Goal: Information Seeking & Learning: Learn about a topic

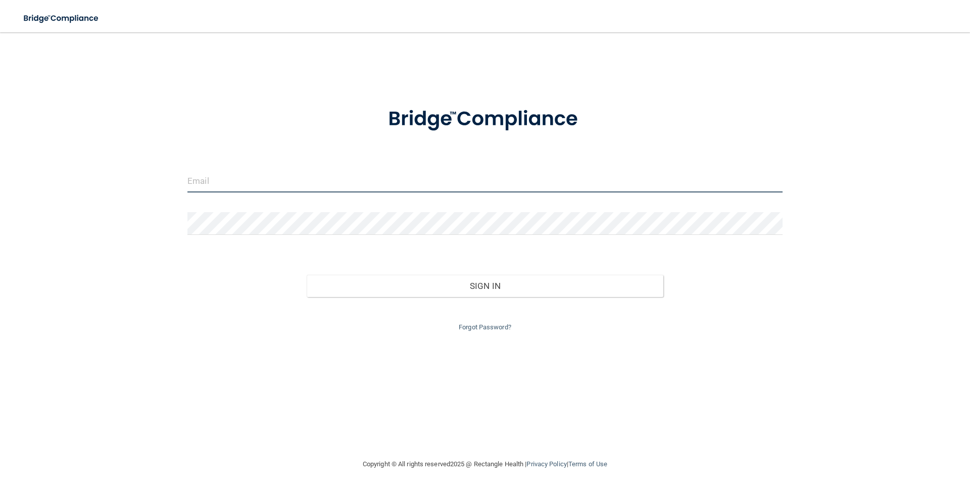
click at [334, 179] on input "email" at bounding box center [484, 181] width 595 height 23
type input "[EMAIL_ADDRESS][DOMAIN_NAME]"
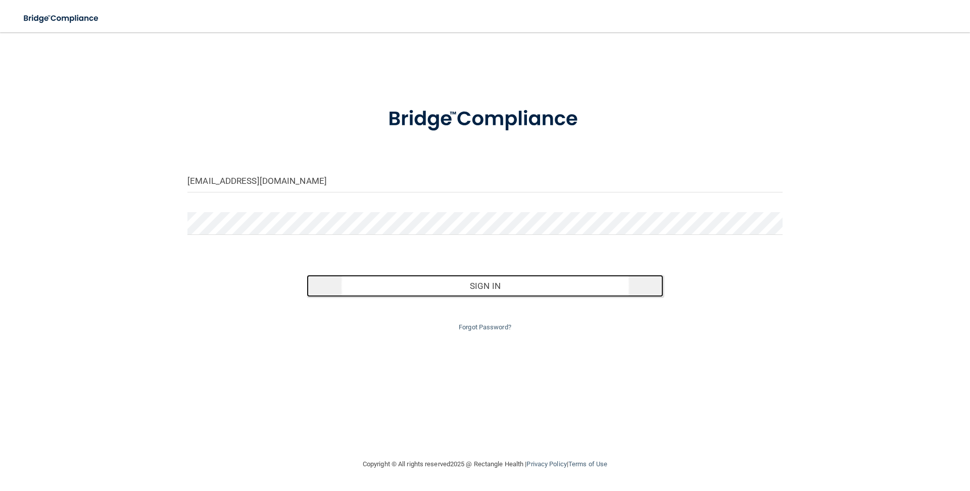
click at [465, 290] on button "Sign In" at bounding box center [485, 286] width 357 height 22
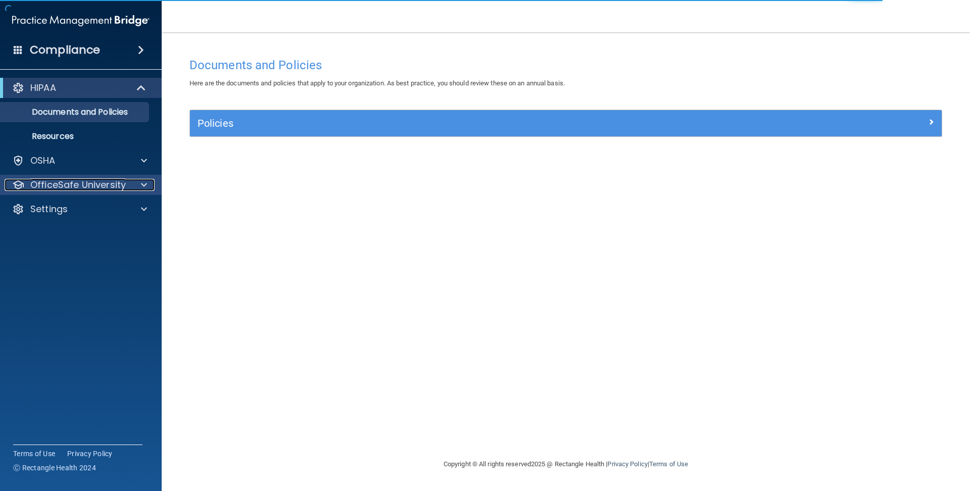
click at [117, 189] on p "OfficeSafe University" at bounding box center [77, 185] width 95 height 12
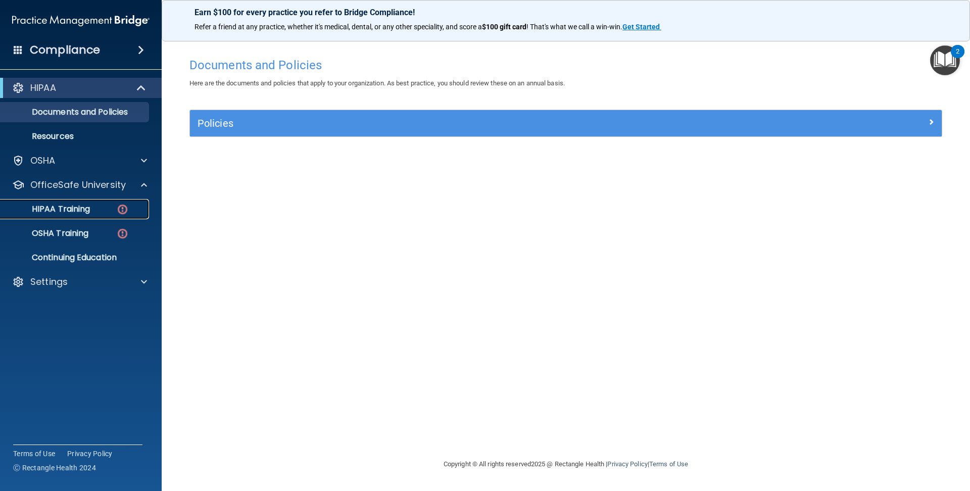
click at [103, 209] on div "HIPAA Training" at bounding box center [76, 209] width 138 height 10
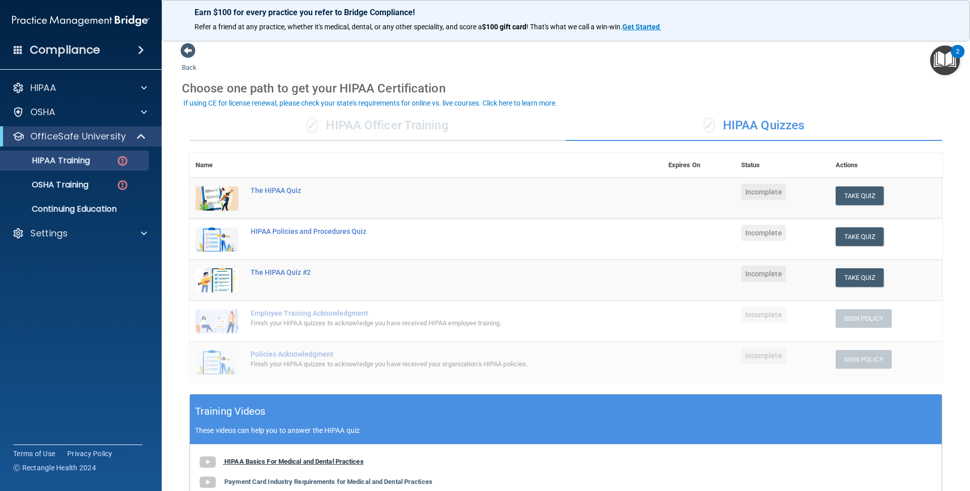
click at [208, 461] on img at bounding box center [208, 462] width 20 height 20
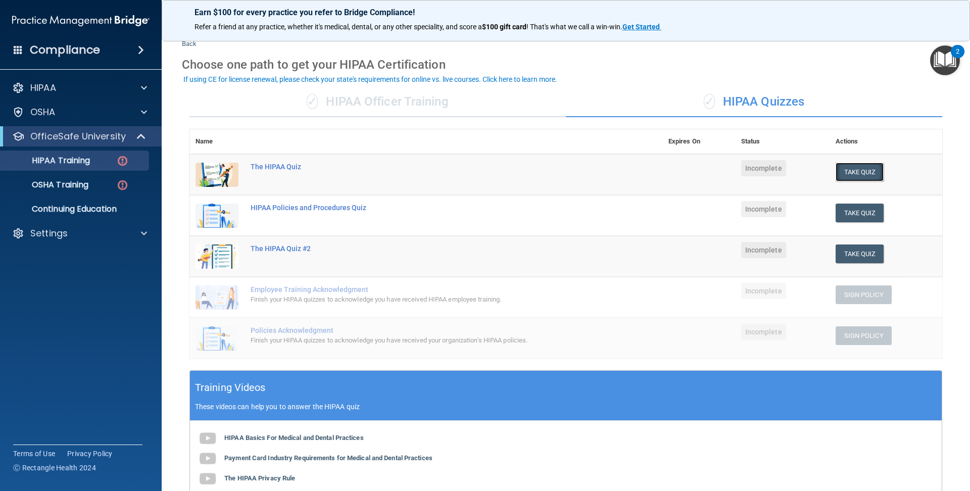
click at [845, 171] on button "Take Quiz" at bounding box center [860, 172] width 49 height 19
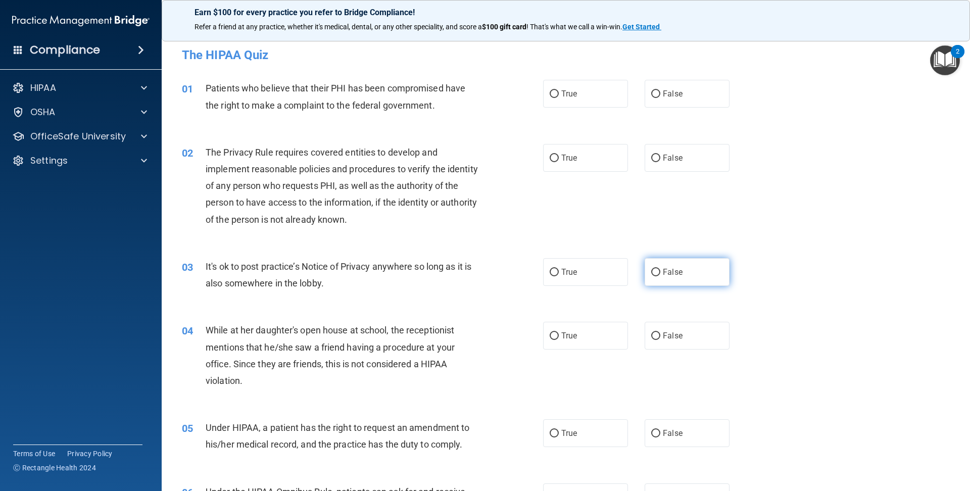
click at [693, 274] on label "False" at bounding box center [687, 272] width 85 height 28
click at [660, 274] on input "False" at bounding box center [655, 273] width 9 height 8
radio input "true"
click at [693, 344] on label "False" at bounding box center [687, 336] width 85 height 28
click at [660, 340] on input "False" at bounding box center [655, 336] width 9 height 8
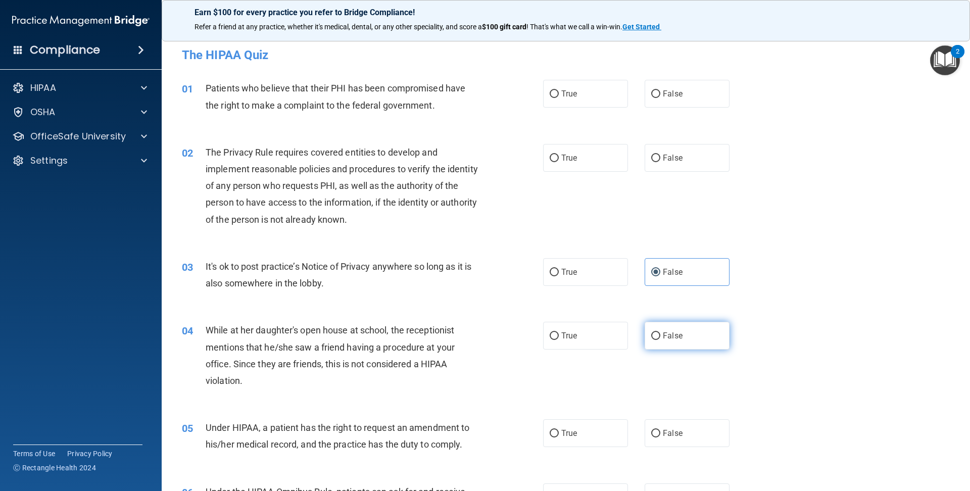
radio input "true"
click at [580, 158] on label "True" at bounding box center [585, 158] width 85 height 28
click at [559, 158] on input "True" at bounding box center [554, 159] width 9 height 8
radio input "true"
click at [589, 89] on label "True" at bounding box center [585, 94] width 85 height 28
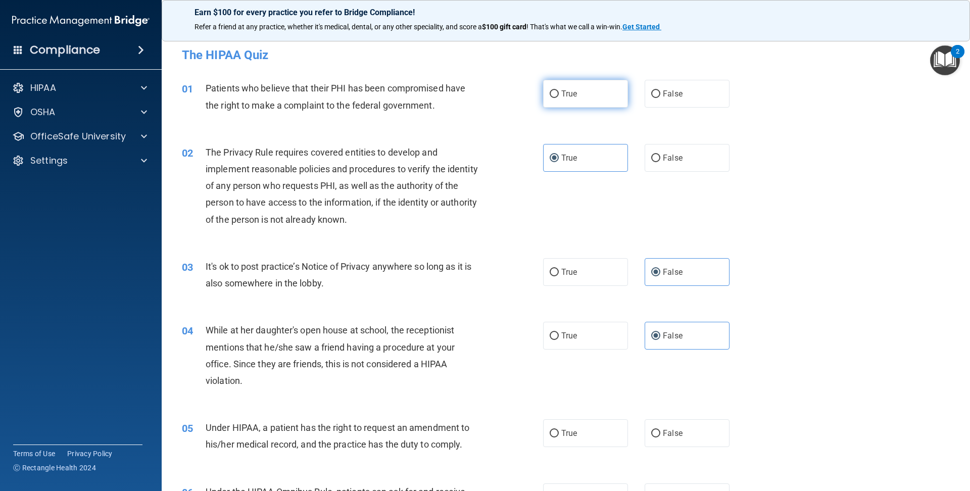
click at [559, 90] on input "True" at bounding box center [554, 94] width 9 height 8
radio input "true"
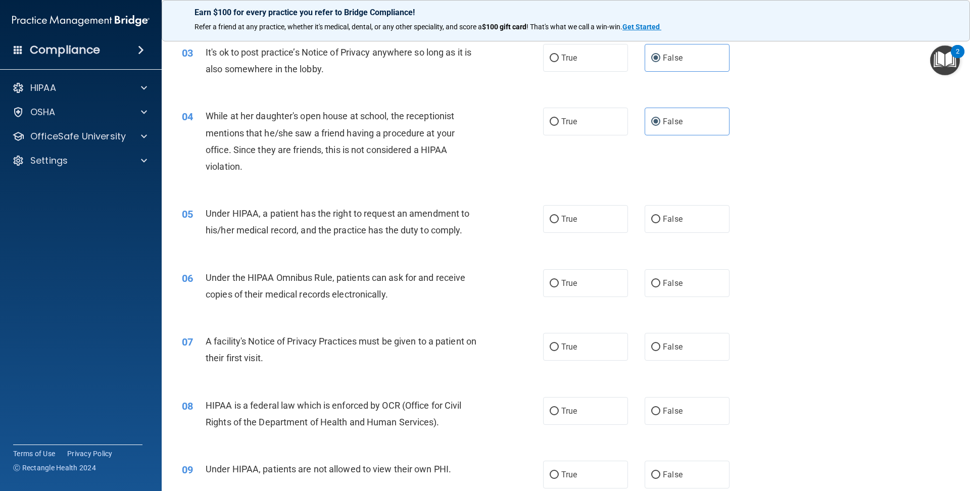
scroll to position [214, 0]
click at [589, 209] on label "True" at bounding box center [585, 220] width 85 height 28
click at [559, 216] on input "True" at bounding box center [554, 220] width 9 height 8
radio input "true"
click at [568, 282] on span "True" at bounding box center [569, 284] width 16 height 10
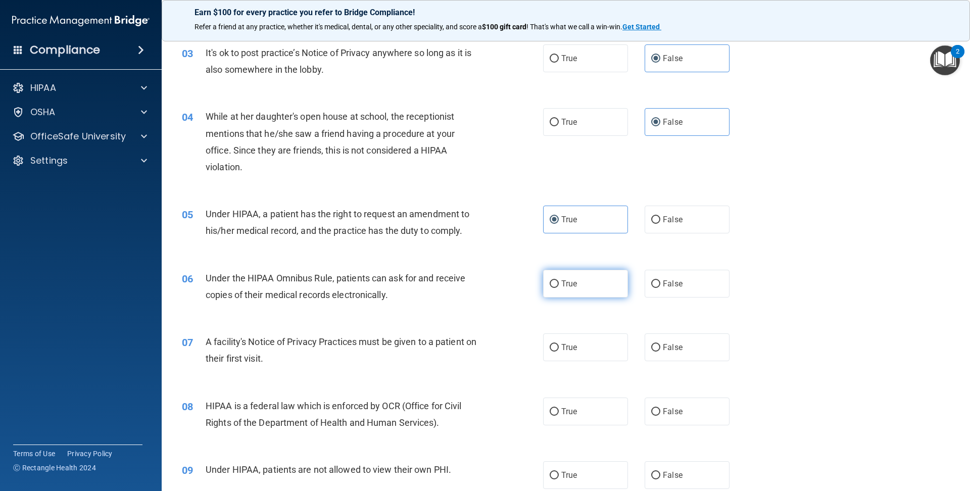
click at [559, 282] on input "True" at bounding box center [554, 284] width 9 height 8
radio input "true"
click at [551, 353] on label "True" at bounding box center [585, 347] width 85 height 28
click at [551, 352] on input "True" at bounding box center [554, 348] width 9 height 8
radio input "true"
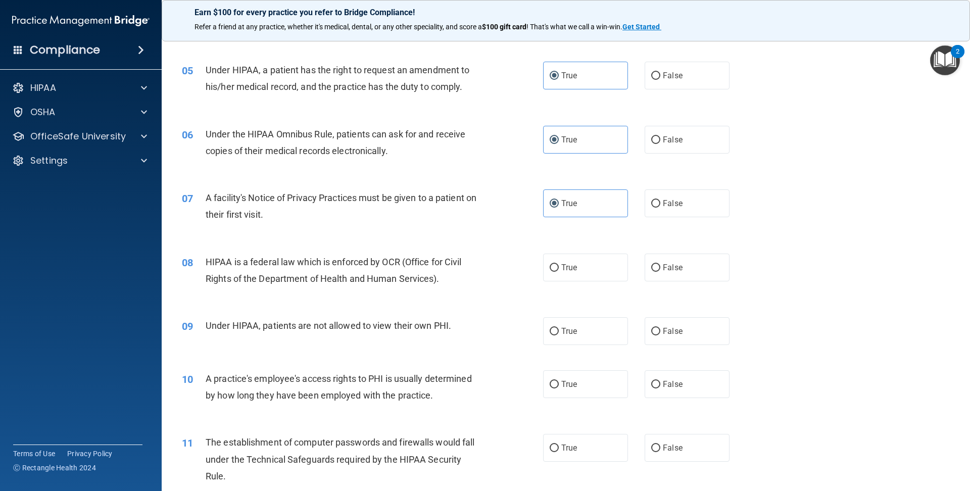
scroll to position [358, 0]
click at [562, 263] on span "True" at bounding box center [569, 267] width 16 height 10
click at [559, 264] on input "True" at bounding box center [554, 268] width 9 height 8
radio input "true"
click at [655, 328] on input "False" at bounding box center [655, 331] width 9 height 8
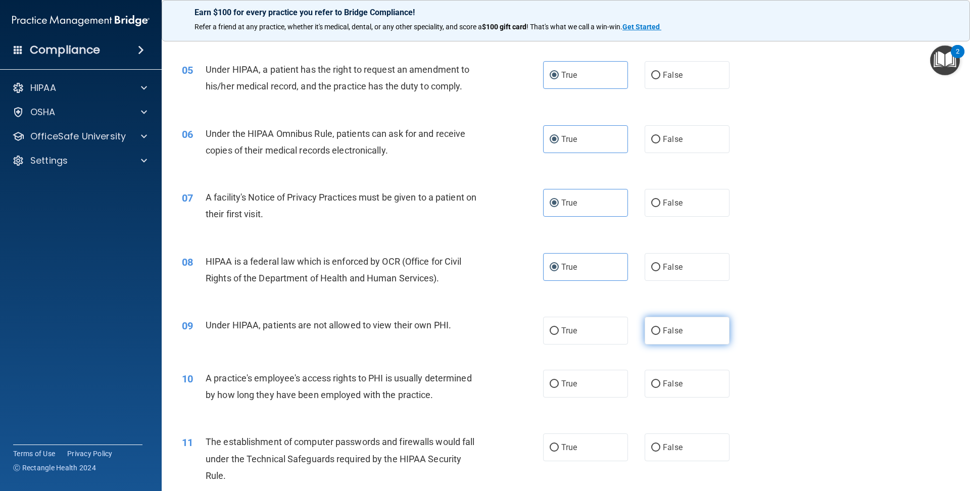
radio input "true"
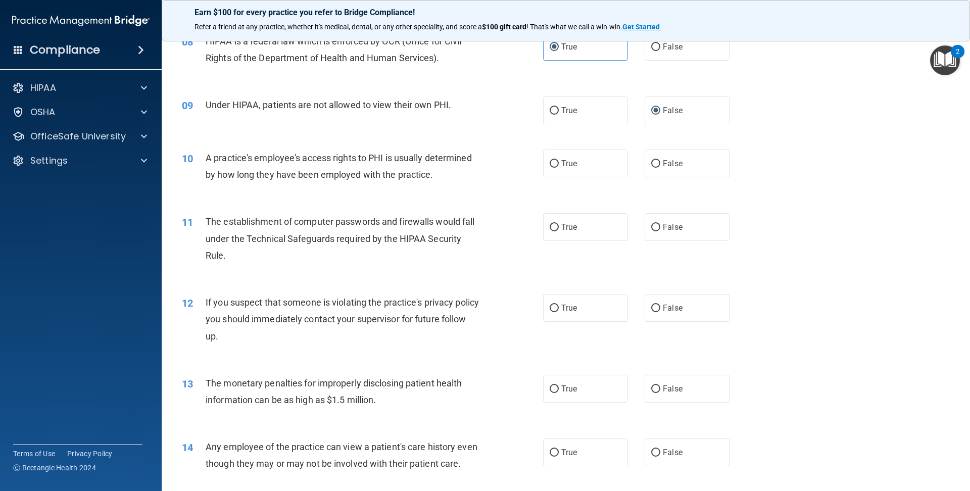
scroll to position [580, 0]
click at [99, 87] on div "HIPAA" at bounding box center [67, 88] width 125 height 12
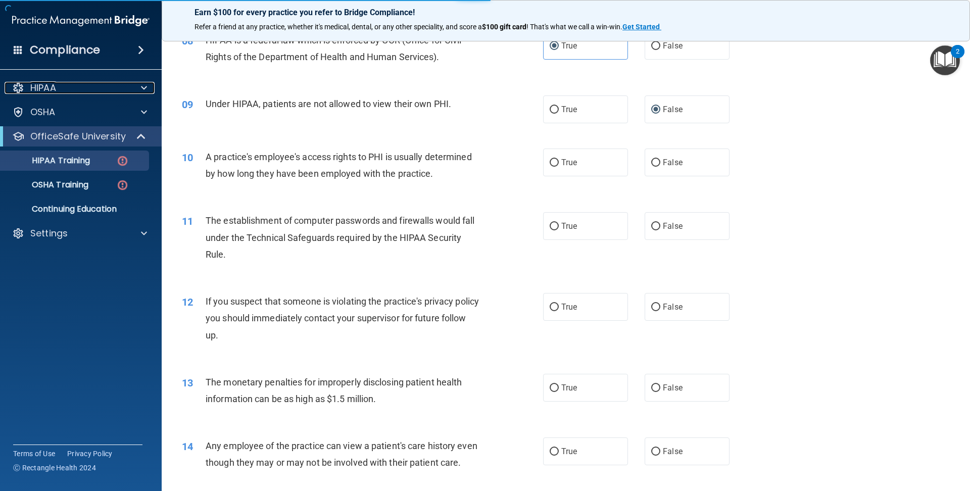
scroll to position [217, 0]
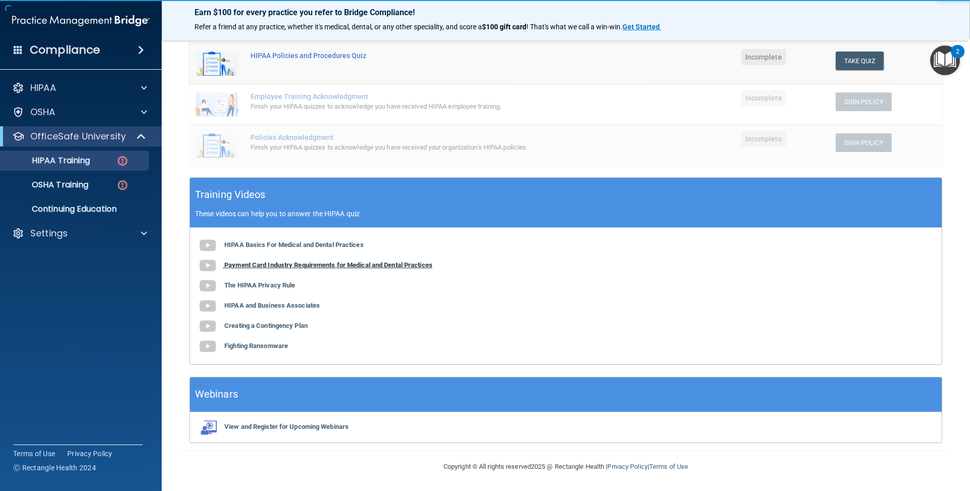
click at [332, 265] on b "Payment Card Industry Requirements for Medical and Dental Practices" at bounding box center [328, 265] width 208 height 8
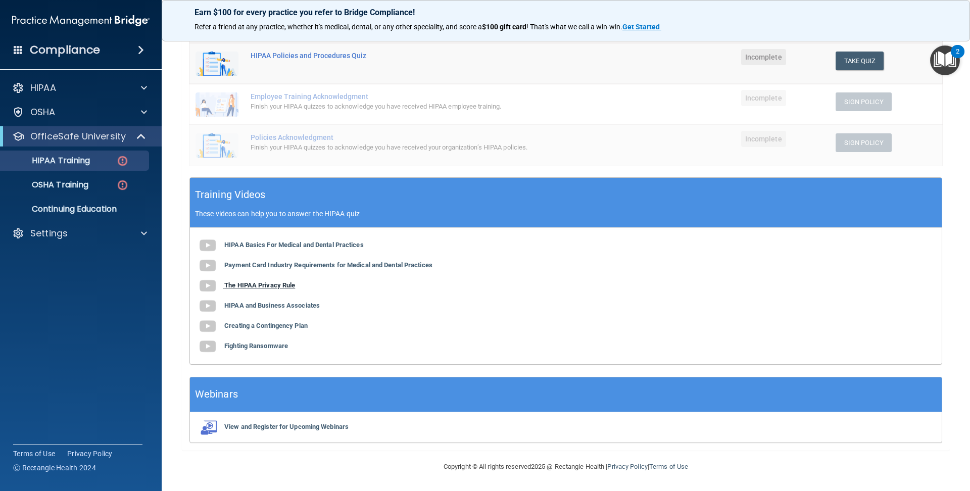
click at [271, 284] on b "The HIPAA Privacy Rule" at bounding box center [259, 285] width 71 height 8
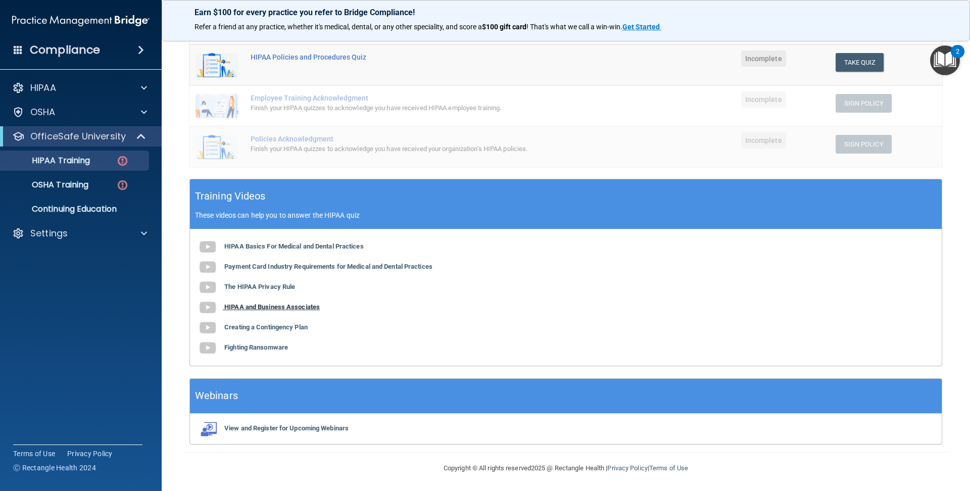
click at [309, 309] on b "HIPAA and Business Associates" at bounding box center [271, 307] width 95 height 8
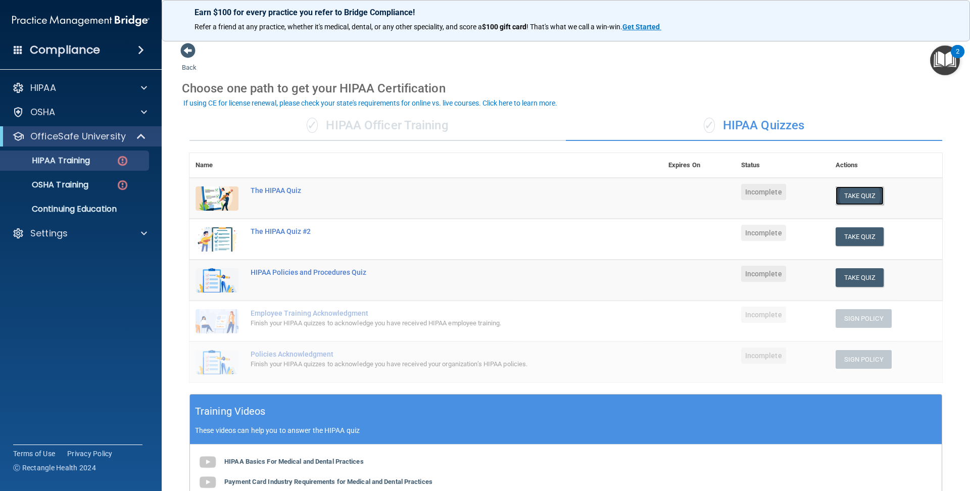
click at [859, 190] on button "Take Quiz" at bounding box center [860, 195] width 49 height 19
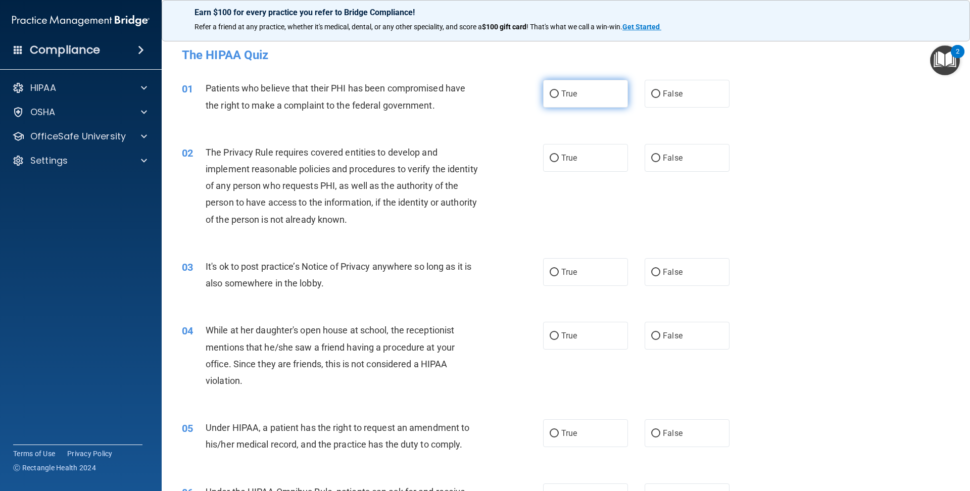
click at [545, 94] on label "True" at bounding box center [585, 94] width 85 height 28
click at [550, 94] on input "True" at bounding box center [554, 94] width 9 height 8
radio input "true"
click at [559, 153] on label "True" at bounding box center [585, 158] width 85 height 28
click at [559, 155] on input "True" at bounding box center [554, 159] width 9 height 8
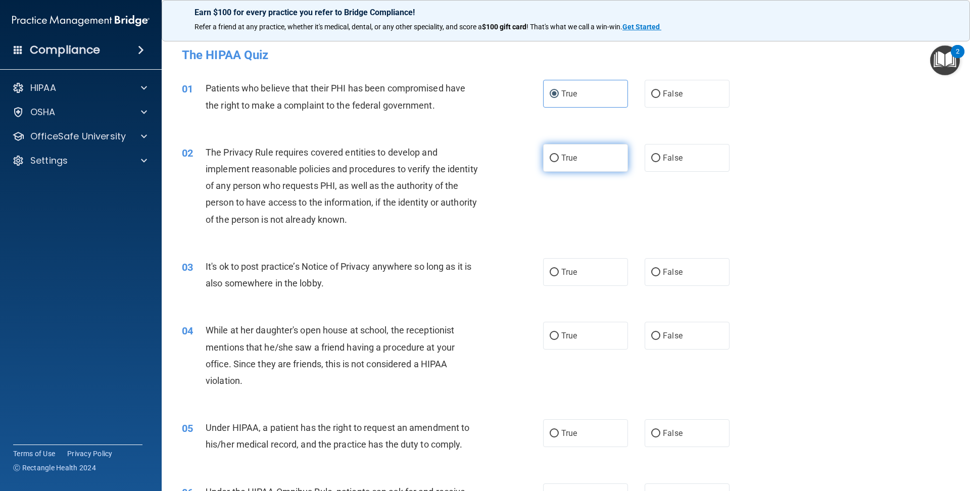
radio input "true"
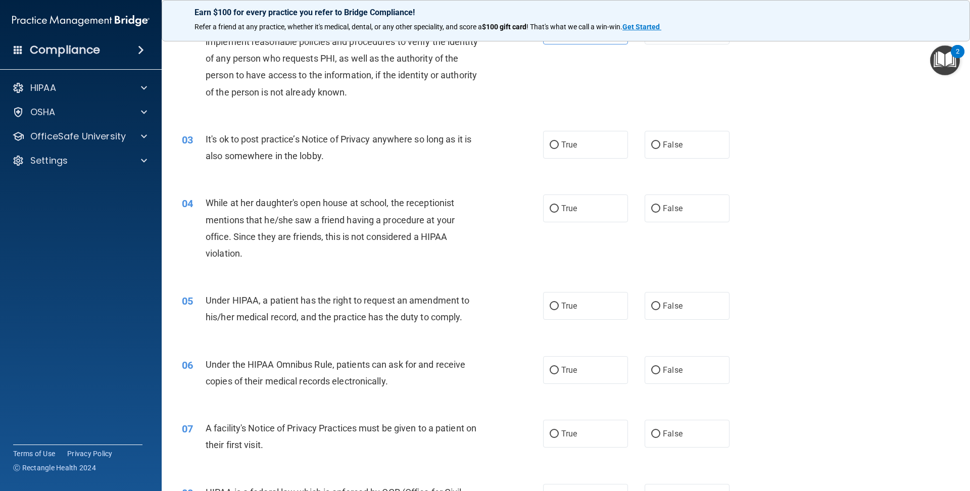
scroll to position [131, 0]
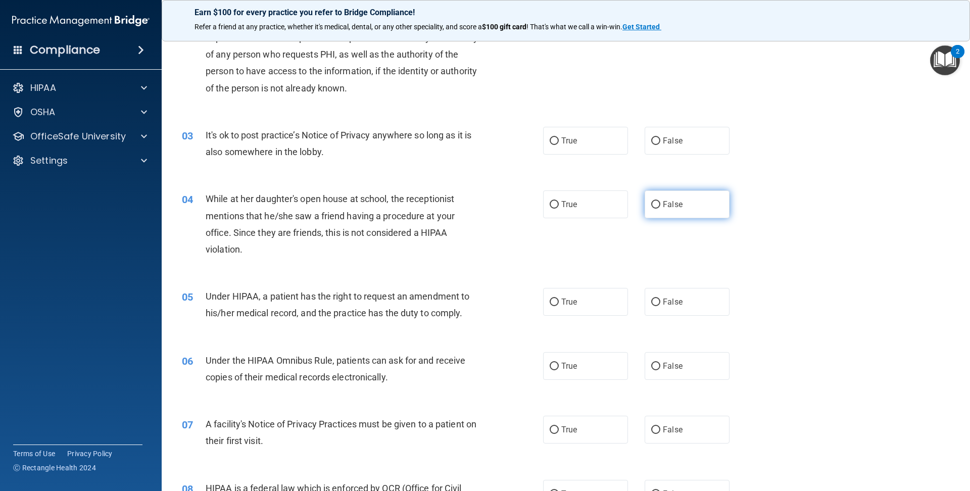
click at [685, 209] on label "False" at bounding box center [687, 204] width 85 height 28
click at [660, 209] on input "False" at bounding box center [655, 205] width 9 height 8
radio input "true"
click at [563, 303] on span "True" at bounding box center [569, 302] width 16 height 10
click at [559, 303] on input "True" at bounding box center [554, 303] width 9 height 8
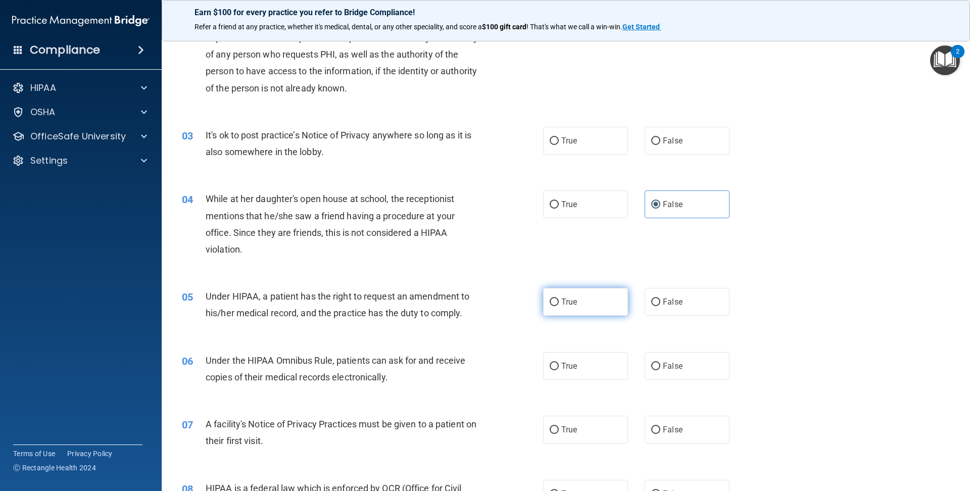
radio input "true"
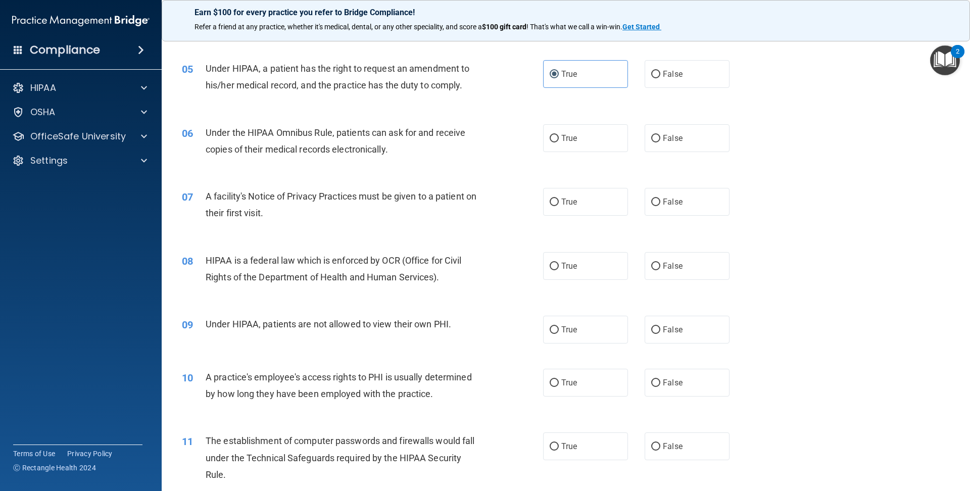
scroll to position [361, 0]
click at [587, 128] on label "True" at bounding box center [585, 137] width 85 height 28
click at [559, 133] on input "True" at bounding box center [554, 137] width 9 height 8
radio input "true"
click at [589, 195] on label "True" at bounding box center [585, 200] width 85 height 28
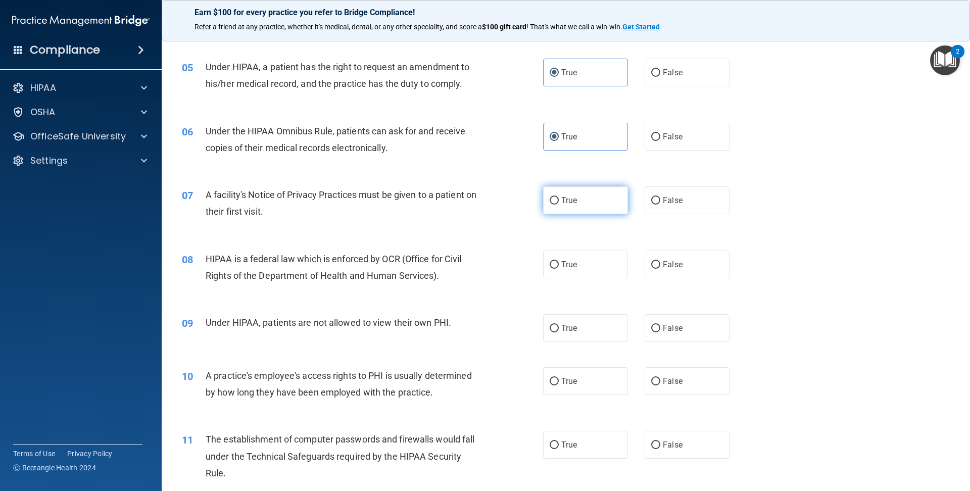
click at [559, 197] on input "True" at bounding box center [554, 201] width 9 height 8
radio input "true"
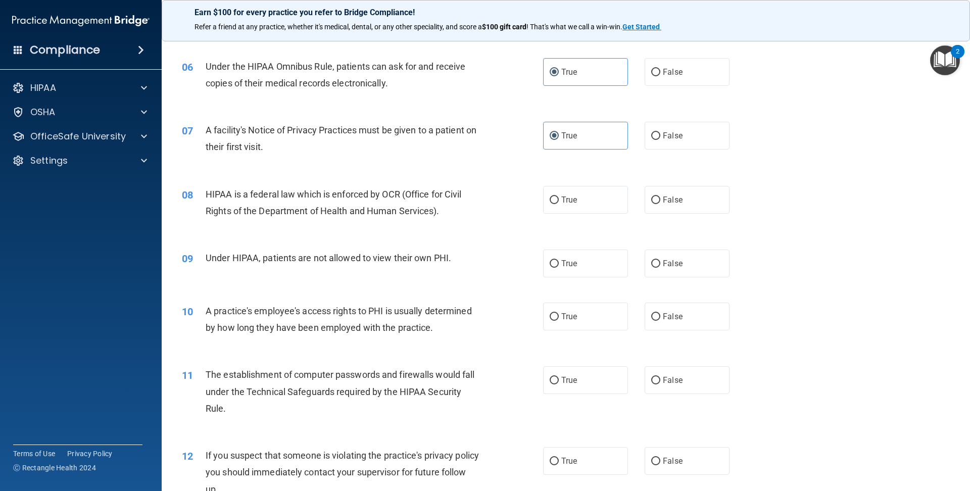
scroll to position [446, 0]
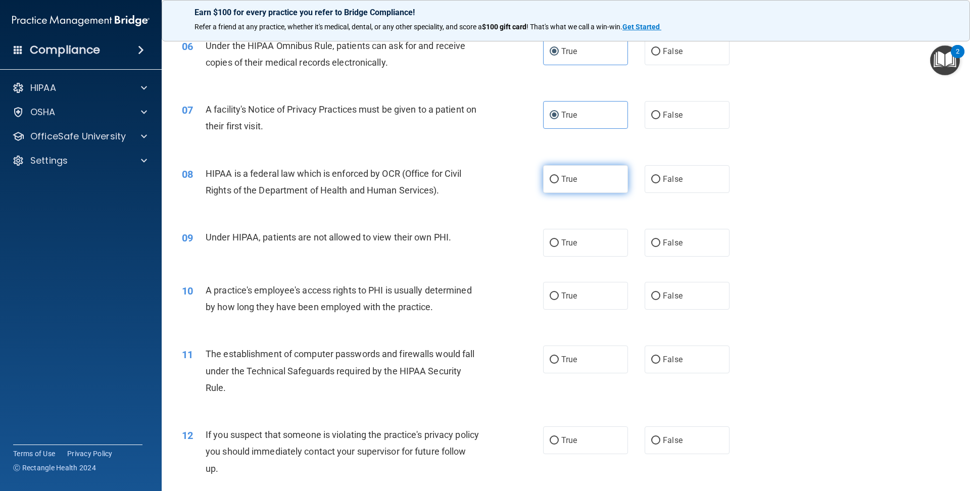
click at [575, 187] on label "True" at bounding box center [585, 179] width 85 height 28
click at [559, 183] on input "True" at bounding box center [554, 180] width 9 height 8
radio input "true"
click at [720, 248] on label "False" at bounding box center [687, 243] width 85 height 28
click at [660, 247] on input "False" at bounding box center [655, 243] width 9 height 8
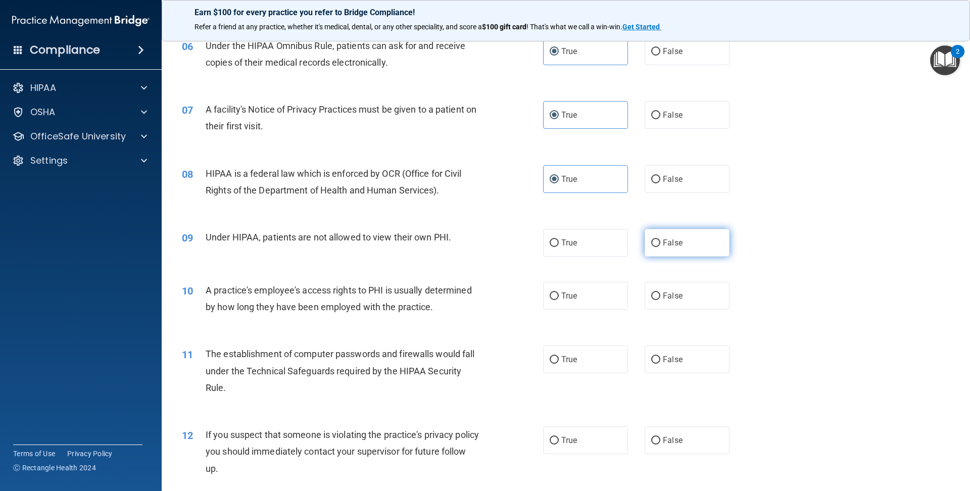
radio input "true"
click at [552, 301] on label "True" at bounding box center [585, 296] width 85 height 28
click at [552, 300] on input "True" at bounding box center [554, 297] width 9 height 8
radio input "true"
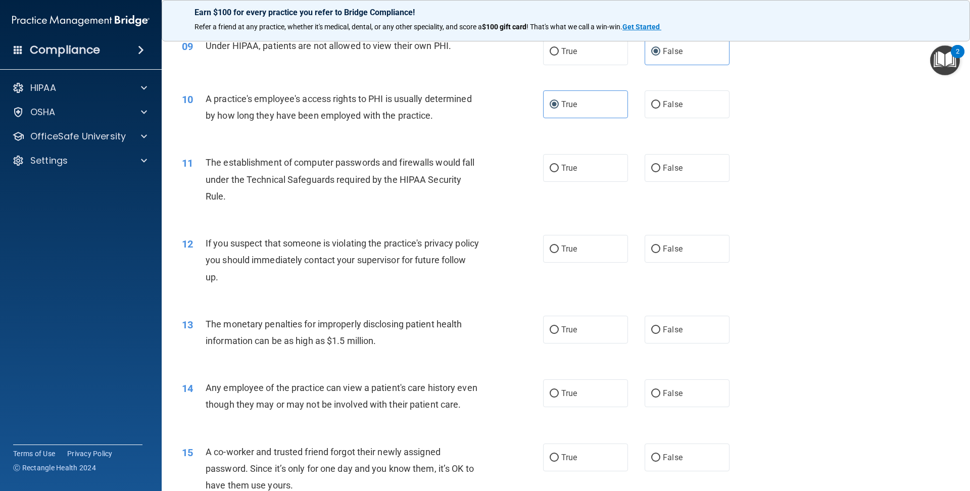
scroll to position [639, 0]
click at [562, 169] on span "True" at bounding box center [569, 167] width 16 height 10
click at [559, 169] on input "True" at bounding box center [554, 168] width 9 height 8
radio input "true"
click at [549, 247] on label "True" at bounding box center [585, 248] width 85 height 28
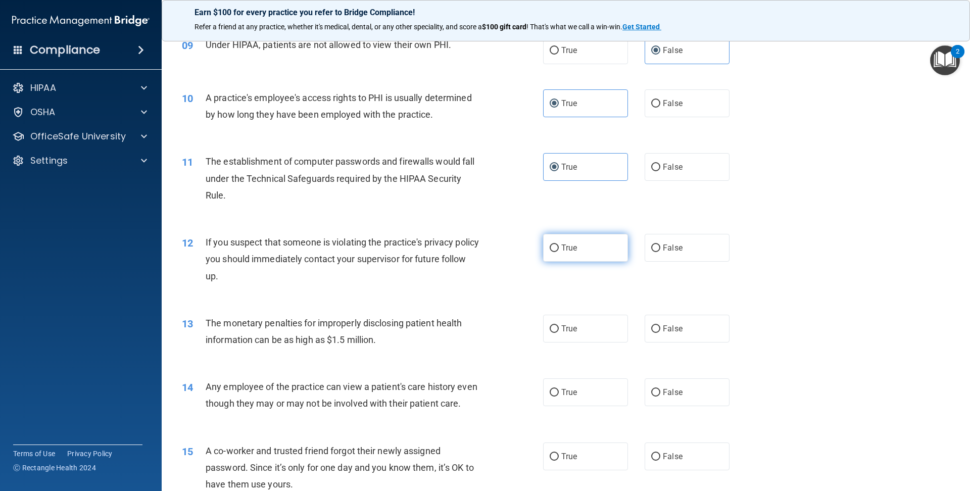
click at [550, 247] on input "True" at bounding box center [554, 249] width 9 height 8
radio input "true"
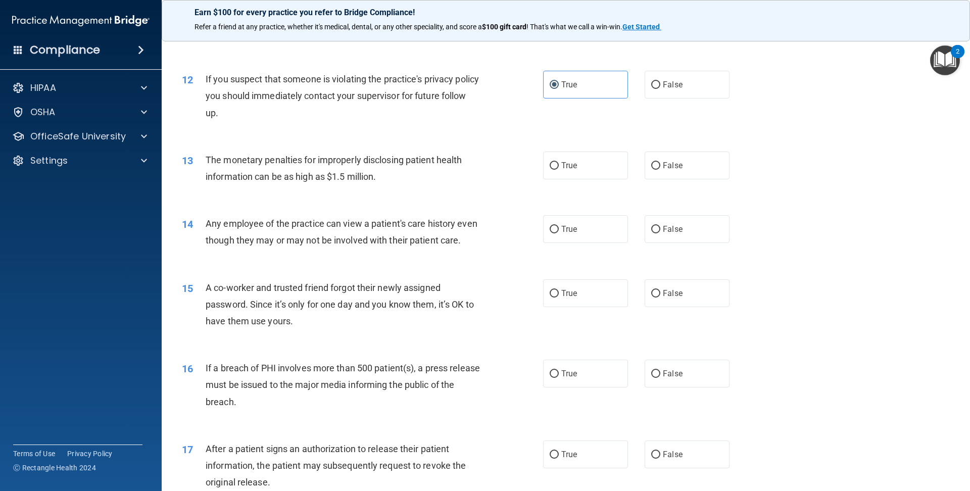
scroll to position [804, 0]
click at [555, 170] on label "True" at bounding box center [585, 164] width 85 height 28
click at [555, 168] on input "True" at bounding box center [554, 164] width 9 height 8
radio input "true"
click at [704, 220] on label "False" at bounding box center [687, 227] width 85 height 28
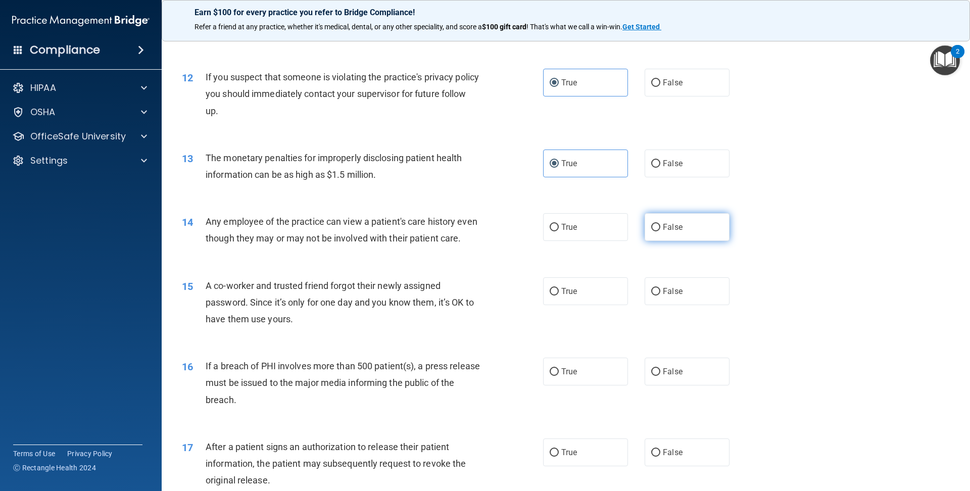
click at [660, 224] on input "False" at bounding box center [655, 228] width 9 height 8
radio input "true"
click at [568, 233] on label "True" at bounding box center [585, 227] width 85 height 28
click at [559, 231] on input "True" at bounding box center [554, 228] width 9 height 8
radio input "true"
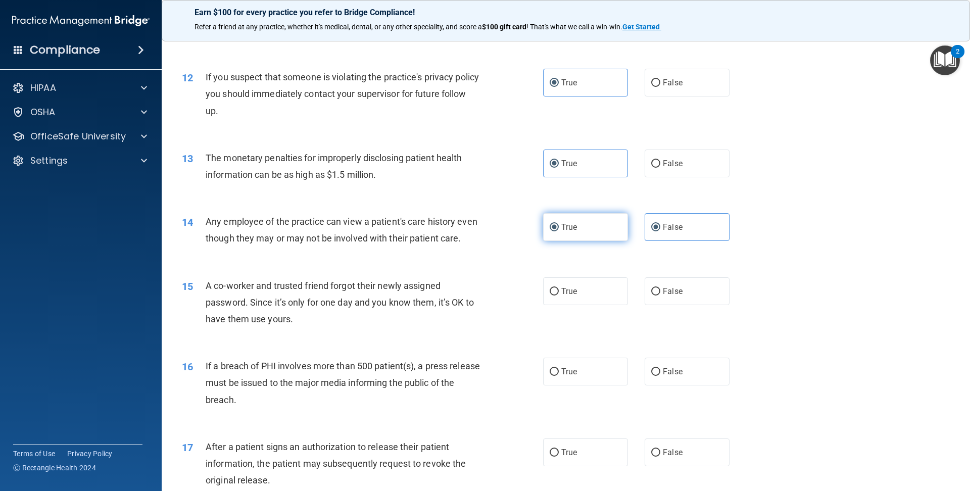
radio input "false"
click at [656, 293] on input "False" at bounding box center [655, 292] width 9 height 8
radio input "true"
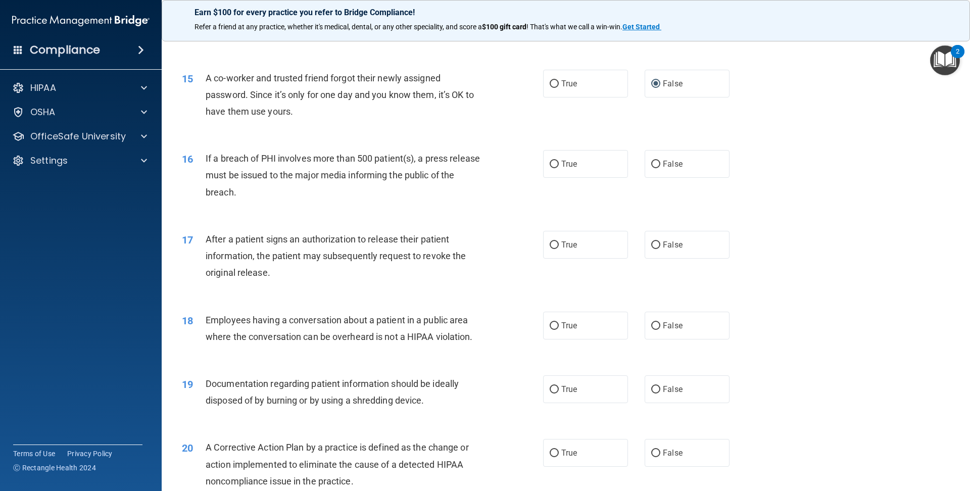
scroll to position [1016, 0]
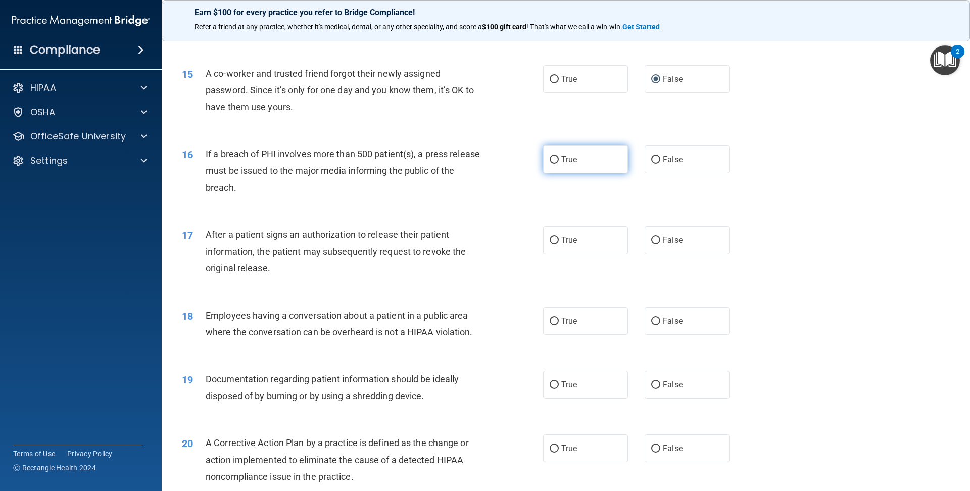
click at [549, 169] on label "True" at bounding box center [585, 160] width 85 height 28
click at [550, 164] on input "True" at bounding box center [554, 160] width 9 height 8
radio input "true"
click at [585, 252] on label "True" at bounding box center [585, 240] width 85 height 28
click at [559, 245] on input "True" at bounding box center [554, 241] width 9 height 8
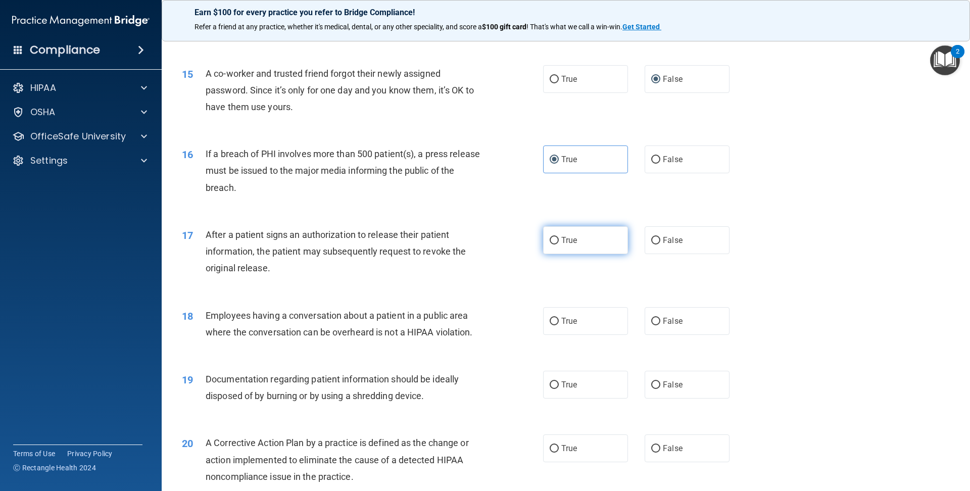
radio input "true"
click at [652, 319] on input "False" at bounding box center [655, 322] width 9 height 8
radio input "true"
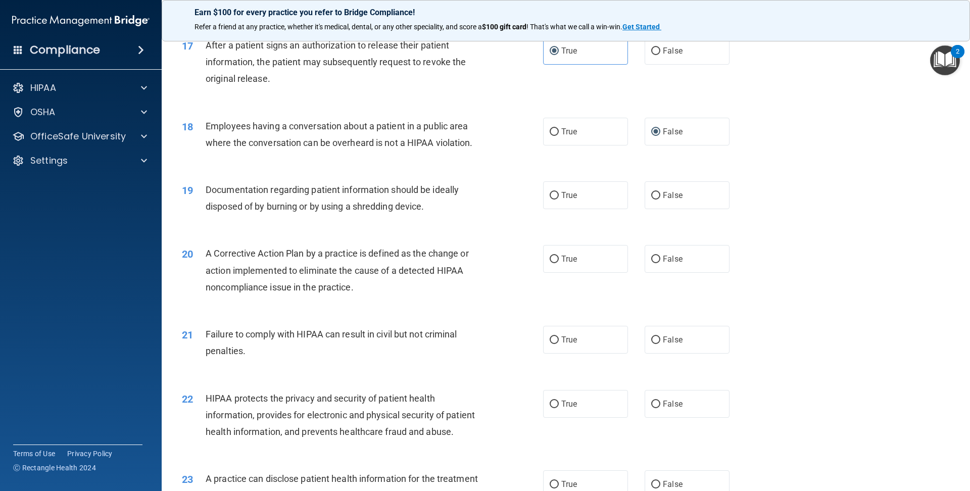
scroll to position [1206, 0]
click at [565, 201] on label "True" at bounding box center [585, 195] width 85 height 28
click at [559, 199] on input "True" at bounding box center [554, 195] width 9 height 8
radio input "true"
click at [575, 261] on span "True" at bounding box center [569, 259] width 16 height 10
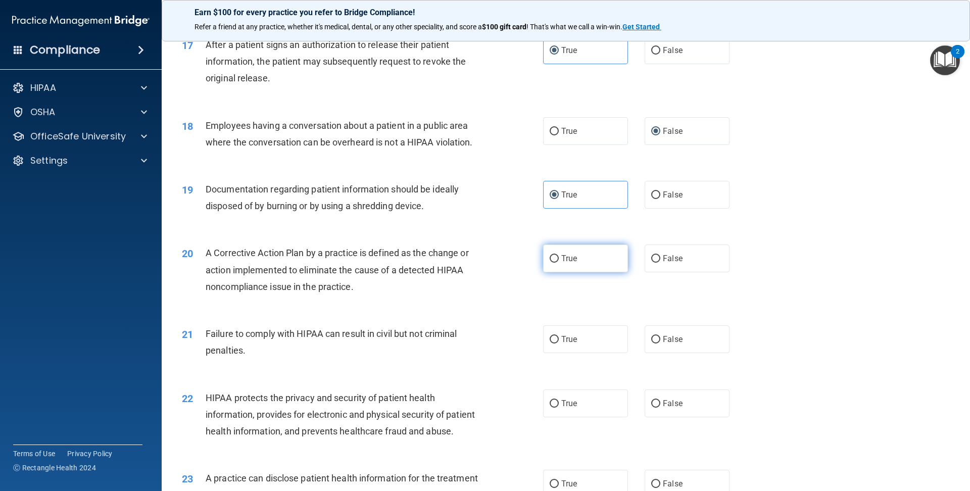
click at [559, 261] on input "True" at bounding box center [554, 259] width 9 height 8
radio input "true"
click at [690, 338] on label "False" at bounding box center [687, 339] width 85 height 28
click at [660, 338] on input "False" at bounding box center [655, 340] width 9 height 8
radio input "true"
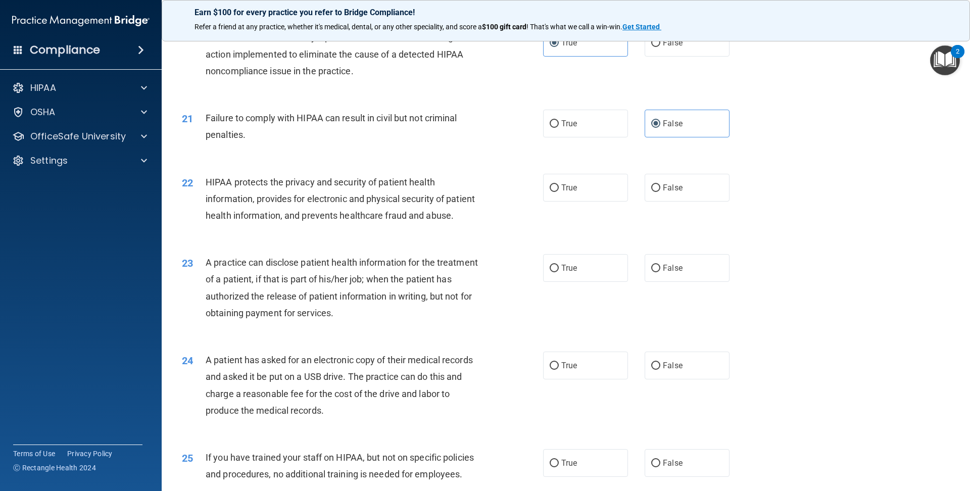
scroll to position [1424, 0]
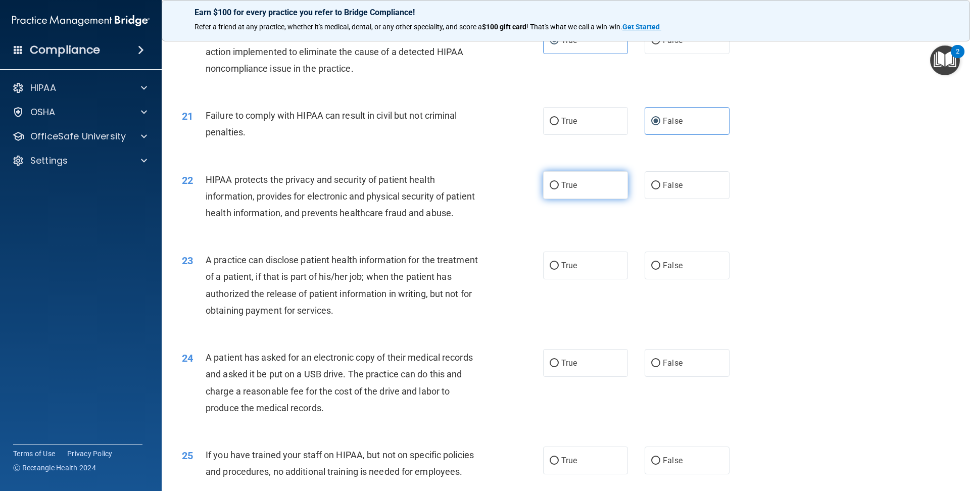
click at [572, 194] on label "True" at bounding box center [585, 185] width 85 height 28
click at [559, 189] on input "True" at bounding box center [554, 186] width 9 height 8
radio input "true"
click at [709, 270] on label "False" at bounding box center [687, 266] width 85 height 28
click at [660, 270] on input "False" at bounding box center [655, 266] width 9 height 8
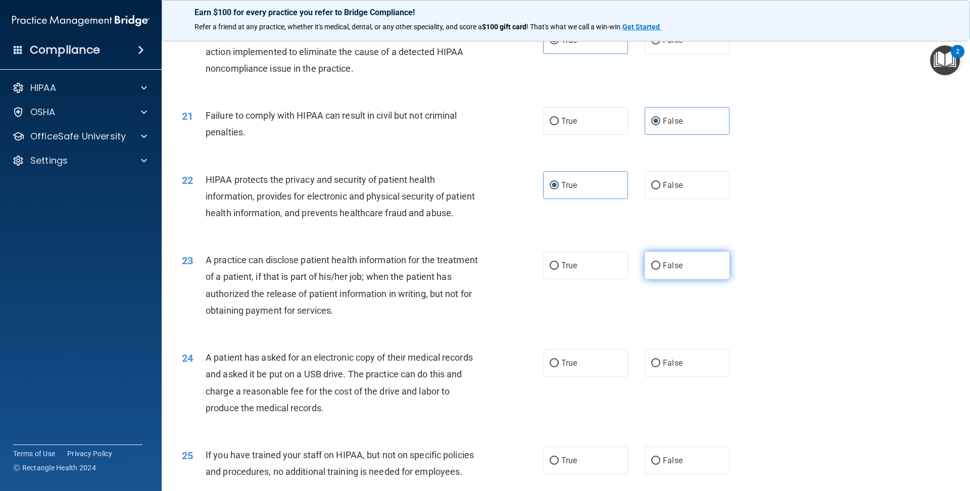
radio input "true"
click at [552, 371] on label "True" at bounding box center [585, 363] width 85 height 28
click at [552, 367] on input "True" at bounding box center [554, 364] width 9 height 8
radio input "true"
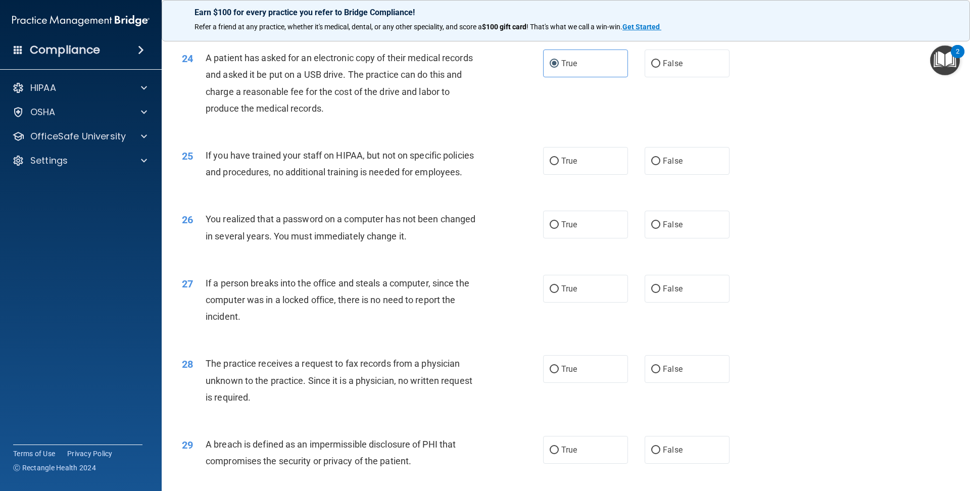
scroll to position [1724, 0]
click at [677, 163] on span "False" at bounding box center [673, 161] width 20 height 10
click at [660, 163] on input "False" at bounding box center [655, 161] width 9 height 8
radio input "true"
click at [590, 230] on label "True" at bounding box center [585, 224] width 85 height 28
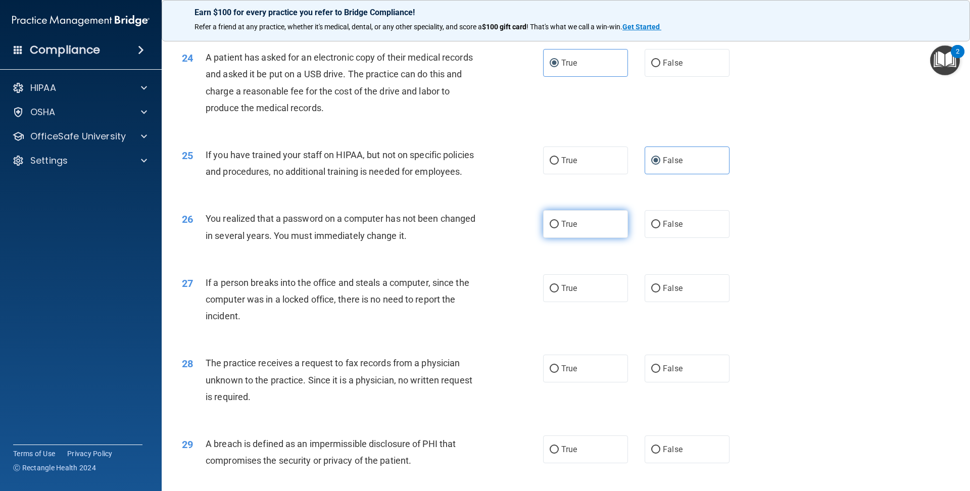
click at [559, 228] on input "True" at bounding box center [554, 225] width 9 height 8
radio input "true"
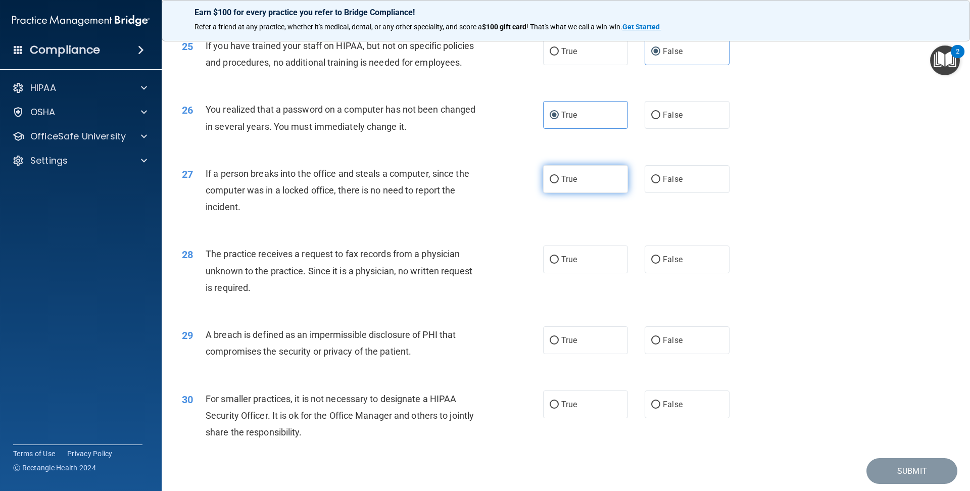
scroll to position [1836, 0]
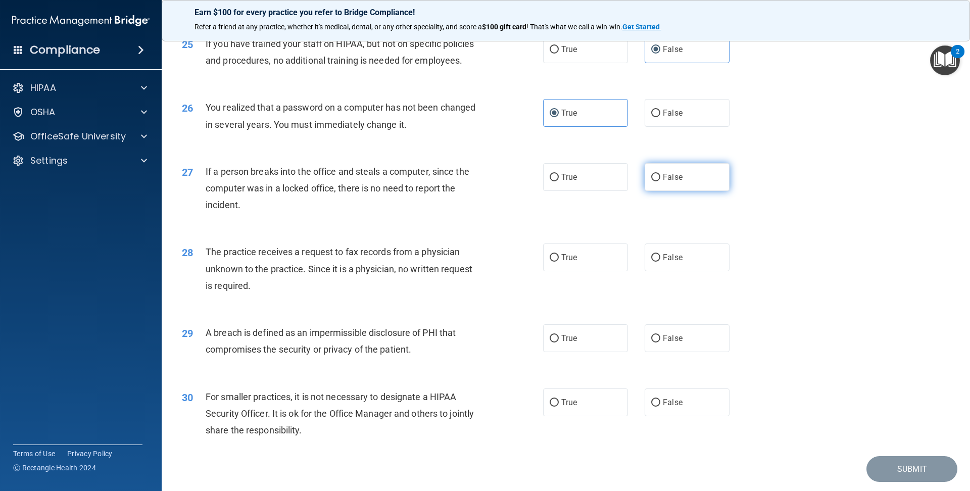
click at [675, 176] on span "False" at bounding box center [673, 177] width 20 height 10
click at [660, 176] on input "False" at bounding box center [655, 178] width 9 height 8
radio input "true"
click at [707, 252] on label "False" at bounding box center [687, 258] width 85 height 28
click at [660, 254] on input "False" at bounding box center [655, 258] width 9 height 8
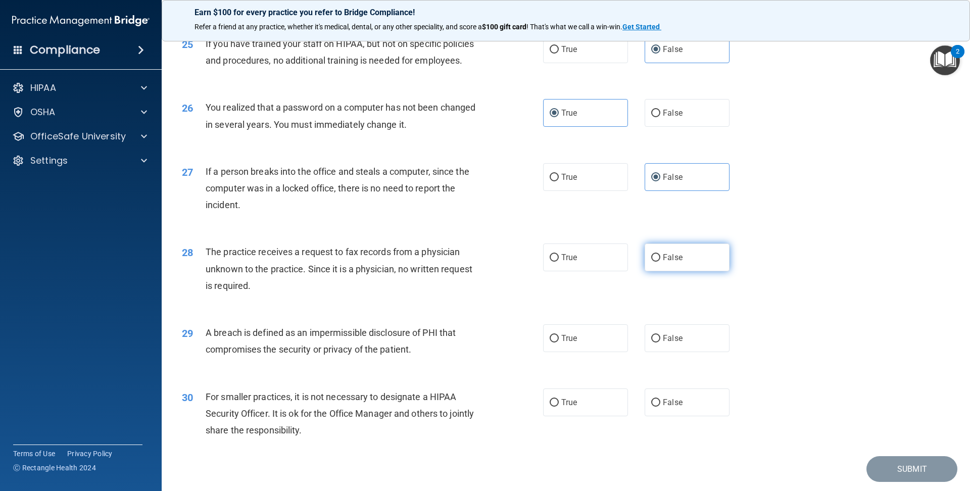
radio input "true"
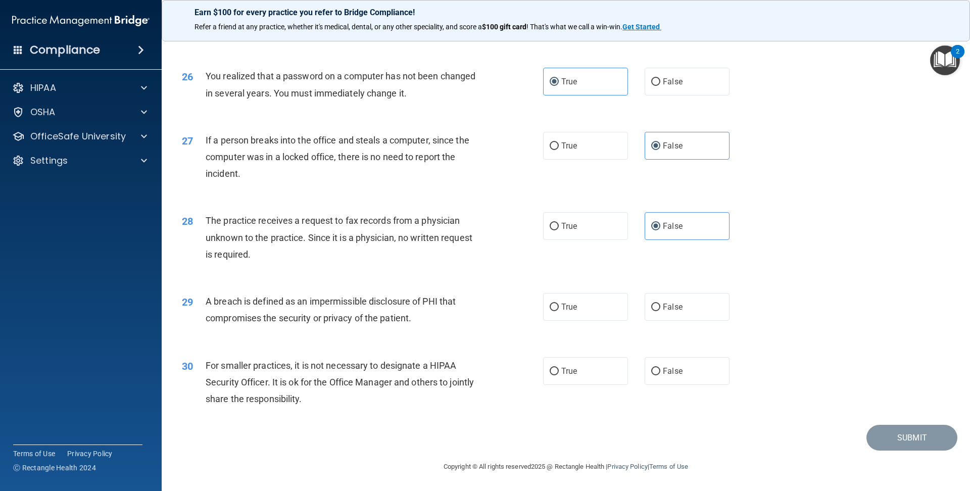
scroll to position [1866, 0]
click at [548, 311] on label "True" at bounding box center [585, 308] width 85 height 28
click at [550, 311] on input "True" at bounding box center [554, 308] width 9 height 8
radio input "true"
click at [682, 375] on span "False" at bounding box center [673, 372] width 20 height 10
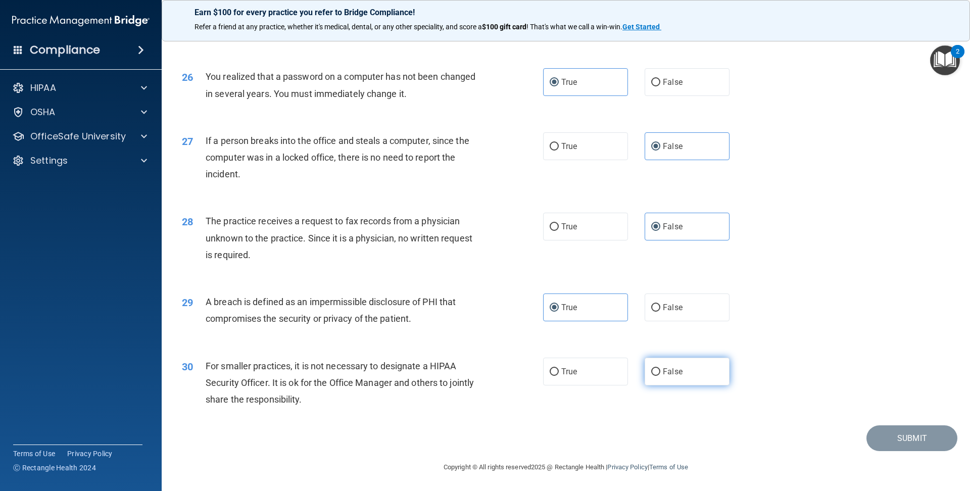
click at [660, 375] on input "False" at bounding box center [655, 372] width 9 height 8
radio input "true"
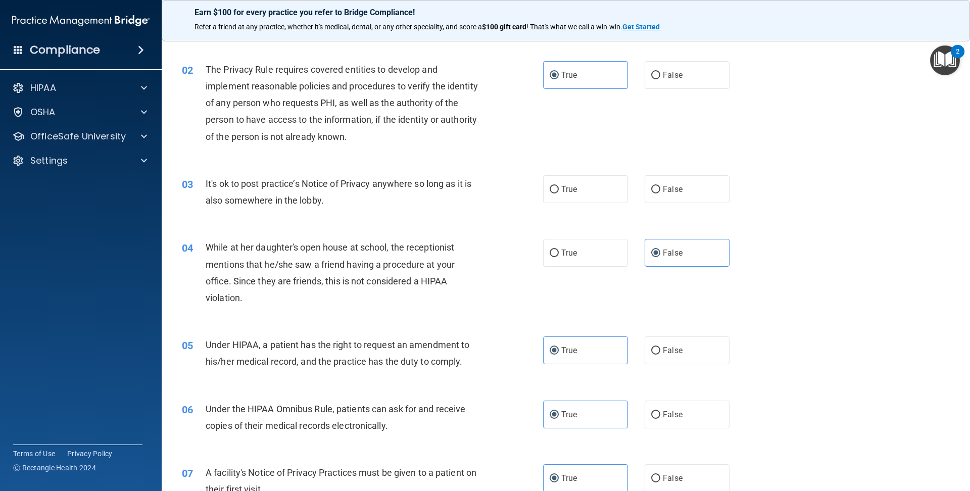
scroll to position [81, 0]
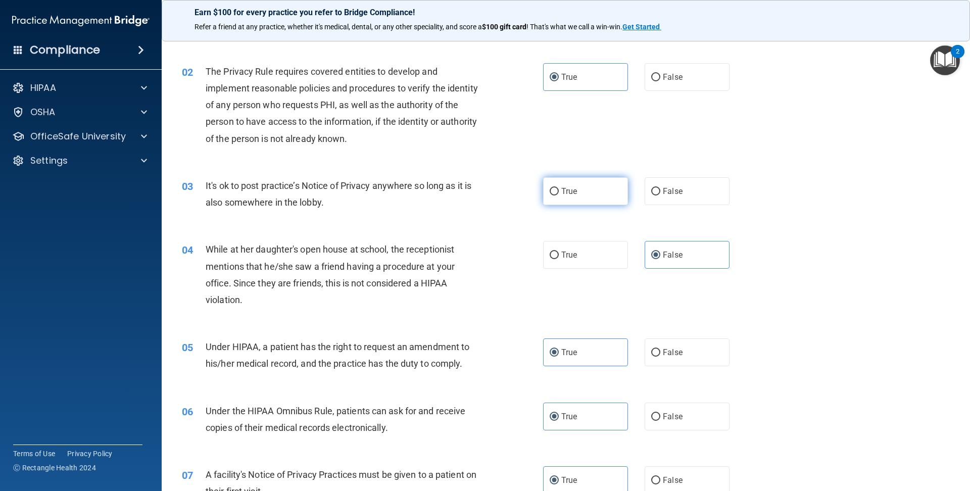
click at [551, 200] on label "True" at bounding box center [585, 191] width 85 height 28
click at [551, 196] on input "True" at bounding box center [554, 192] width 9 height 8
radio input "true"
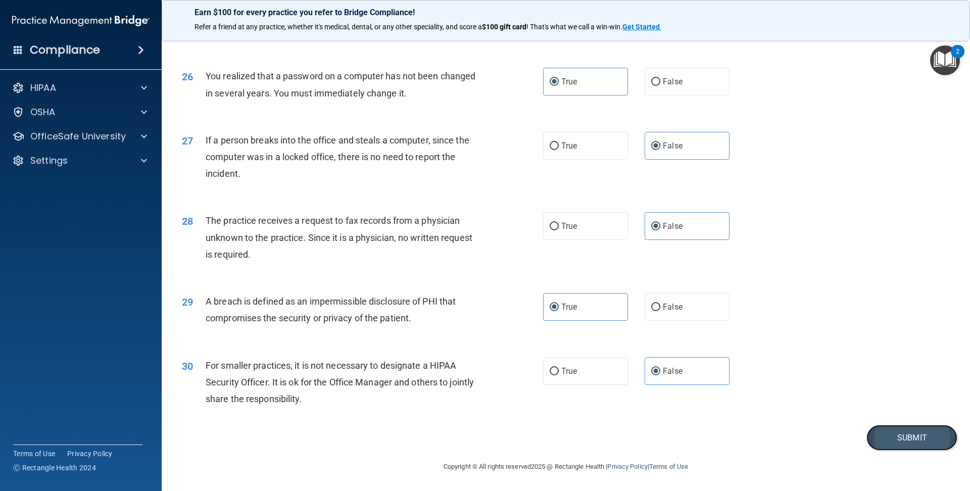
click at [891, 429] on button "Submit" at bounding box center [911, 438] width 91 height 26
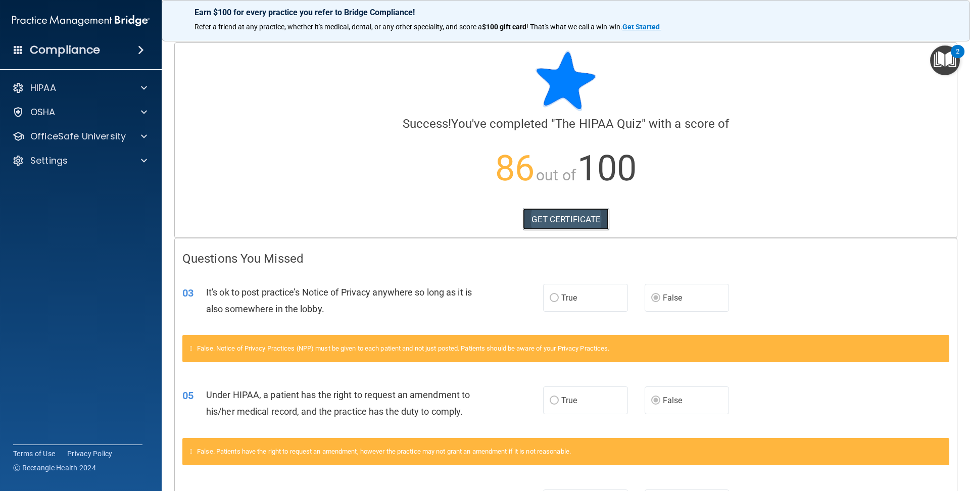
click at [596, 222] on link "GET CERTIFICATE" at bounding box center [566, 219] width 86 height 22
click at [138, 99] on div "HIPAA Documents and Policies Report an Incident Business Associates Emergency P…" at bounding box center [81, 126] width 162 height 105
click at [150, 93] on div at bounding box center [142, 88] width 25 height 12
click at [128, 110] on p "Documents and Policies" at bounding box center [76, 112] width 138 height 10
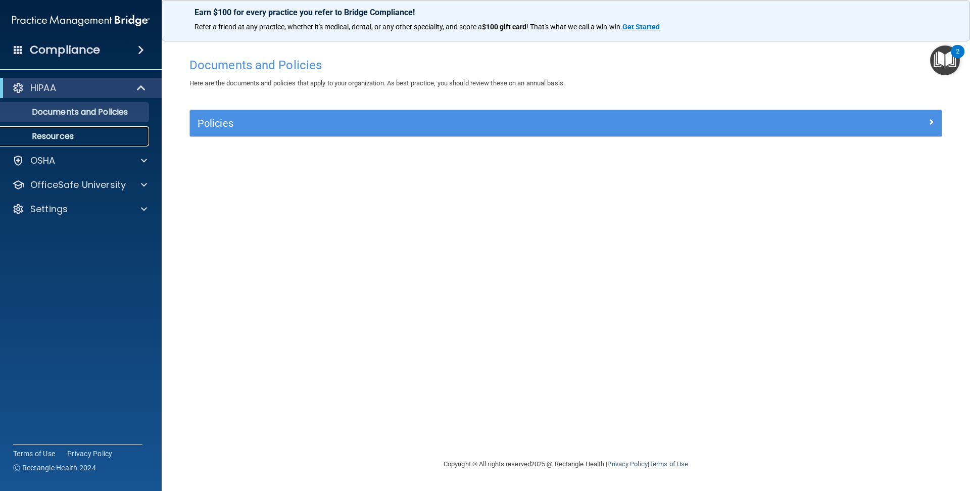
click at [103, 136] on p "Resources" at bounding box center [76, 136] width 138 height 10
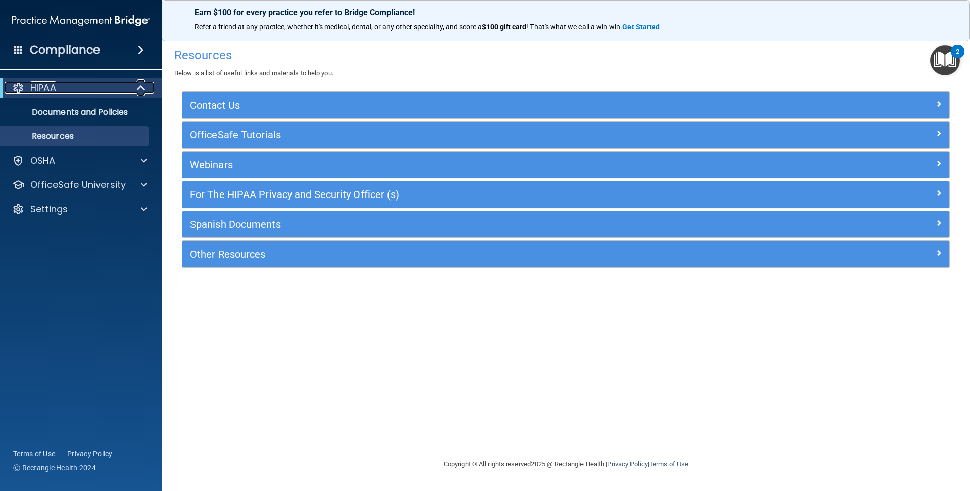
click at [105, 85] on div "HIPAA" at bounding box center [67, 88] width 125 height 12
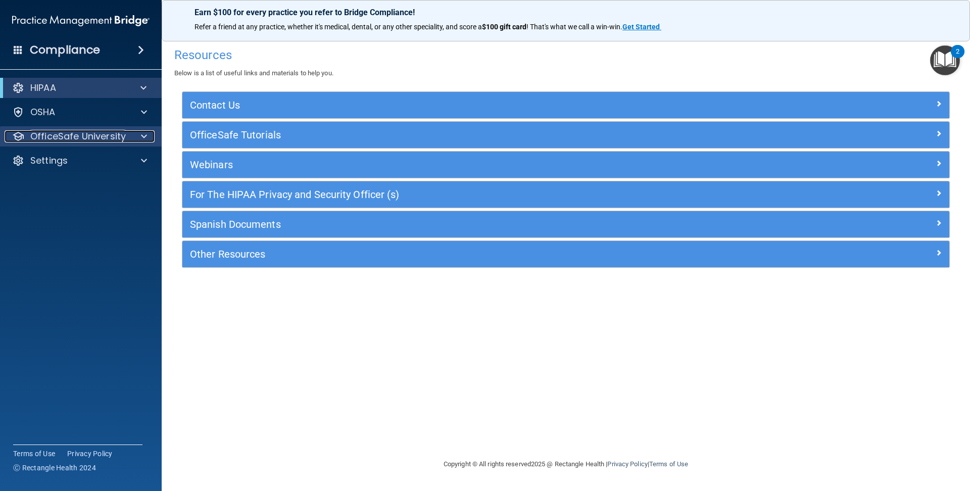
click at [141, 136] on span at bounding box center [144, 136] width 6 height 12
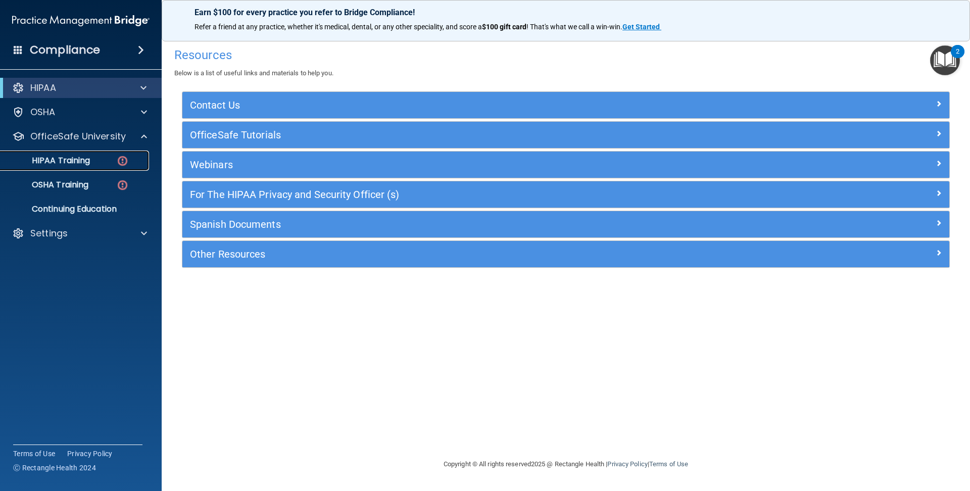
click at [115, 160] on div "HIPAA Training" at bounding box center [76, 161] width 138 height 10
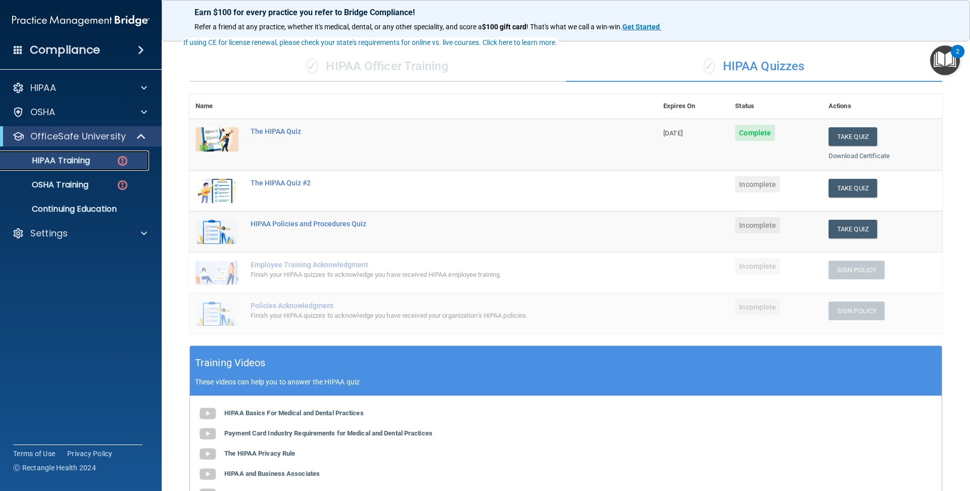
scroll to position [61, 0]
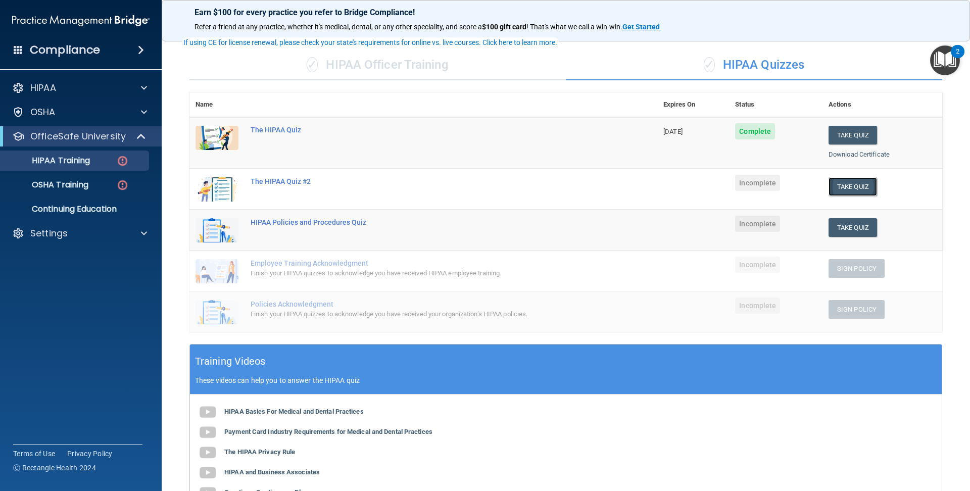
click at [856, 183] on button "Take Quiz" at bounding box center [853, 186] width 49 height 19
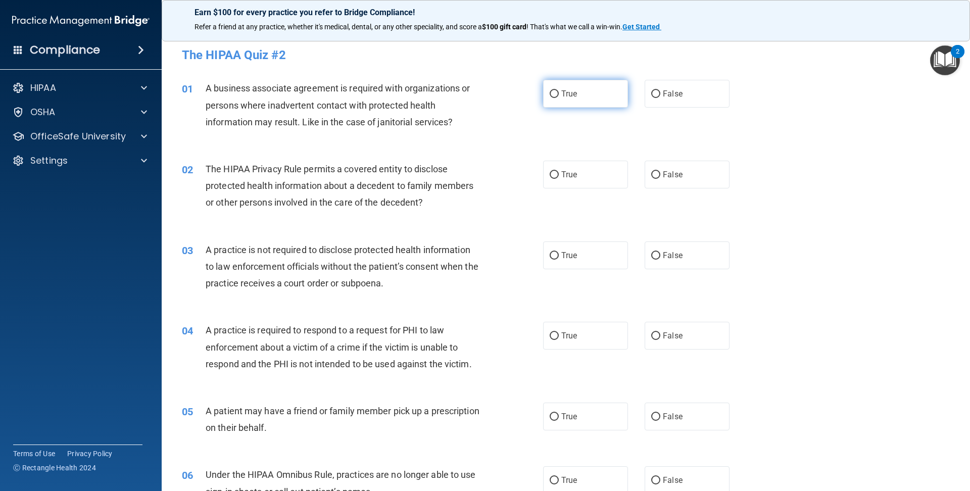
click at [580, 85] on label "True" at bounding box center [585, 94] width 85 height 28
click at [559, 90] on input "True" at bounding box center [554, 94] width 9 height 8
radio input "true"
click at [555, 186] on label "True" at bounding box center [585, 175] width 85 height 28
click at [555, 179] on input "True" at bounding box center [554, 175] width 9 height 8
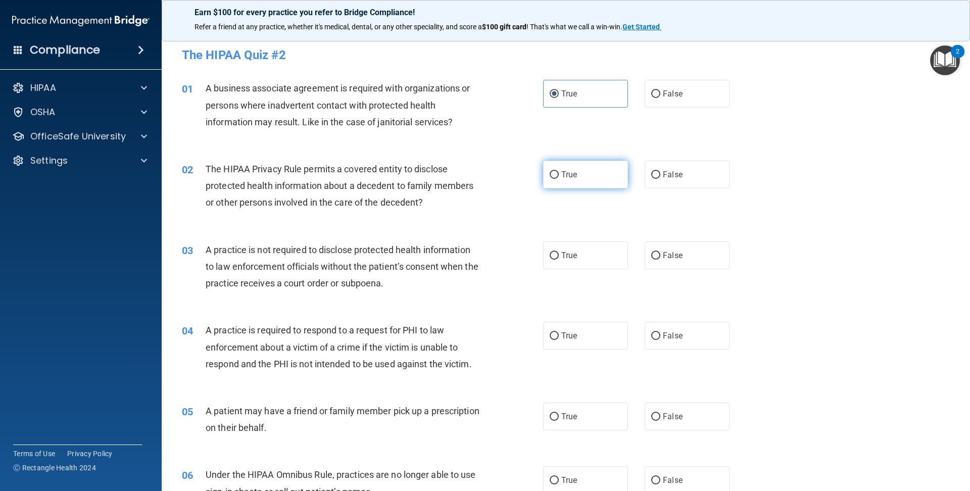
radio input "true"
click at [664, 254] on span "False" at bounding box center [673, 256] width 20 height 10
click at [660, 254] on input "False" at bounding box center [655, 256] width 9 height 8
radio input "true"
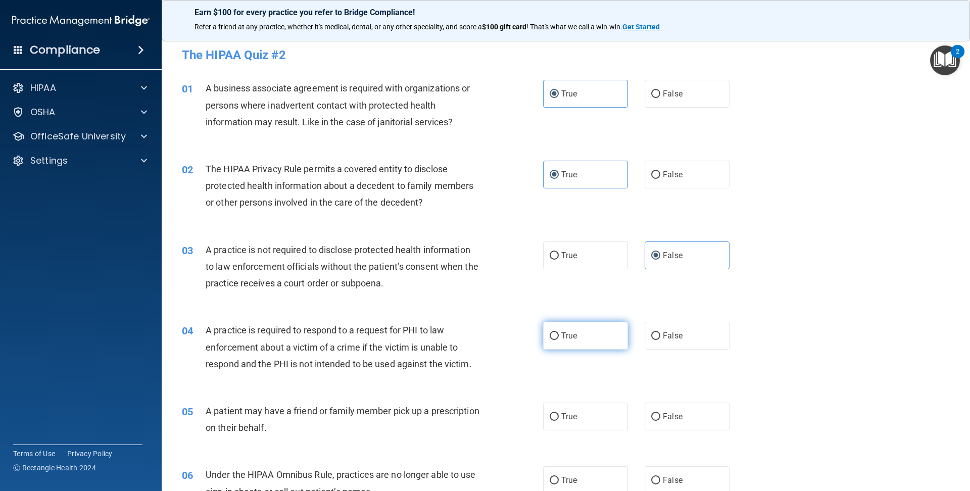
click at [567, 329] on label "True" at bounding box center [585, 336] width 85 height 28
click at [559, 332] on input "True" at bounding box center [554, 336] width 9 height 8
radio input "true"
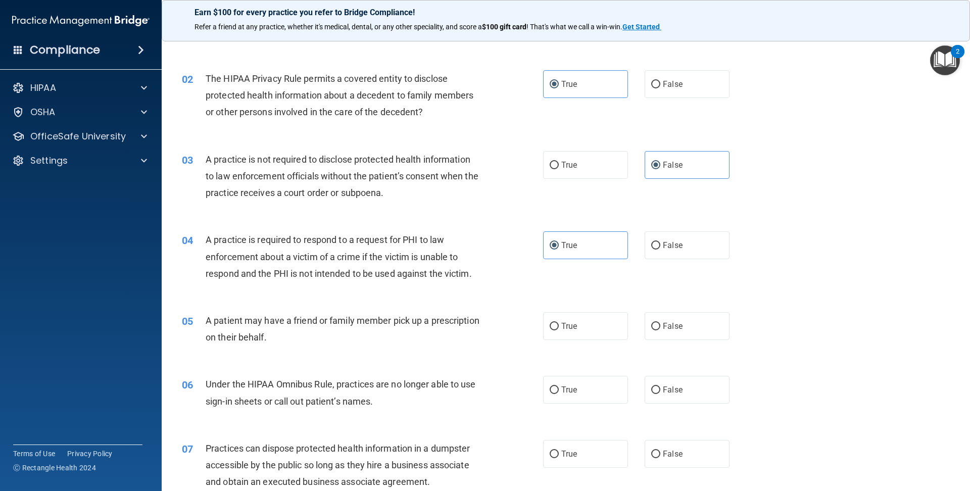
scroll to position [92, 0]
click at [719, 318] on label "False" at bounding box center [687, 325] width 85 height 28
click at [660, 321] on input "False" at bounding box center [655, 325] width 9 height 8
radio input "true"
click at [609, 398] on label "True" at bounding box center [585, 388] width 85 height 28
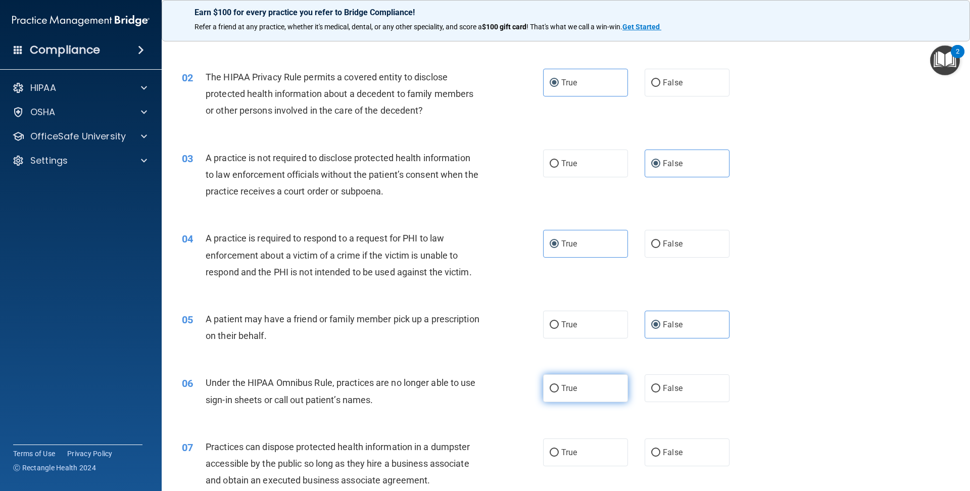
click at [559, 393] on input "True" at bounding box center [554, 389] width 9 height 8
radio input "true"
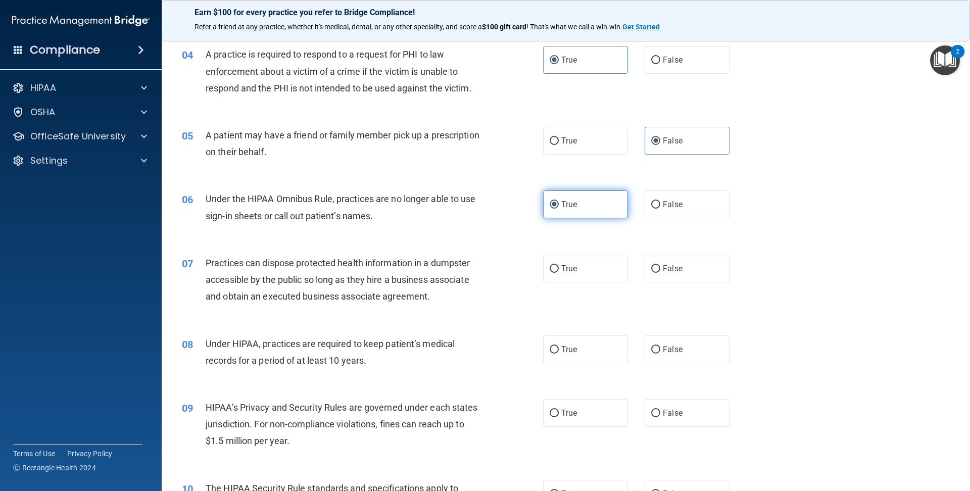
scroll to position [277, 0]
click at [665, 275] on label "False" at bounding box center [687, 268] width 85 height 28
click at [660, 272] on input "False" at bounding box center [655, 268] width 9 height 8
radio input "true"
click at [567, 359] on label "True" at bounding box center [585, 348] width 85 height 28
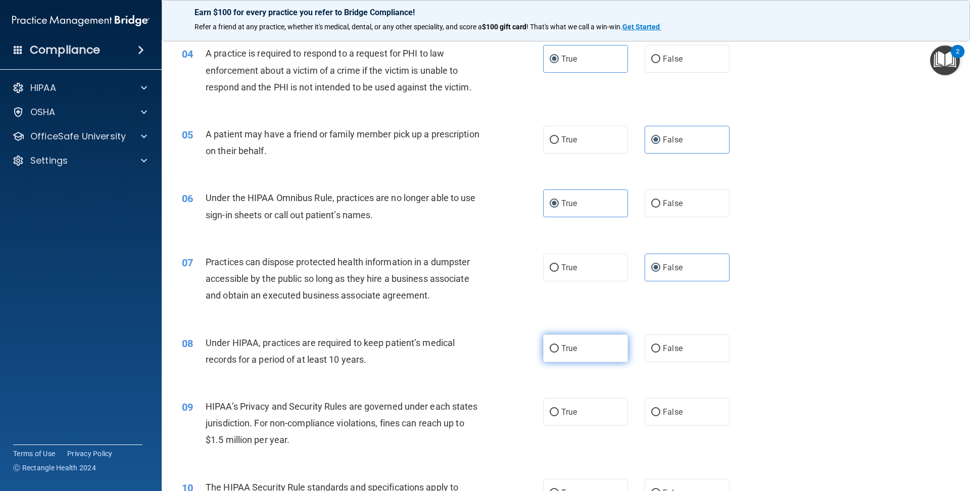
click at [559, 353] on input "True" at bounding box center [554, 349] width 9 height 8
radio input "true"
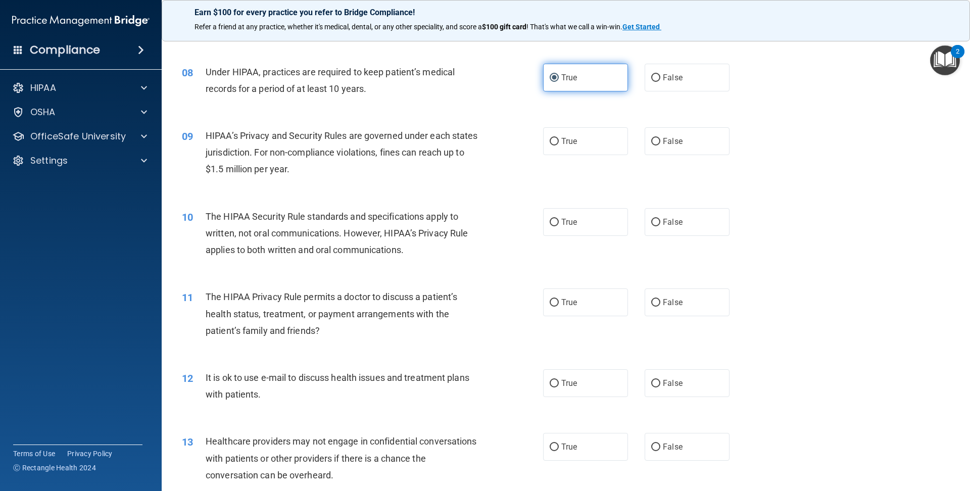
scroll to position [552, 0]
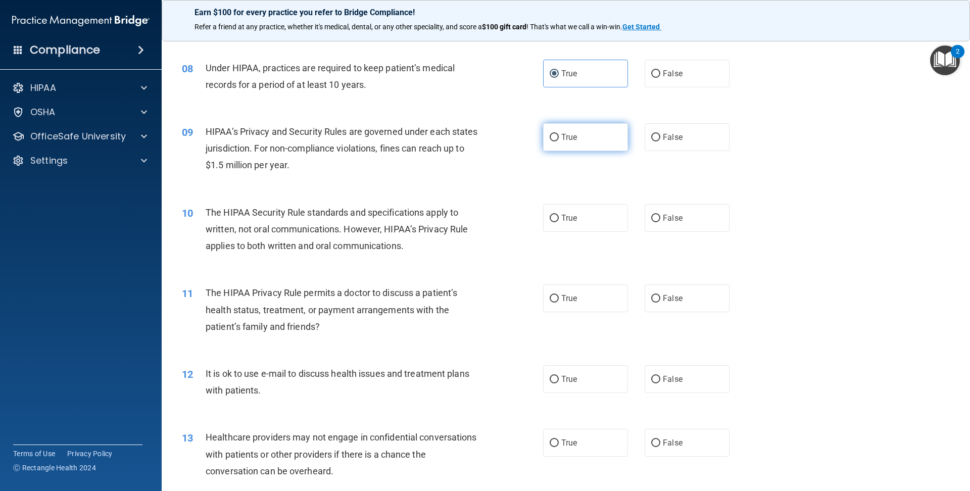
click at [572, 135] on span "True" at bounding box center [569, 137] width 16 height 10
click at [559, 135] on input "True" at bounding box center [554, 138] width 9 height 8
radio input "true"
click at [571, 224] on label "True" at bounding box center [585, 218] width 85 height 28
click at [559, 222] on input "True" at bounding box center [554, 219] width 9 height 8
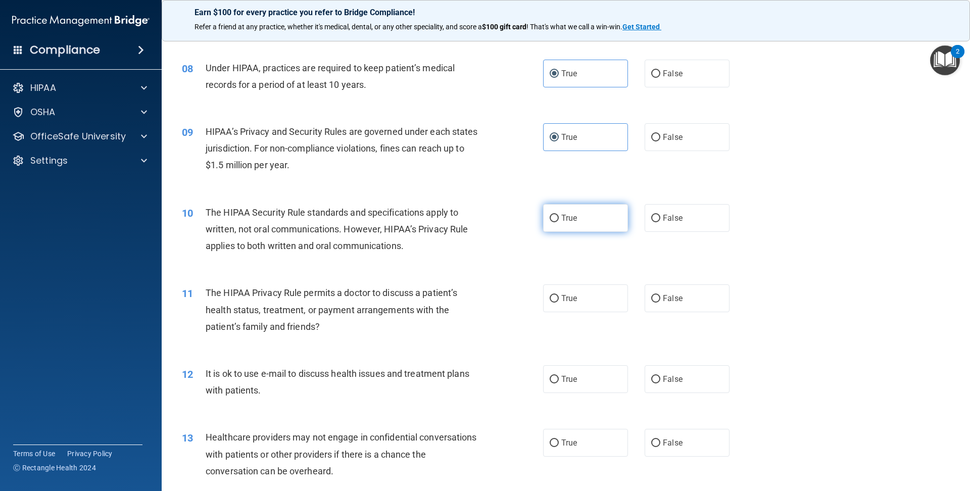
radio input "true"
click at [573, 368] on label "True" at bounding box center [585, 379] width 85 height 28
click at [559, 376] on input "True" at bounding box center [554, 380] width 9 height 8
radio input "true"
click at [600, 449] on label "True" at bounding box center [585, 443] width 85 height 28
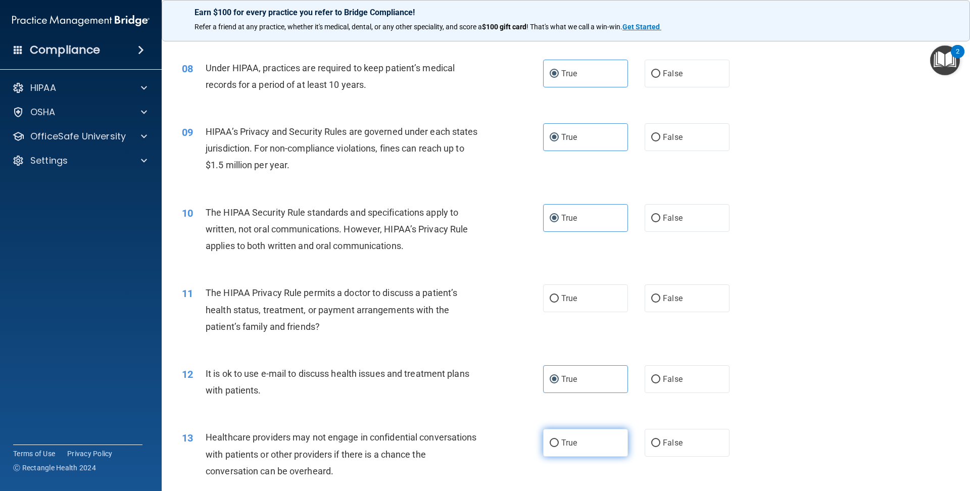
click at [559, 447] on input "True" at bounding box center [554, 444] width 9 height 8
radio input "true"
click at [581, 318] on div "11 The HIPAA Privacy Rule permits a doctor to discuss a patient’s health status…" at bounding box center [565, 312] width 783 height 81
click at [586, 308] on label "True" at bounding box center [585, 298] width 85 height 28
click at [559, 303] on input "True" at bounding box center [554, 299] width 9 height 8
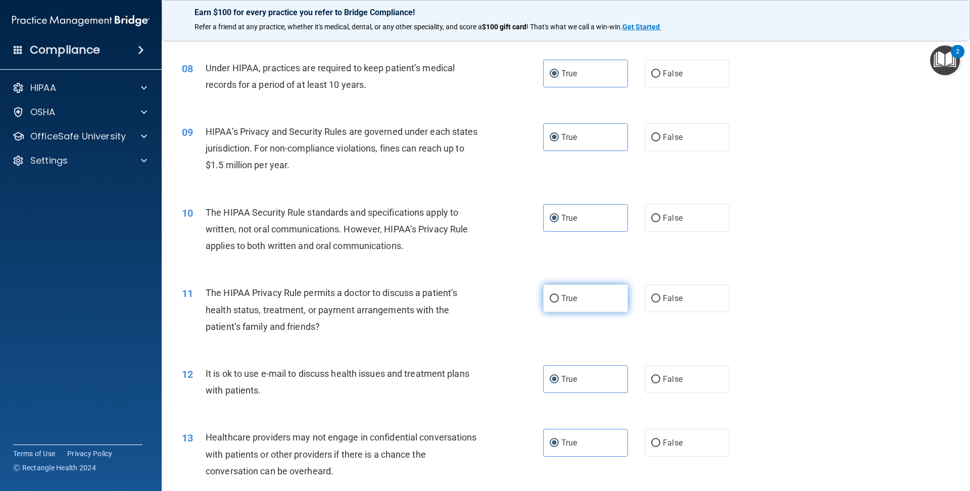
radio input "true"
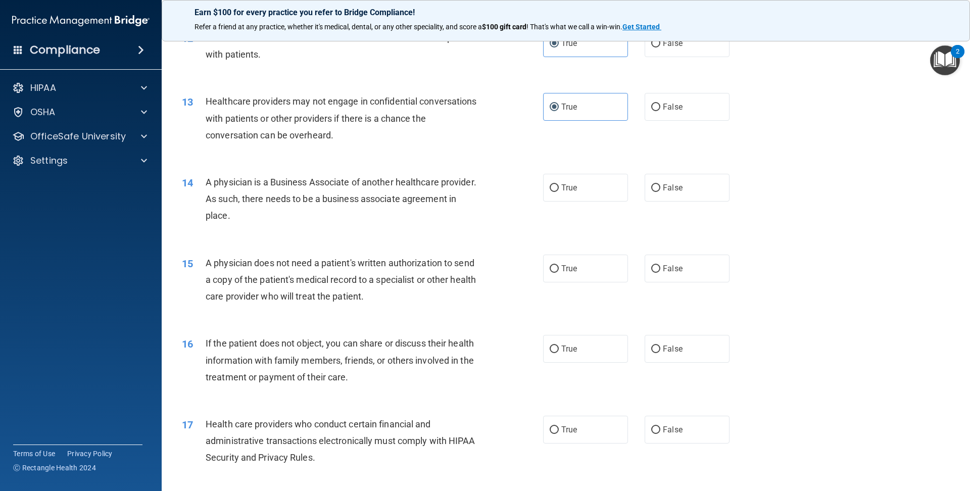
scroll to position [889, 0]
click at [586, 193] on label "True" at bounding box center [585, 186] width 85 height 28
click at [559, 190] on input "True" at bounding box center [554, 187] width 9 height 8
radio input "true"
click at [672, 269] on span "False" at bounding box center [673, 267] width 20 height 10
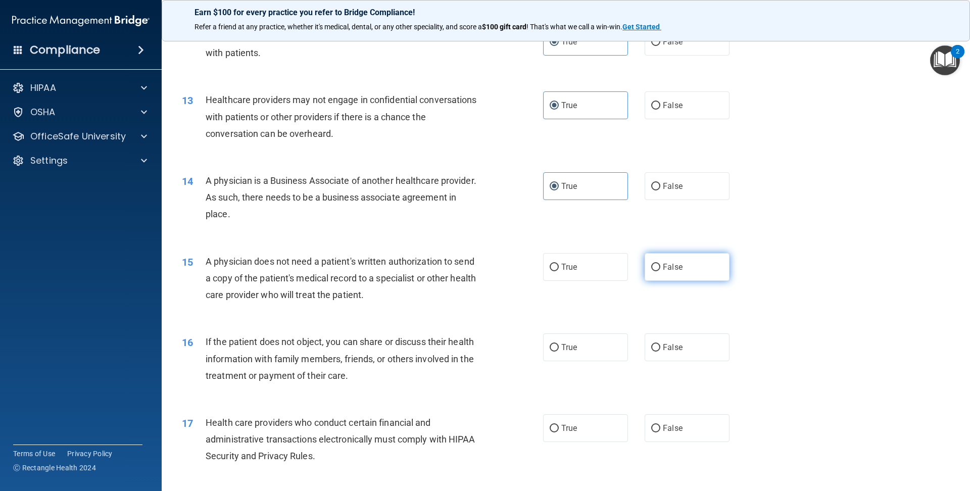
click at [660, 269] on input "False" at bounding box center [655, 268] width 9 height 8
radio input "true"
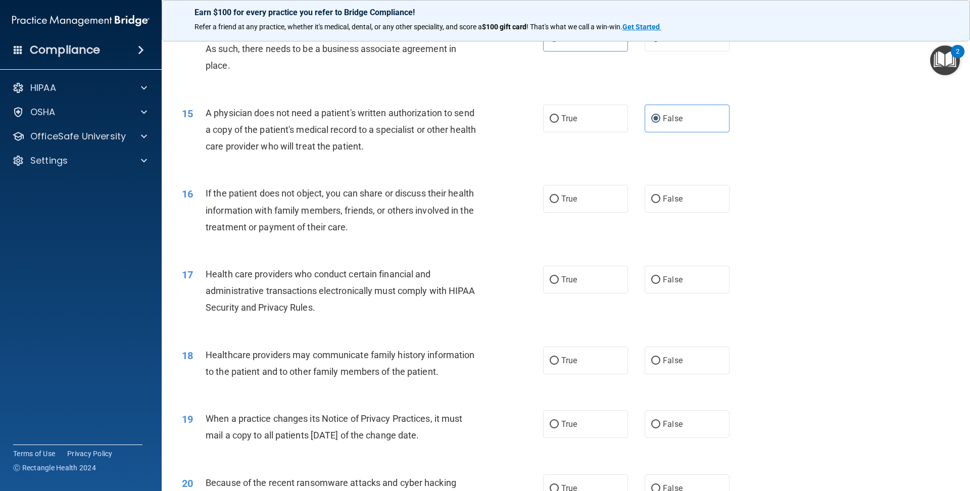
scroll to position [1038, 0]
click at [664, 205] on label "False" at bounding box center [687, 198] width 85 height 28
click at [660, 203] on input "False" at bounding box center [655, 199] width 9 height 8
radio input "true"
click at [573, 281] on span "True" at bounding box center [569, 279] width 16 height 10
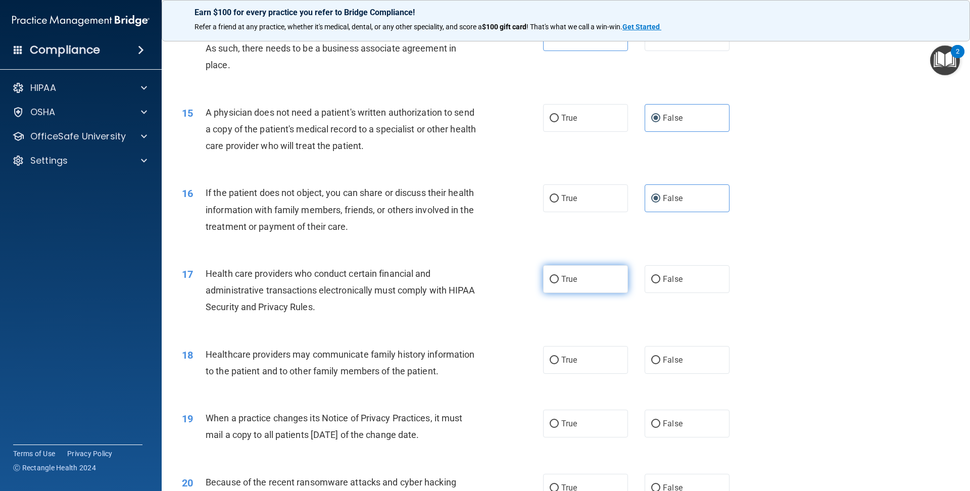
click at [559, 281] on input "True" at bounding box center [554, 280] width 9 height 8
radio input "true"
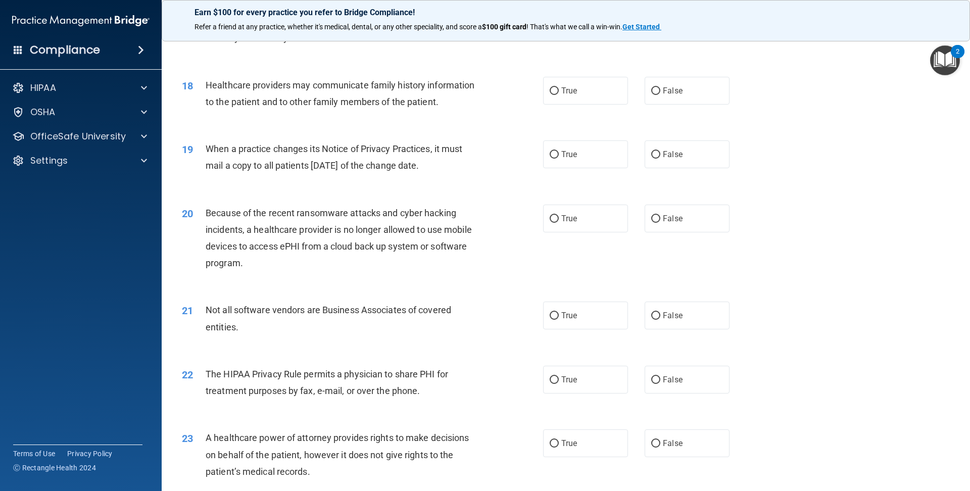
scroll to position [1309, 0]
click at [686, 98] on label "False" at bounding box center [687, 89] width 85 height 28
click at [660, 93] on input "False" at bounding box center [655, 90] width 9 height 8
radio input "true"
click at [606, 158] on label "True" at bounding box center [585, 153] width 85 height 28
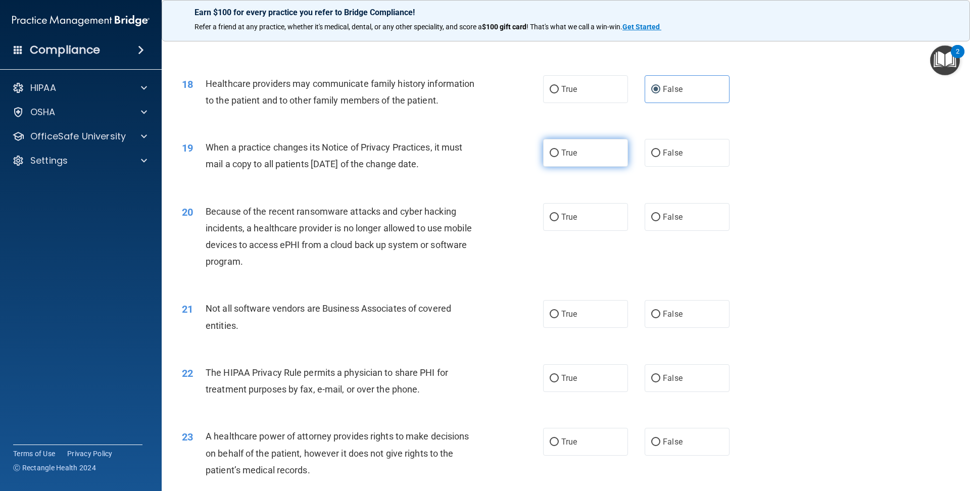
click at [559, 157] on input "True" at bounding box center [554, 154] width 9 height 8
radio input "true"
click at [581, 220] on label "True" at bounding box center [585, 217] width 85 height 28
click at [559, 220] on input "True" at bounding box center [554, 218] width 9 height 8
radio input "true"
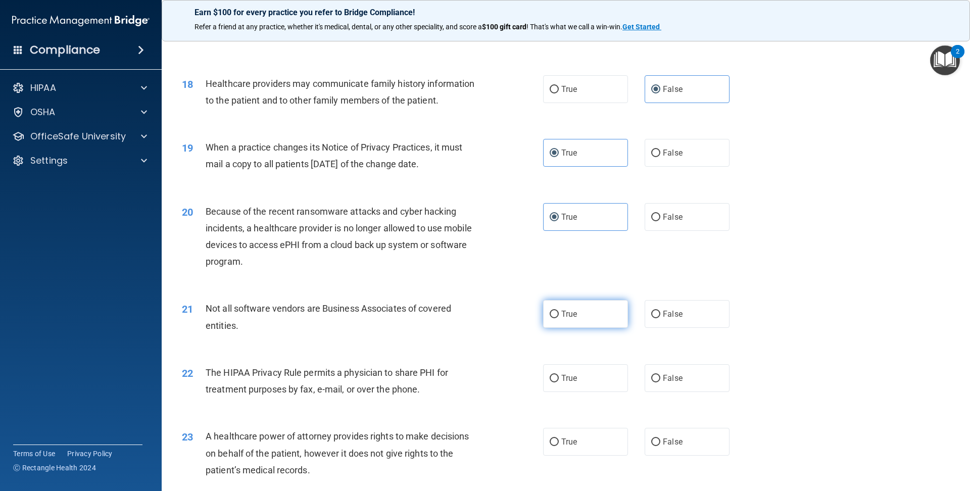
click at [558, 315] on input "True" at bounding box center [554, 315] width 9 height 8
radio input "true"
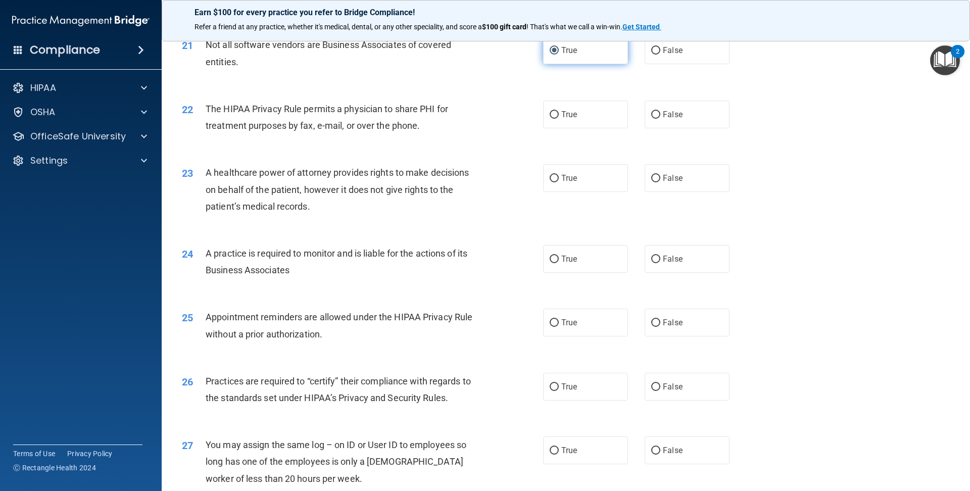
scroll to position [1568, 0]
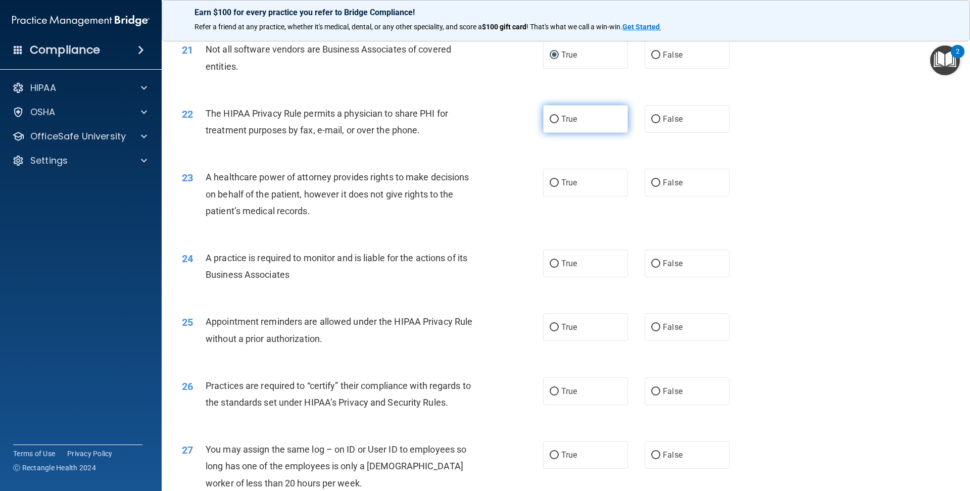
click at [547, 125] on label "True" at bounding box center [585, 119] width 85 height 28
click at [550, 123] on input "True" at bounding box center [554, 120] width 9 height 8
radio input "true"
click at [576, 179] on span "True" at bounding box center [569, 183] width 16 height 10
click at [559, 179] on input "True" at bounding box center [554, 183] width 9 height 8
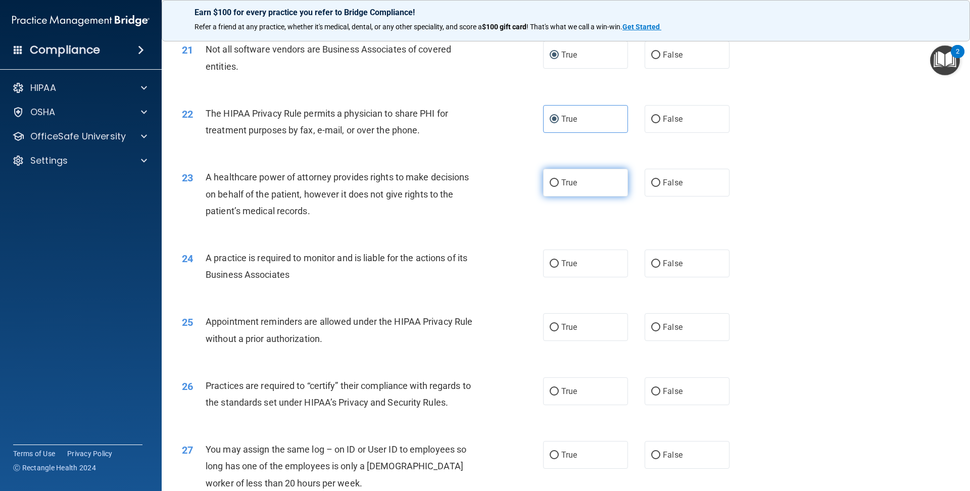
radio input "true"
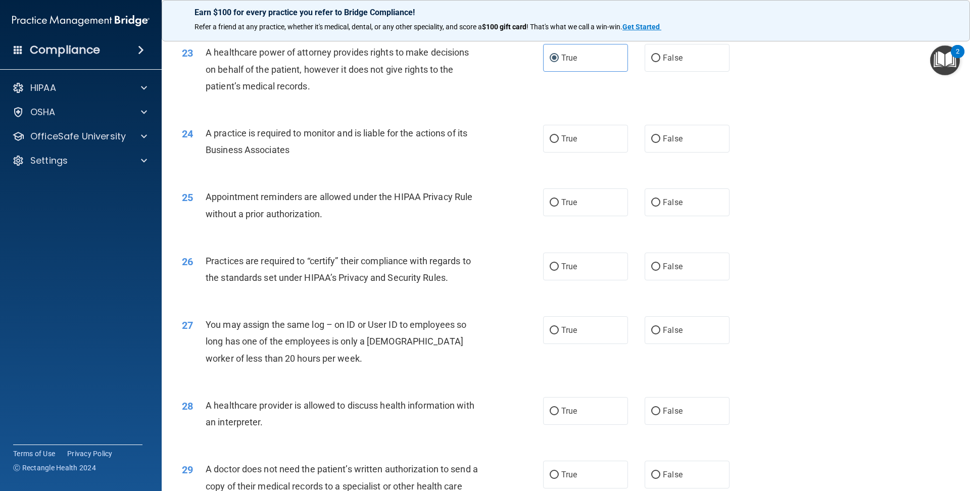
scroll to position [1698, 0]
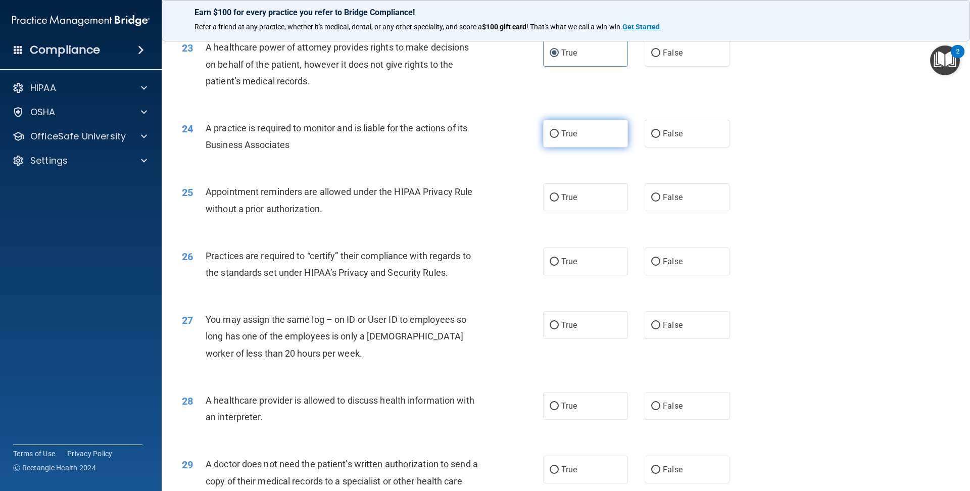
click at [552, 142] on label "True" at bounding box center [585, 134] width 85 height 28
click at [552, 138] on input "True" at bounding box center [554, 134] width 9 height 8
radio input "true"
click at [593, 198] on label "True" at bounding box center [585, 197] width 85 height 28
click at [559, 198] on input "True" at bounding box center [554, 198] width 9 height 8
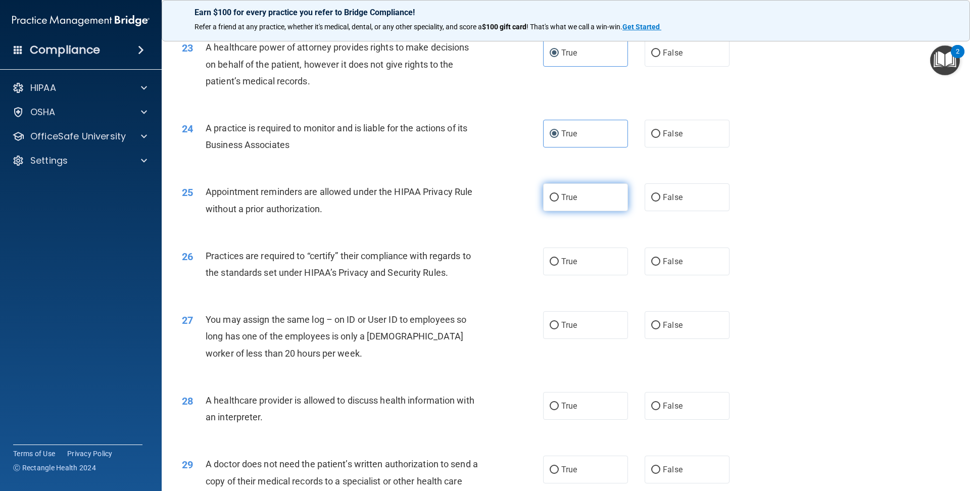
radio input "true"
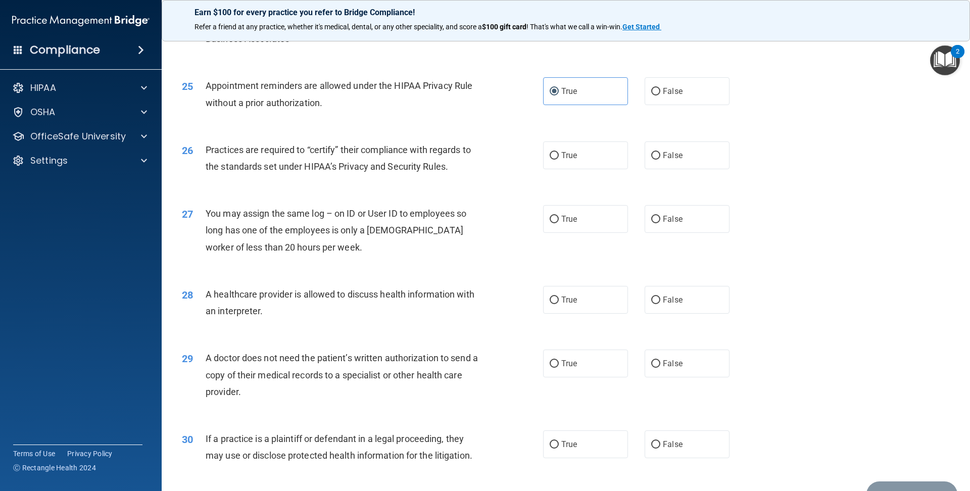
scroll to position [1809, 0]
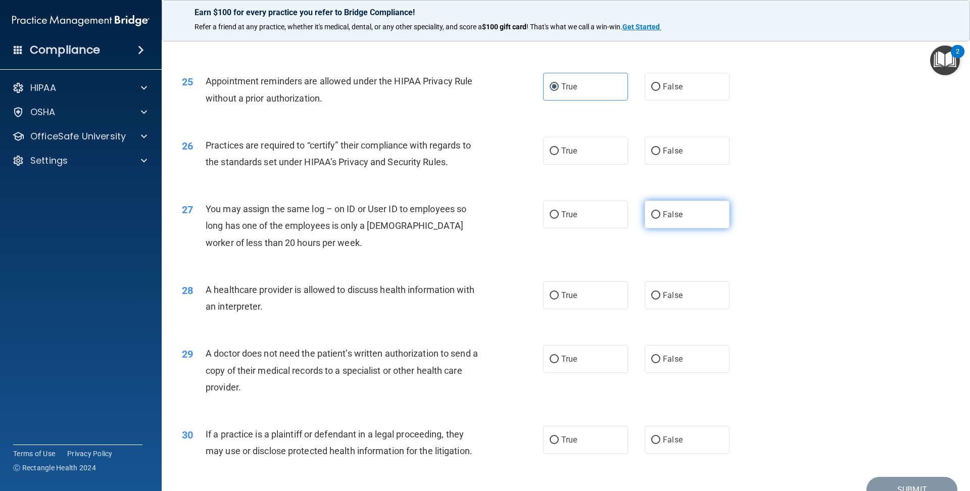
click at [657, 203] on label "False" at bounding box center [687, 215] width 85 height 28
click at [657, 211] on input "False" at bounding box center [655, 215] width 9 height 8
radio input "true"
click at [613, 149] on label "True" at bounding box center [585, 151] width 85 height 28
click at [559, 149] on input "True" at bounding box center [554, 152] width 9 height 8
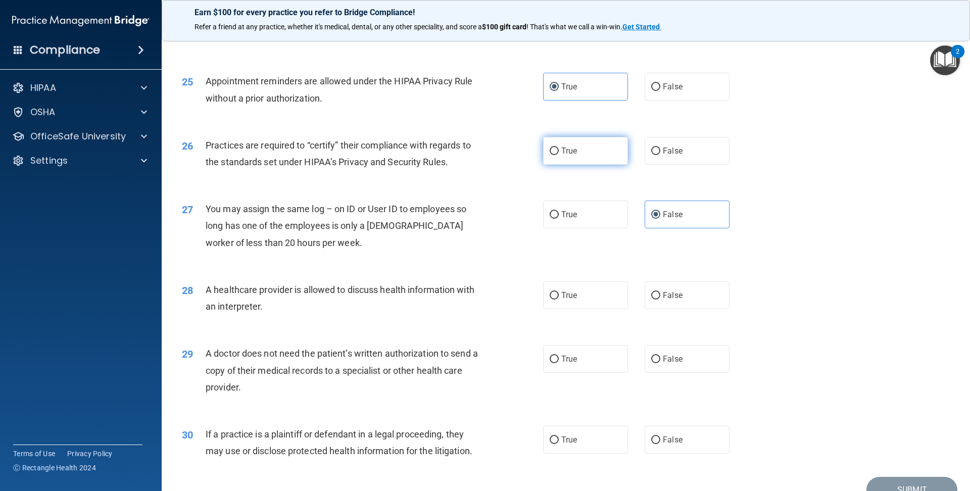
radio input "true"
click at [564, 292] on span "True" at bounding box center [569, 296] width 16 height 10
click at [559, 292] on input "True" at bounding box center [554, 296] width 9 height 8
radio input "true"
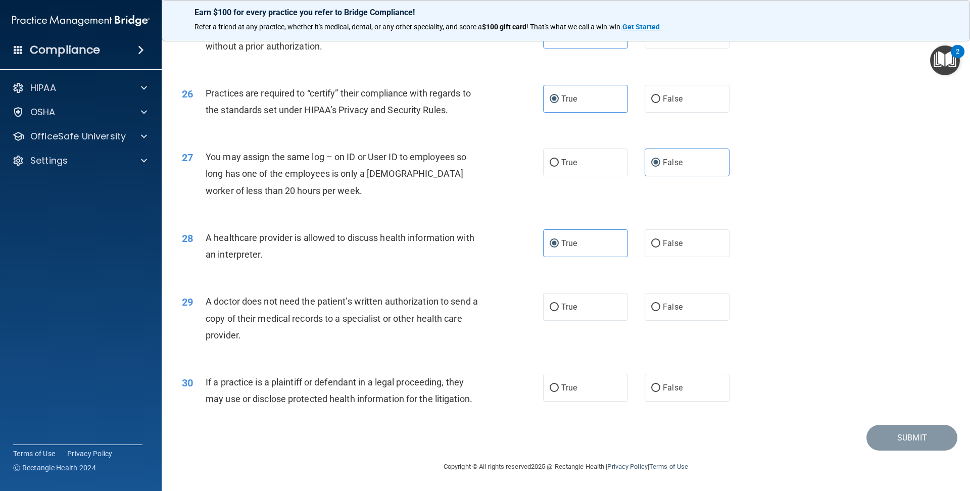
click at [643, 311] on div "True False" at bounding box center [645, 307] width 204 height 28
click at [651, 310] on input "False" at bounding box center [655, 308] width 9 height 8
radio input "true"
click at [588, 385] on label "True" at bounding box center [585, 388] width 85 height 28
click at [559, 385] on input "True" at bounding box center [554, 388] width 9 height 8
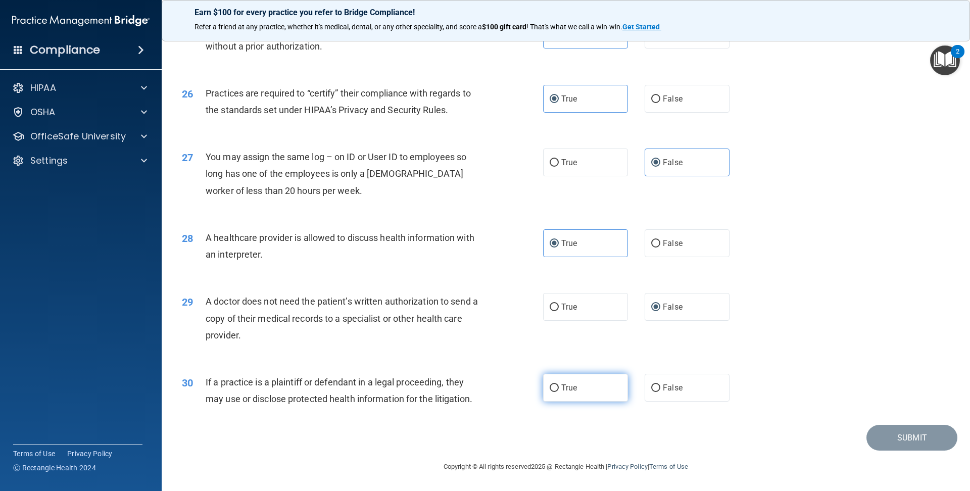
radio input "true"
click at [875, 431] on button "Submit" at bounding box center [911, 438] width 91 height 26
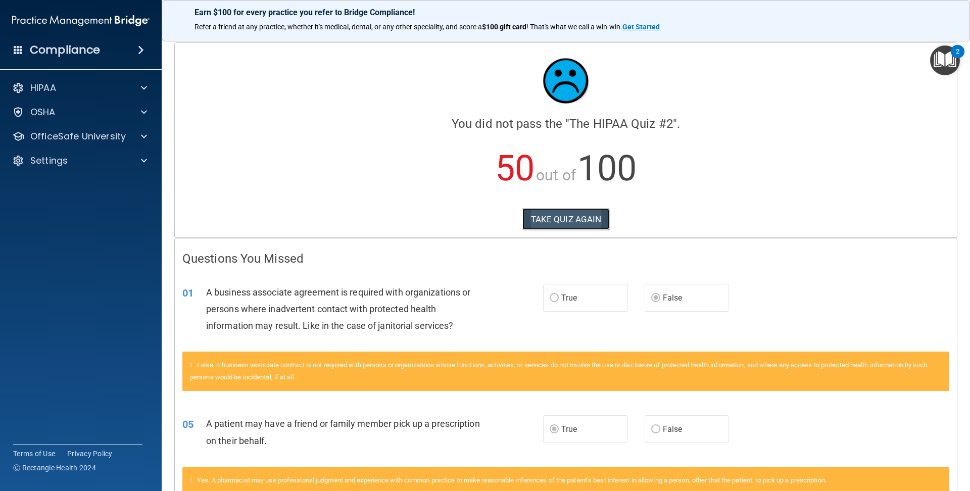
click at [592, 225] on button "TAKE QUIZ AGAIN" at bounding box center [565, 219] width 87 height 22
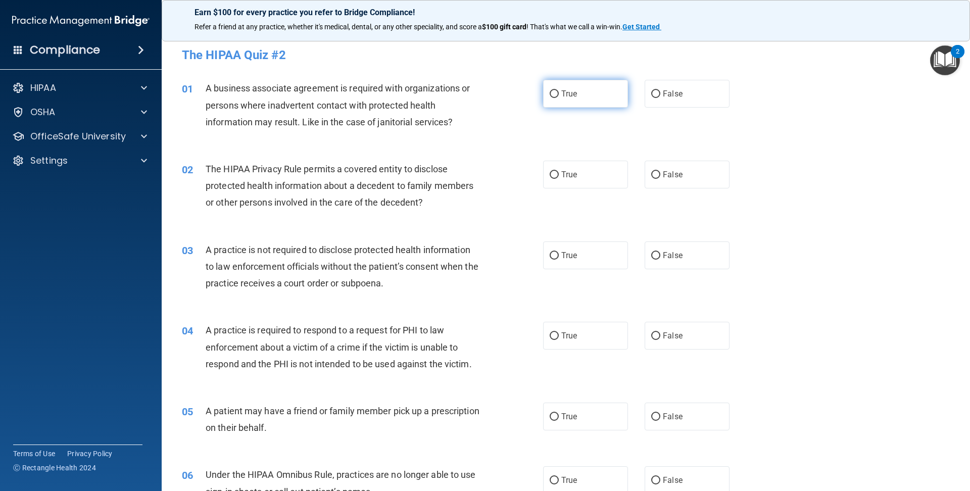
click at [569, 102] on label "True" at bounding box center [585, 94] width 85 height 28
click at [559, 98] on input "True" at bounding box center [554, 94] width 9 height 8
radio input "true"
click at [575, 179] on label "True" at bounding box center [585, 175] width 85 height 28
click at [559, 179] on input "True" at bounding box center [554, 175] width 9 height 8
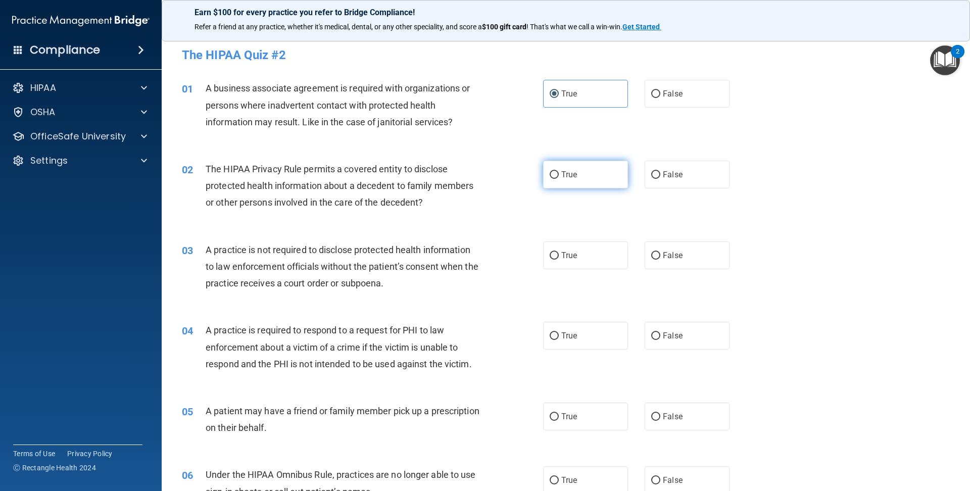
radio input "true"
click at [594, 257] on label "True" at bounding box center [585, 256] width 85 height 28
click at [559, 257] on input "True" at bounding box center [554, 256] width 9 height 8
radio input "true"
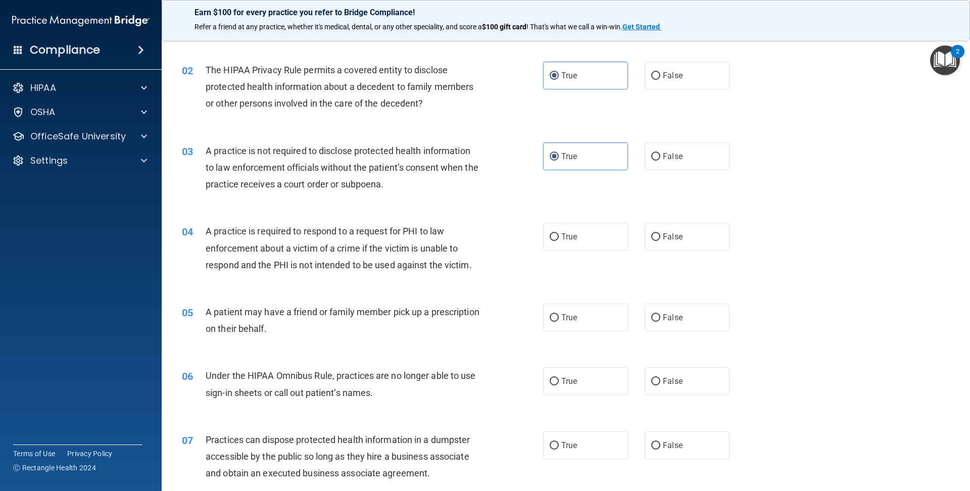
scroll to position [104, 0]
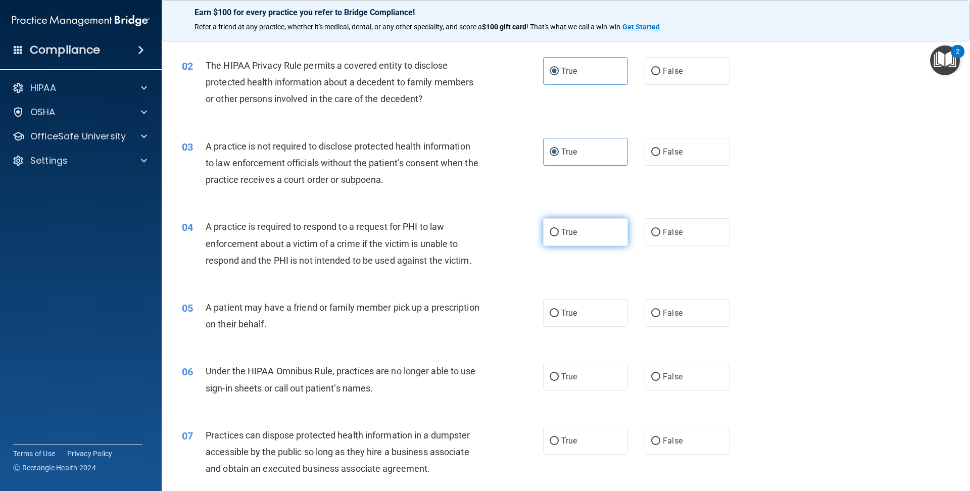
click at [556, 232] on input "True" at bounding box center [554, 233] width 9 height 8
radio input "true"
click at [663, 322] on label "False" at bounding box center [687, 313] width 85 height 28
click at [660, 317] on input "False" at bounding box center [655, 314] width 9 height 8
radio input "true"
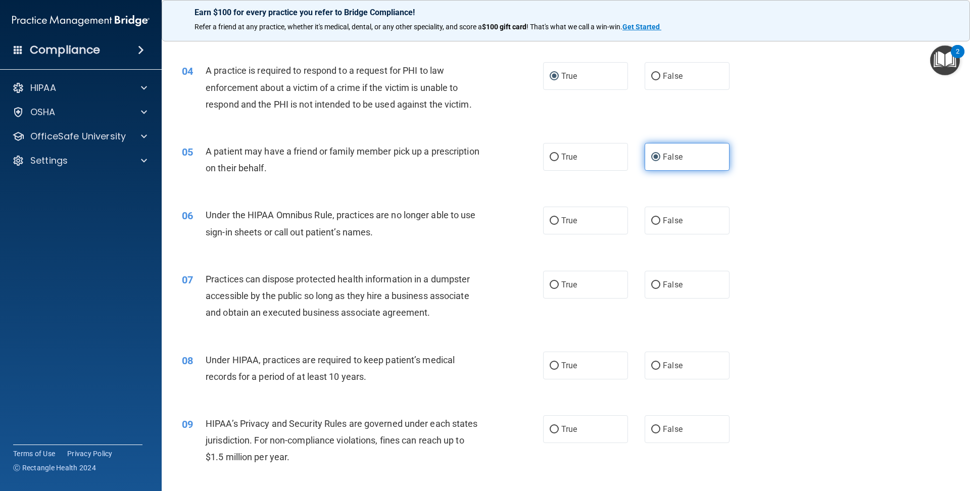
scroll to position [261, 0]
click at [686, 215] on label "False" at bounding box center [687, 220] width 85 height 28
click at [660, 216] on input "False" at bounding box center [655, 220] width 9 height 8
radio input "true"
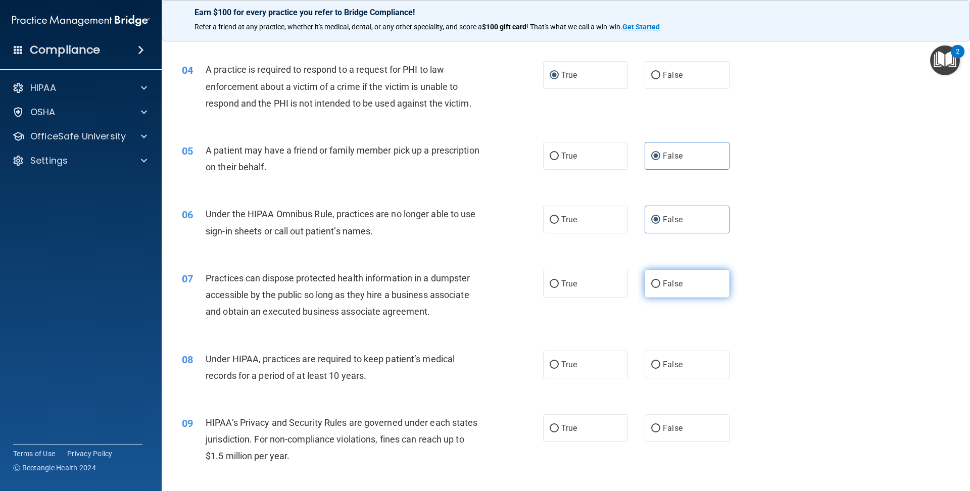
click at [695, 289] on label "False" at bounding box center [687, 284] width 85 height 28
click at [660, 288] on input "False" at bounding box center [655, 284] width 9 height 8
radio input "true"
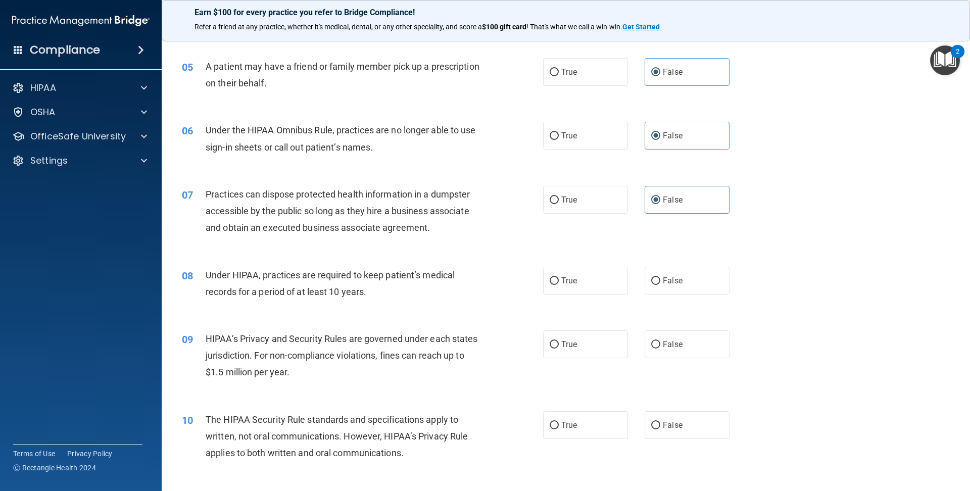
scroll to position [348, 0]
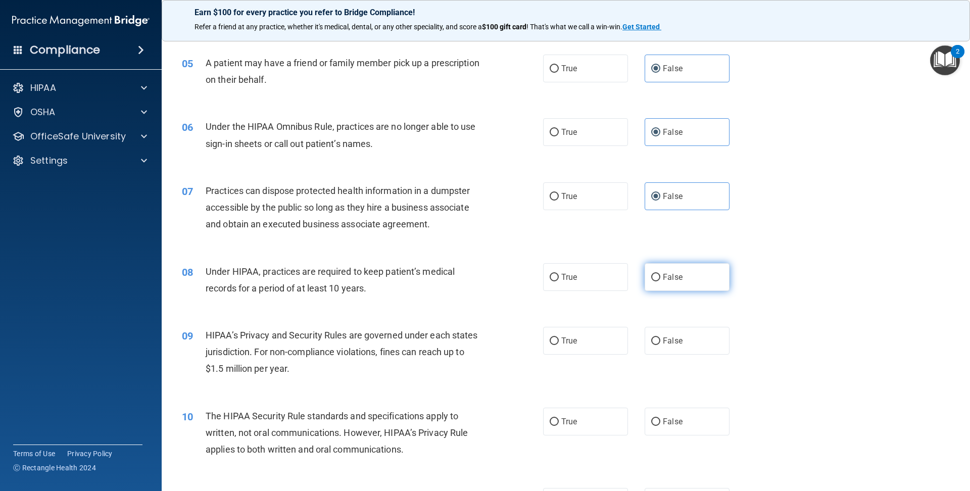
click at [670, 286] on label "False" at bounding box center [687, 277] width 85 height 28
click at [660, 281] on input "False" at bounding box center [655, 278] width 9 height 8
radio input "true"
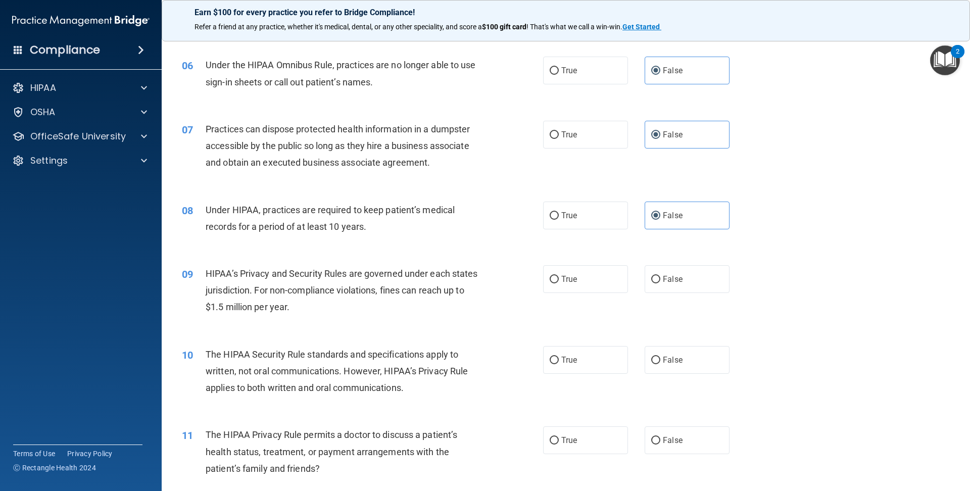
scroll to position [411, 0]
click at [595, 268] on label "True" at bounding box center [585, 278] width 85 height 28
click at [559, 274] on input "True" at bounding box center [554, 278] width 9 height 8
radio input "true"
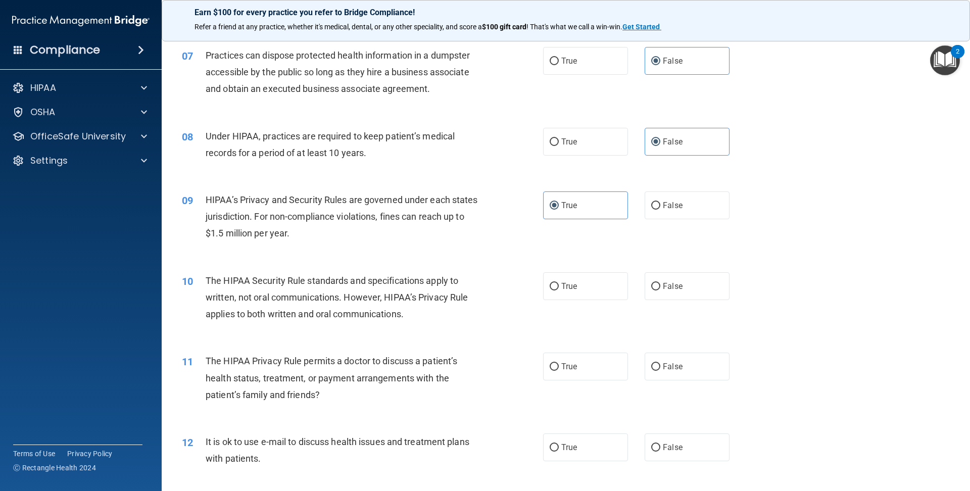
scroll to position [484, 0]
click at [559, 297] on label "True" at bounding box center [585, 286] width 85 height 28
click at [559, 290] on input "True" at bounding box center [554, 286] width 9 height 8
radio input "true"
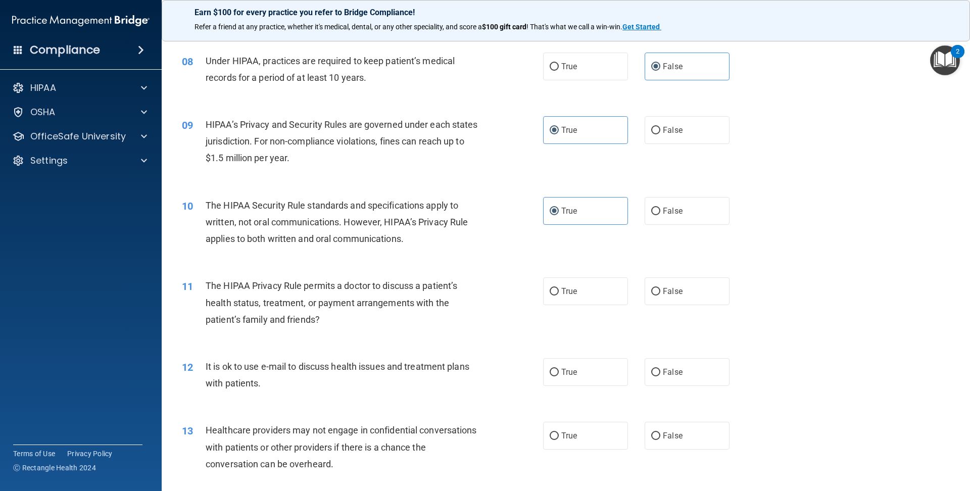
scroll to position [558, 0]
click at [567, 299] on label "True" at bounding box center [585, 292] width 85 height 28
click at [559, 297] on input "True" at bounding box center [554, 293] width 9 height 8
radio input "true"
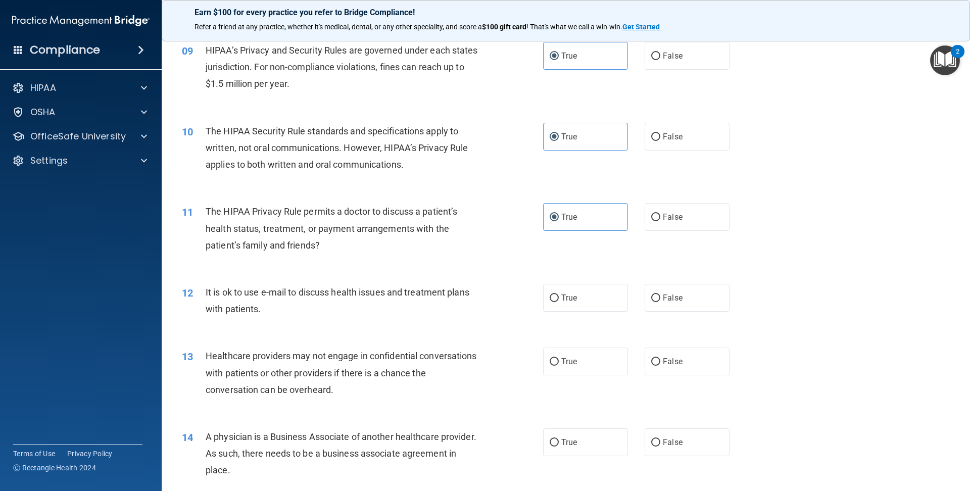
scroll to position [637, 0]
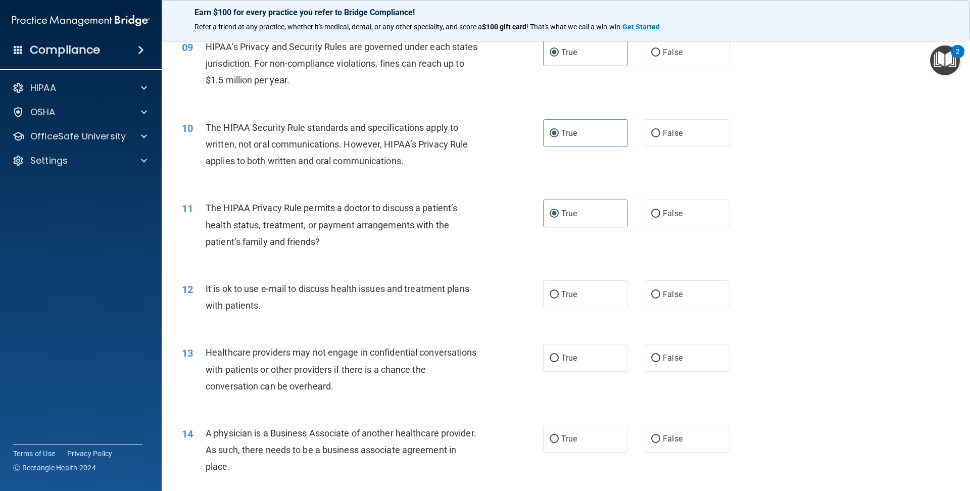
click at [586, 324] on div "12 It is ok to use e-mail to discuss health issues and treatment plans with pat…" at bounding box center [565, 300] width 783 height 64
click at [597, 295] on label "True" at bounding box center [585, 294] width 85 height 28
click at [559, 295] on input "True" at bounding box center [554, 295] width 9 height 8
radio input "true"
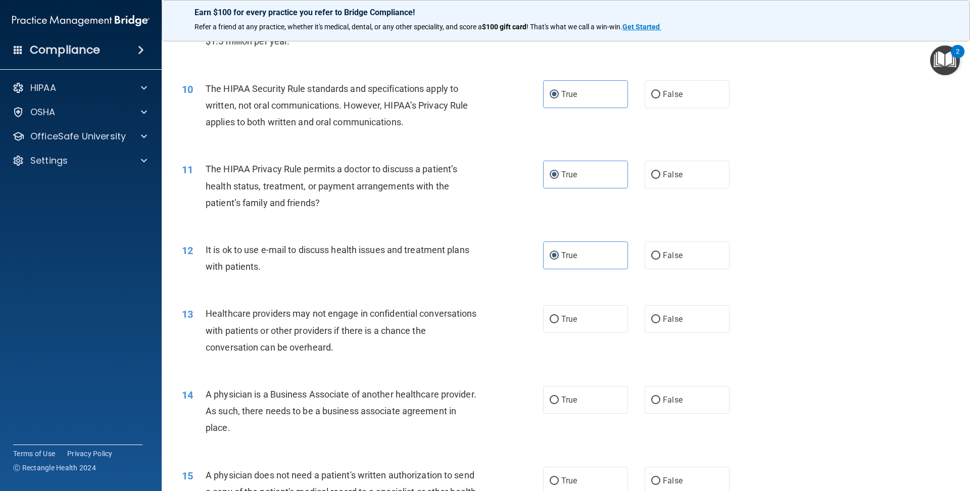
scroll to position [677, 0]
click at [575, 319] on span "True" at bounding box center [569, 318] width 16 height 10
click at [559, 319] on input "True" at bounding box center [554, 319] width 9 height 8
radio input "true"
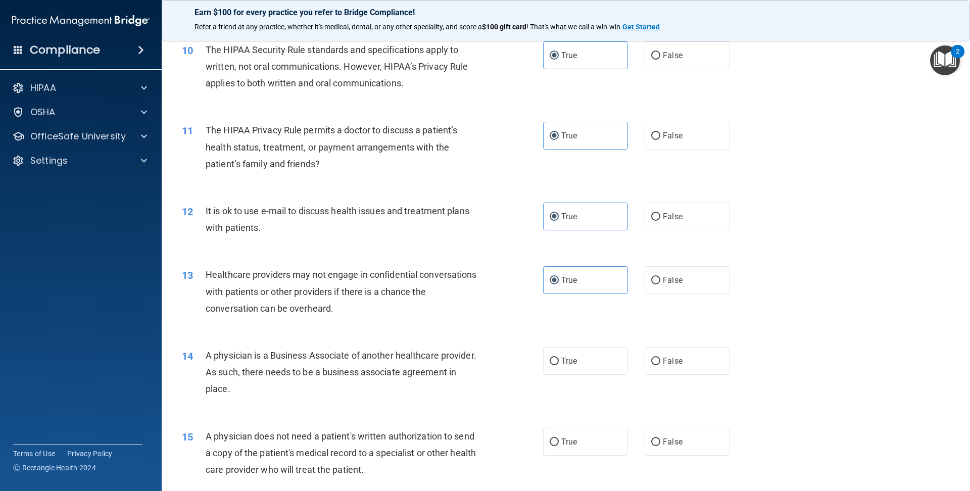
scroll to position [713, 0]
click at [652, 362] on input "False" at bounding box center [655, 363] width 9 height 8
radio input "true"
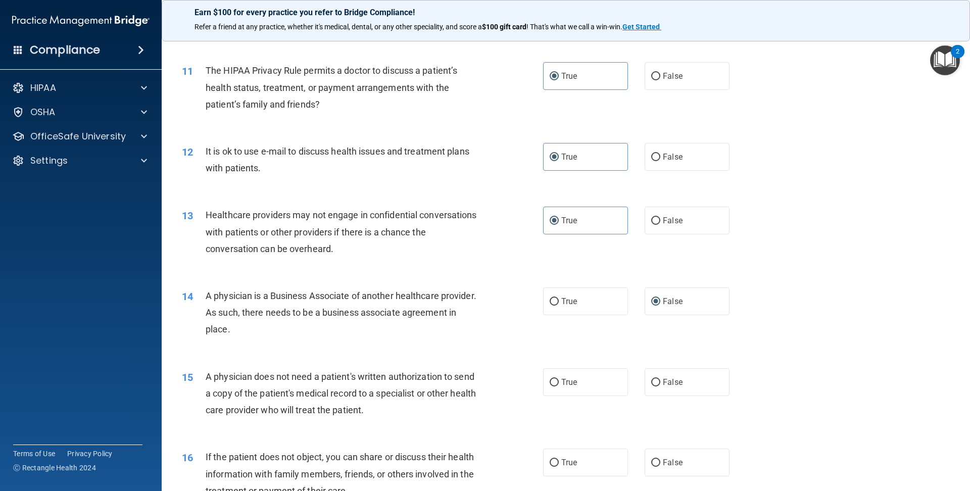
scroll to position [776, 0]
click at [569, 378] on span "True" at bounding box center [569, 380] width 16 height 10
click at [559, 378] on input "True" at bounding box center [554, 381] width 9 height 8
radio input "true"
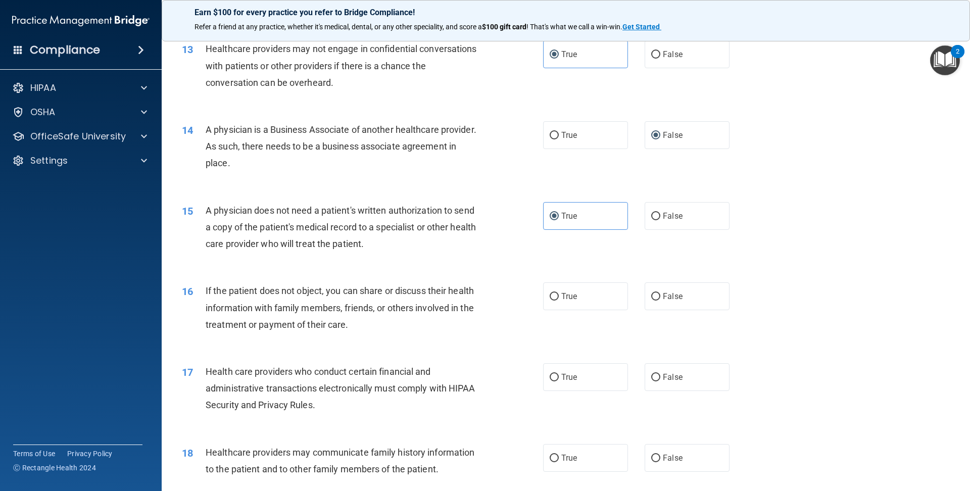
scroll to position [941, 0]
click at [606, 288] on label "True" at bounding box center [585, 296] width 85 height 28
click at [559, 293] on input "True" at bounding box center [554, 297] width 9 height 8
radio input "true"
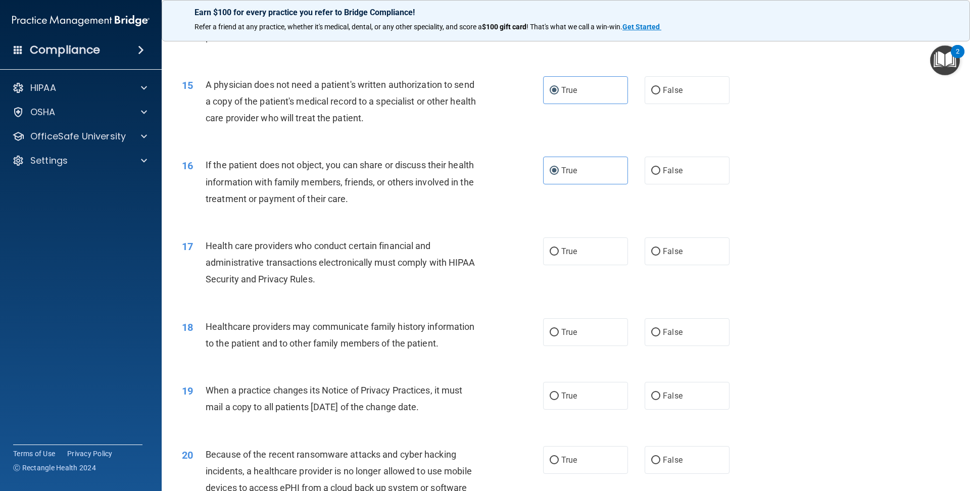
scroll to position [1069, 0]
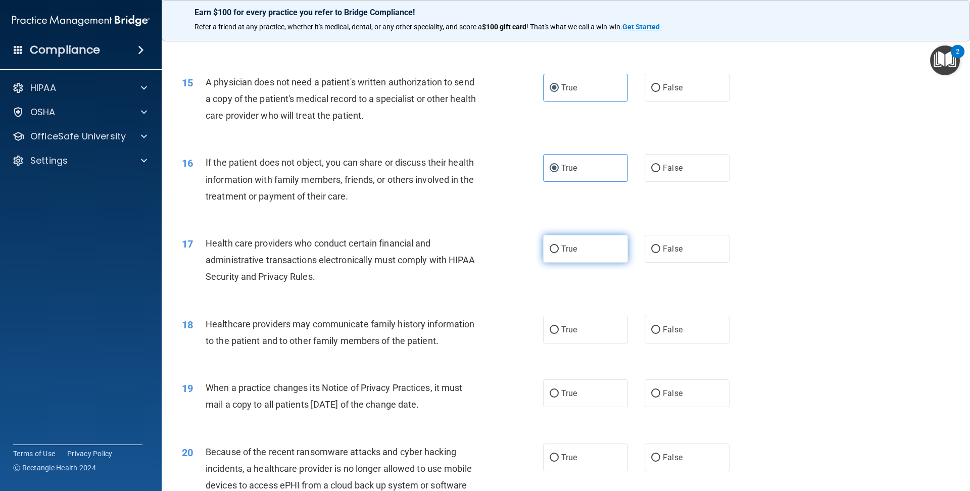
click at [578, 256] on label "True" at bounding box center [585, 249] width 85 height 28
click at [559, 253] on input "True" at bounding box center [554, 250] width 9 height 8
radio input "true"
click at [677, 339] on label "False" at bounding box center [687, 330] width 85 height 28
click at [660, 334] on input "False" at bounding box center [655, 330] width 9 height 8
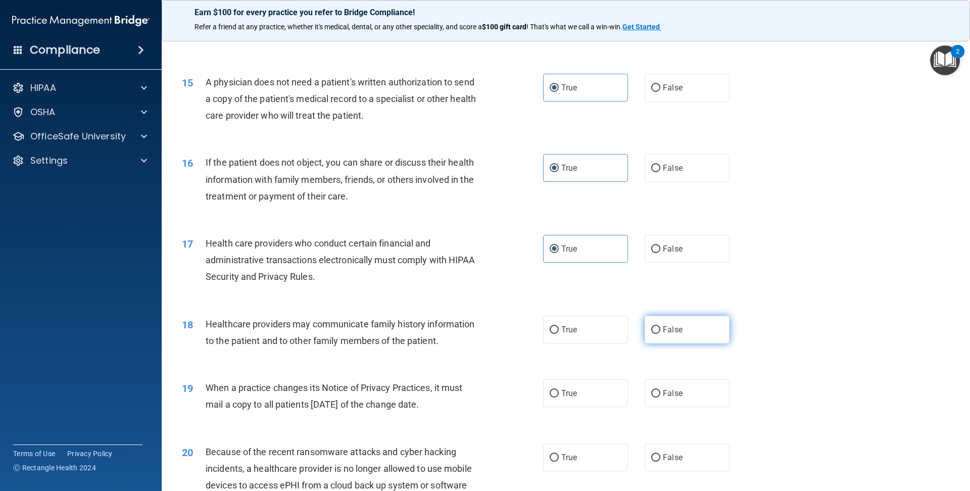
radio input "true"
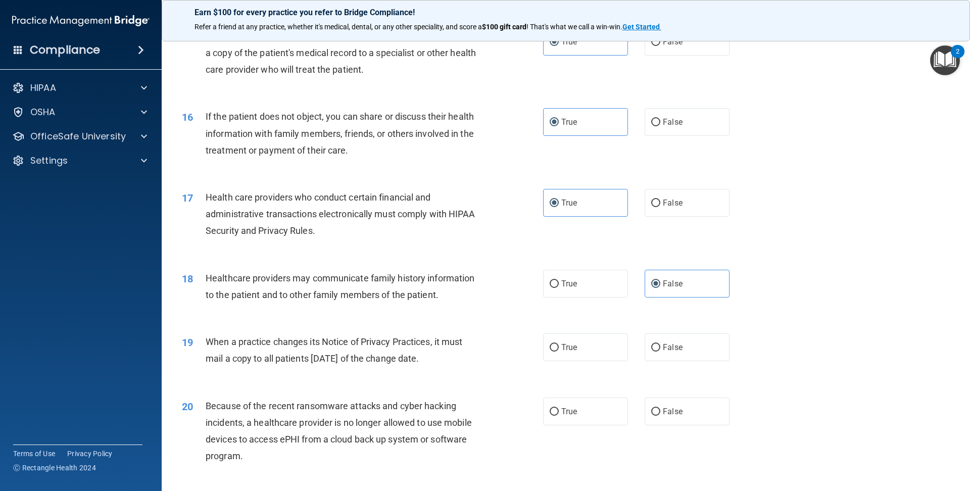
scroll to position [1117, 0]
click at [675, 348] on span "False" at bounding box center [673, 346] width 20 height 10
click at [660, 348] on input "False" at bounding box center [655, 346] width 9 height 8
radio input "true"
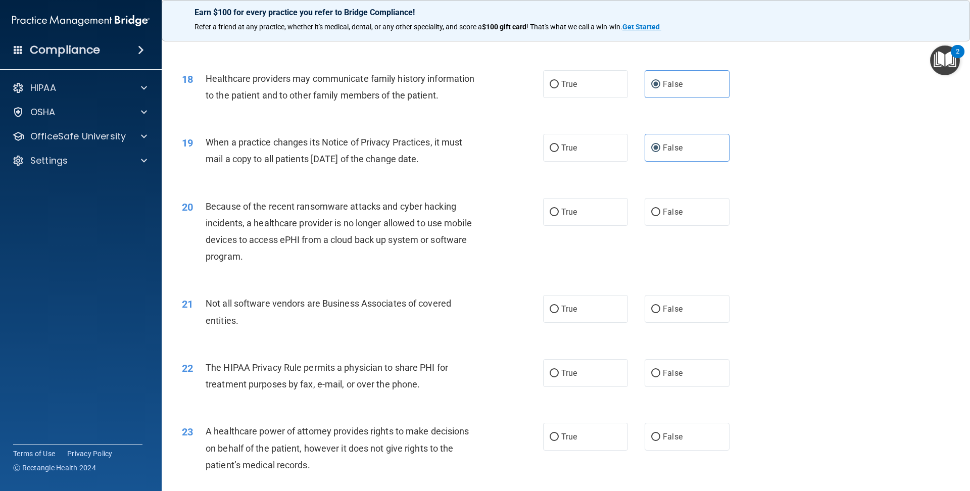
scroll to position [1318, 0]
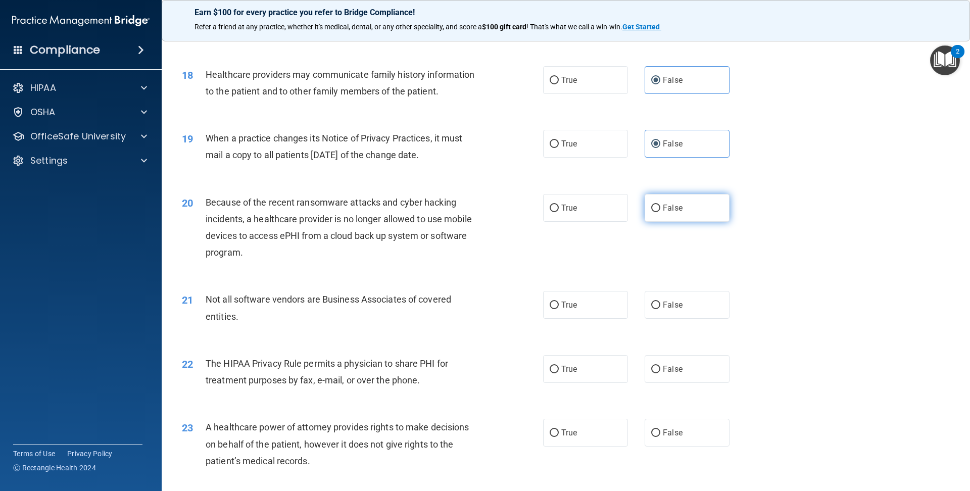
click at [716, 203] on label "False" at bounding box center [687, 208] width 85 height 28
click at [660, 205] on input "False" at bounding box center [655, 209] width 9 height 8
radio input "true"
click at [663, 439] on label "False" at bounding box center [687, 433] width 85 height 28
click at [660, 437] on input "False" at bounding box center [655, 433] width 9 height 8
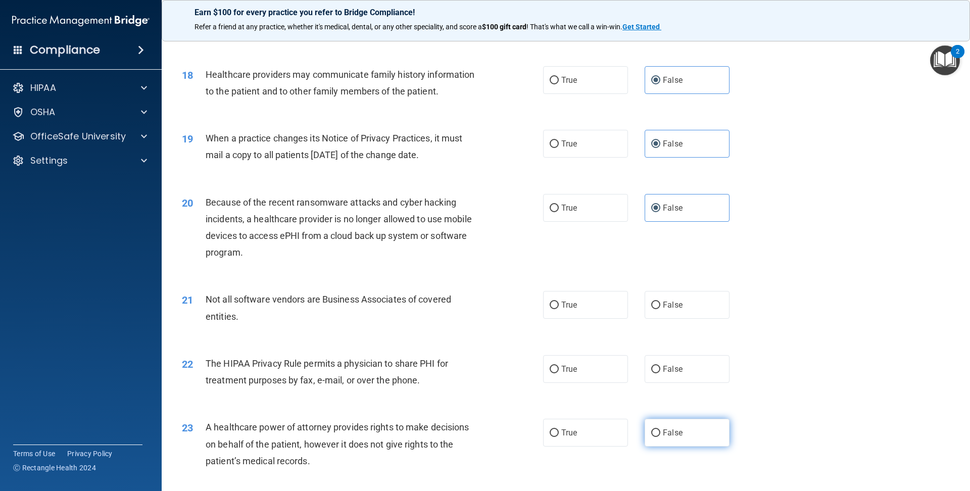
radio input "true"
click at [566, 314] on label "True" at bounding box center [585, 305] width 85 height 28
click at [559, 309] on input "True" at bounding box center [554, 306] width 9 height 8
radio input "true"
click at [554, 369] on input "True" at bounding box center [554, 370] width 9 height 8
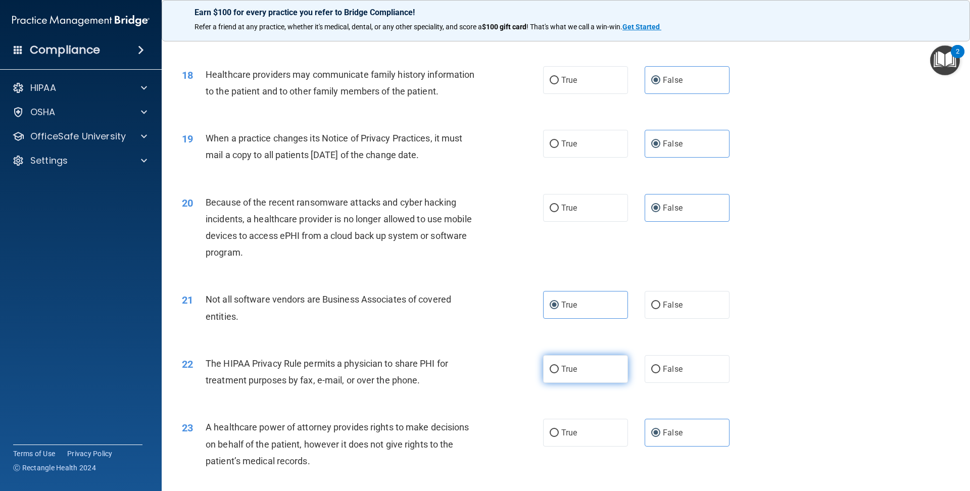
radio input "true"
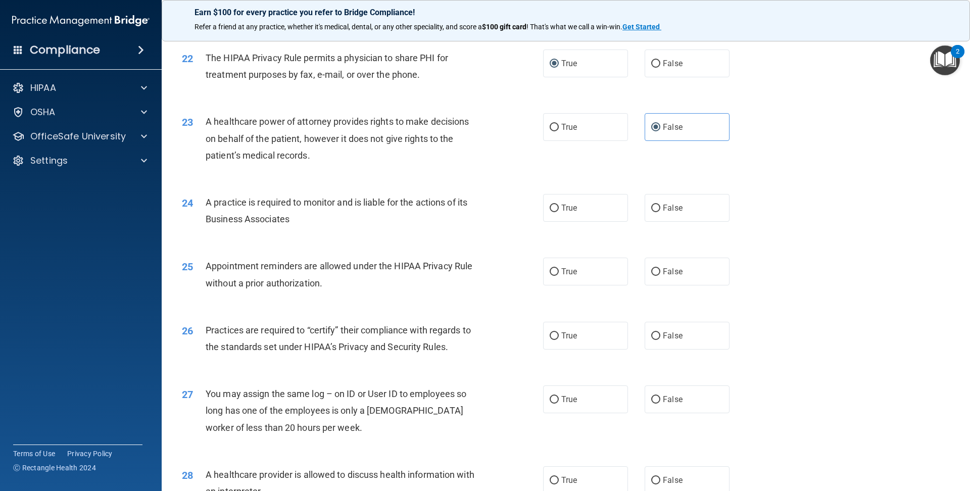
scroll to position [1627, 0]
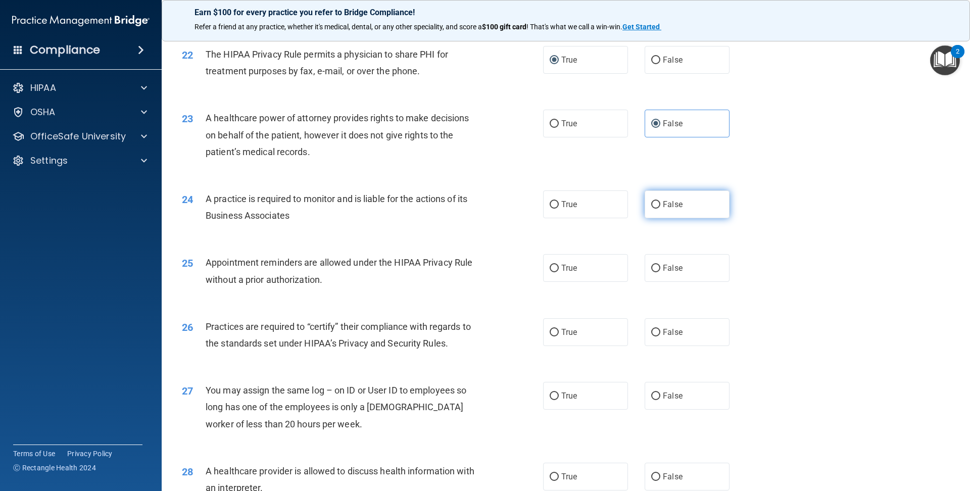
click at [666, 212] on label "False" at bounding box center [687, 204] width 85 height 28
click at [660, 209] on input "False" at bounding box center [655, 205] width 9 height 8
radio input "true"
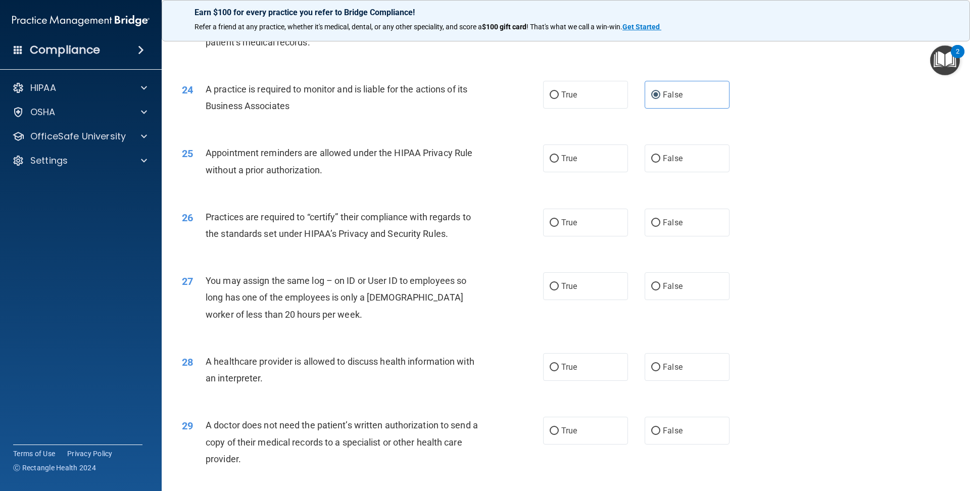
scroll to position [1743, 0]
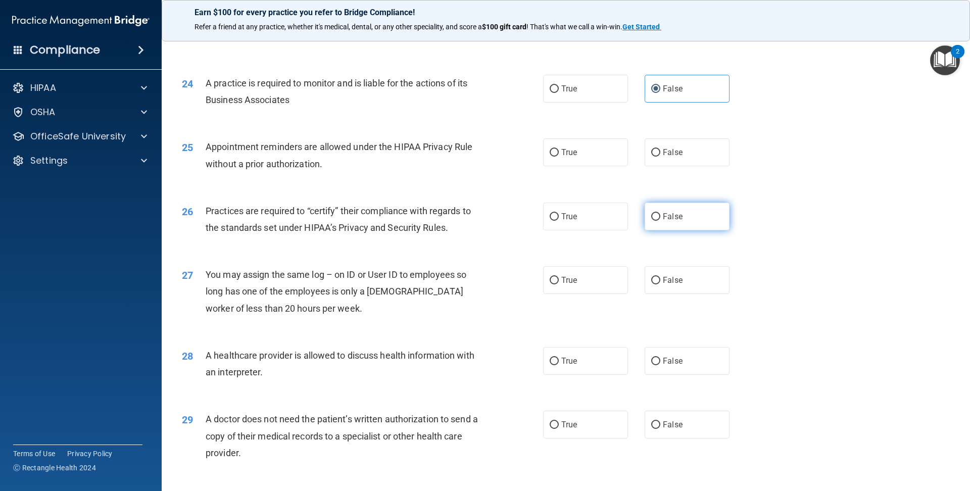
click at [659, 226] on label "False" at bounding box center [687, 217] width 85 height 28
click at [659, 221] on input "False" at bounding box center [655, 217] width 9 height 8
radio input "true"
click at [574, 431] on label "True" at bounding box center [585, 425] width 85 height 28
click at [559, 429] on input "True" at bounding box center [554, 425] width 9 height 8
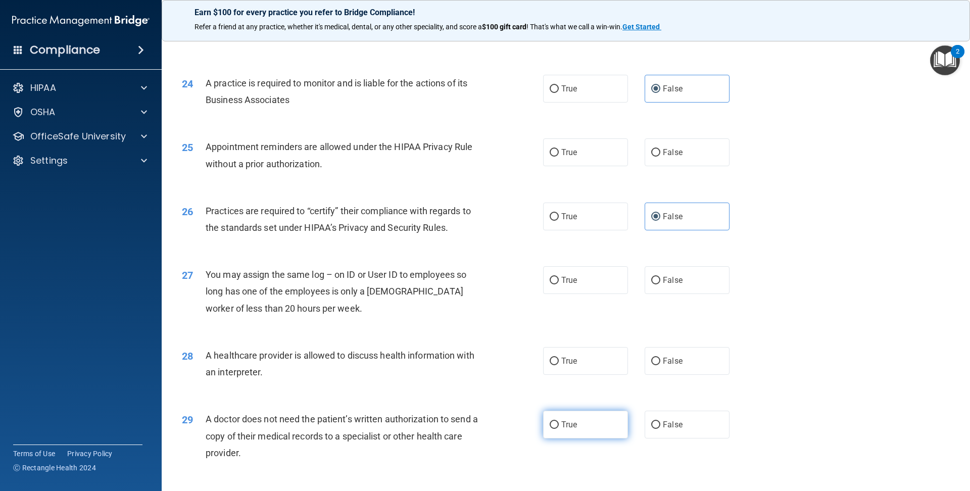
radio input "true"
click at [568, 160] on label "True" at bounding box center [585, 152] width 85 height 28
click at [559, 157] on input "True" at bounding box center [554, 153] width 9 height 8
radio input "true"
click at [693, 287] on label "False" at bounding box center [687, 280] width 85 height 28
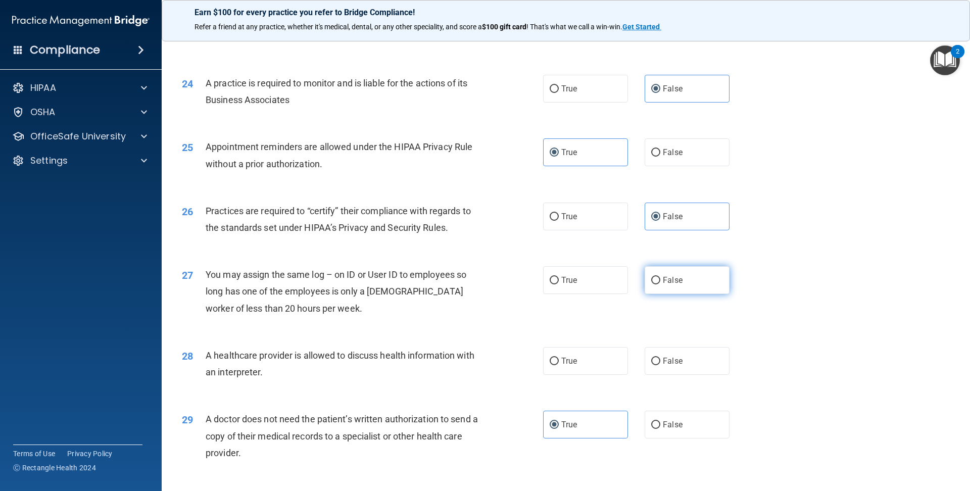
click at [660, 284] on input "False" at bounding box center [655, 281] width 9 height 8
radio input "true"
click at [604, 360] on label "True" at bounding box center [585, 361] width 85 height 28
click at [559, 360] on input "True" at bounding box center [554, 362] width 9 height 8
radio input "true"
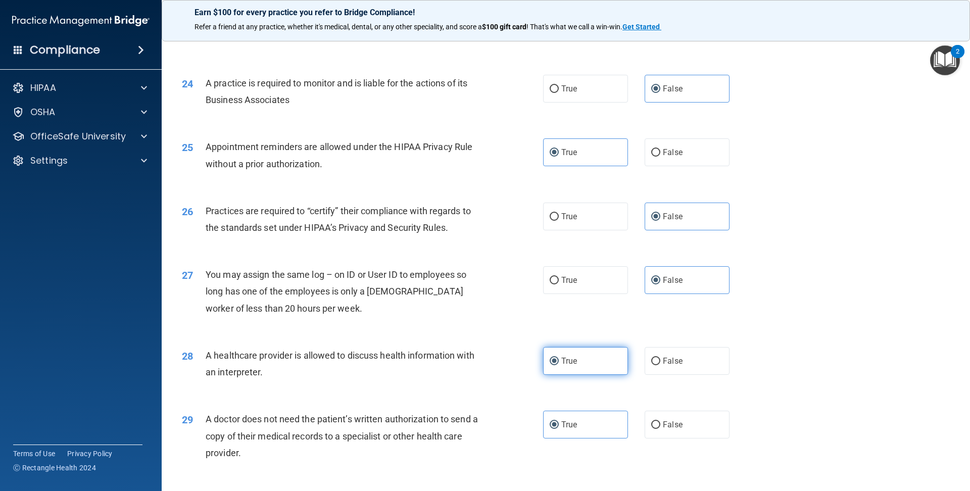
scroll to position [1861, 0]
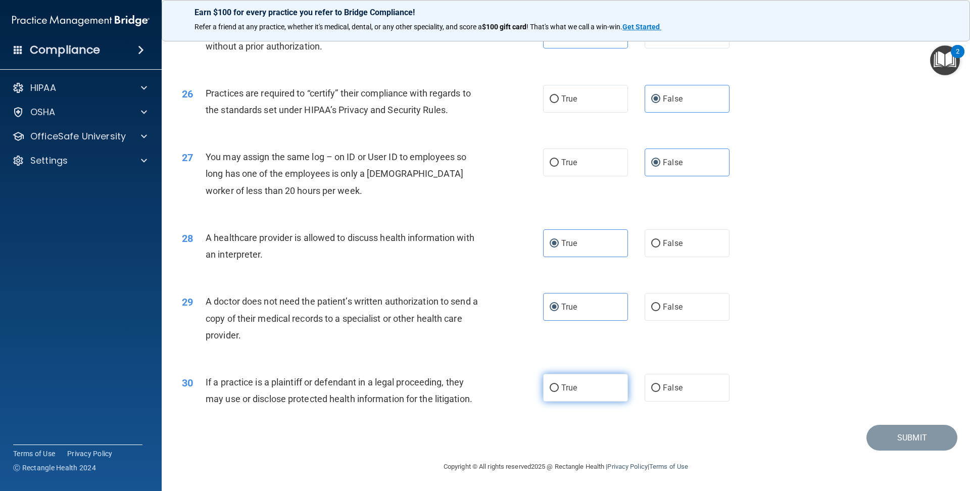
click at [597, 393] on label "True" at bounding box center [585, 388] width 85 height 28
click at [559, 392] on input "True" at bounding box center [554, 388] width 9 height 8
radio input "true"
click at [937, 448] on button "Submit" at bounding box center [911, 438] width 91 height 26
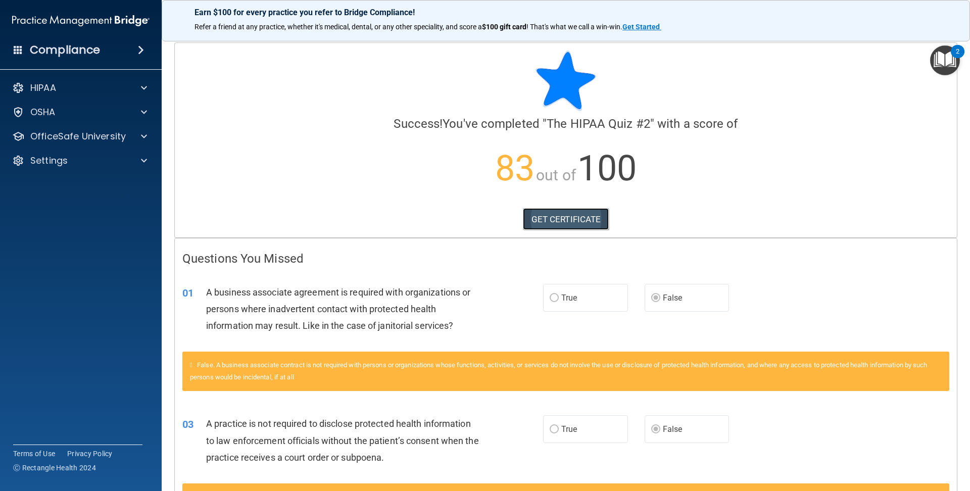
click at [589, 214] on link "GET CERTIFICATE" at bounding box center [566, 219] width 86 height 22
click at [147, 145] on div "OfficeSafe University" at bounding box center [81, 136] width 162 height 20
click at [141, 140] on span at bounding box center [144, 136] width 6 height 12
click at [120, 156] on img at bounding box center [122, 161] width 13 height 13
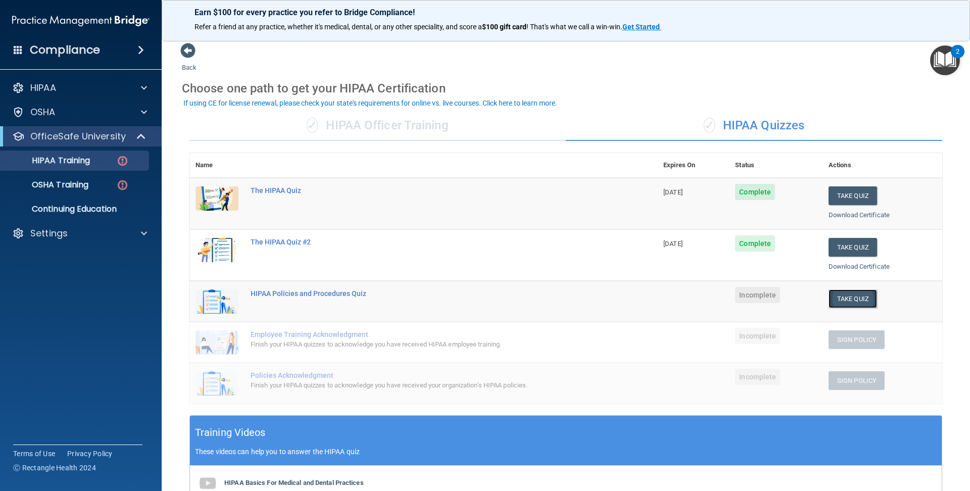
click at [863, 294] on button "Take Quiz" at bounding box center [853, 298] width 49 height 19
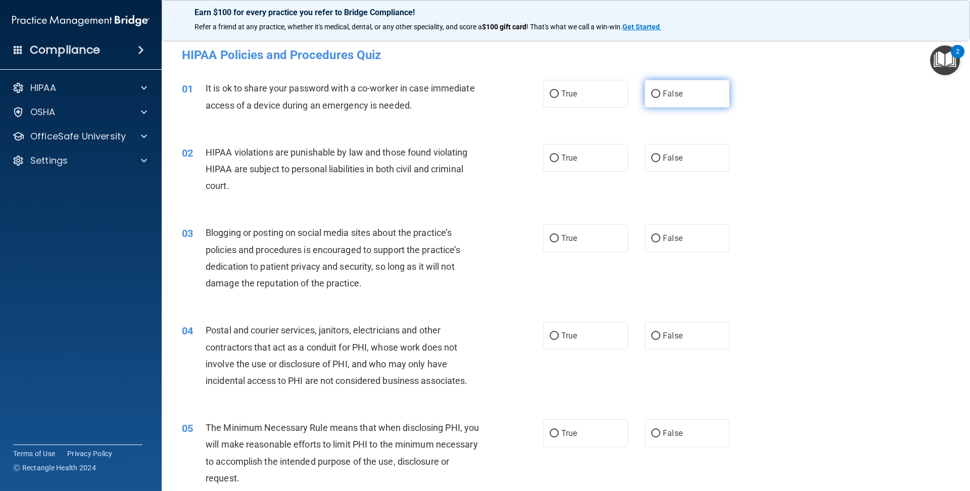
click at [660, 86] on label "False" at bounding box center [687, 94] width 85 height 28
click at [660, 90] on input "False" at bounding box center [655, 94] width 9 height 8
radio input "true"
click at [544, 163] on label "True" at bounding box center [585, 158] width 85 height 28
click at [550, 162] on input "True" at bounding box center [554, 159] width 9 height 8
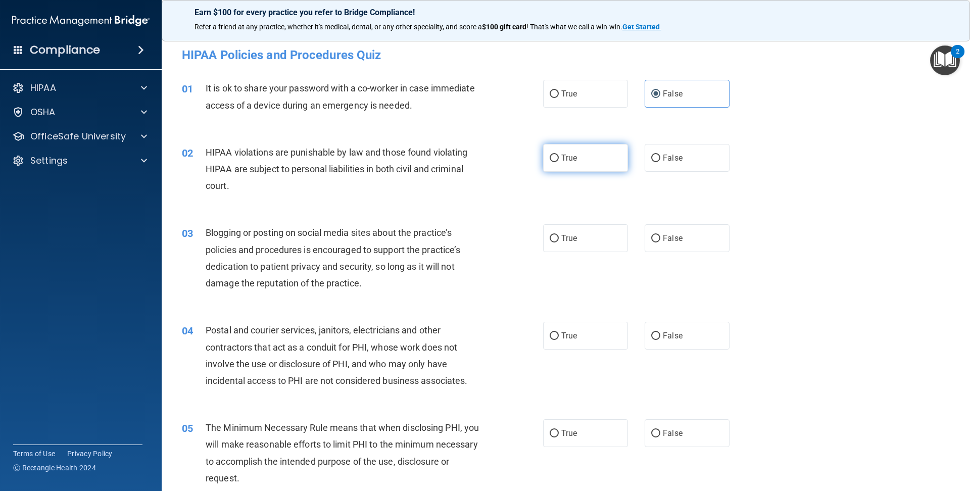
radio input "true"
click at [659, 227] on label "False" at bounding box center [687, 238] width 85 height 28
click at [659, 235] on input "False" at bounding box center [655, 239] width 9 height 8
radio input "true"
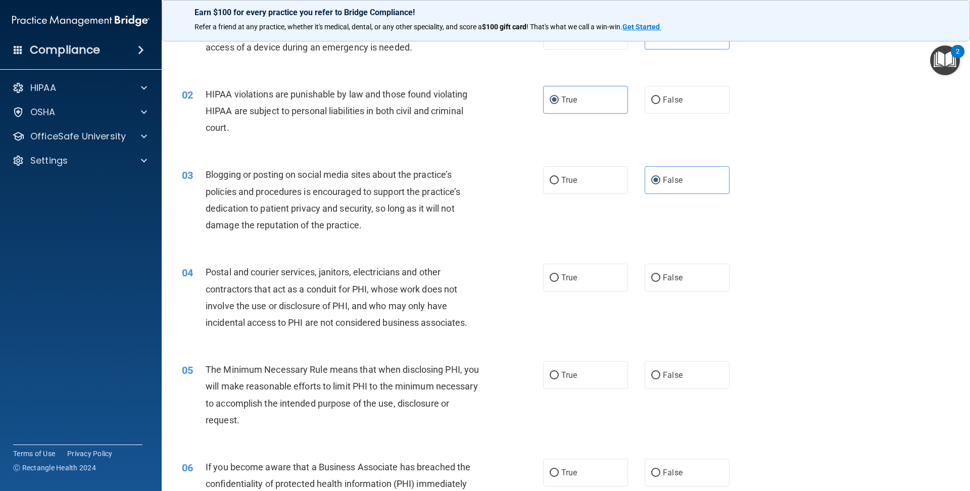
scroll to position [67, 0]
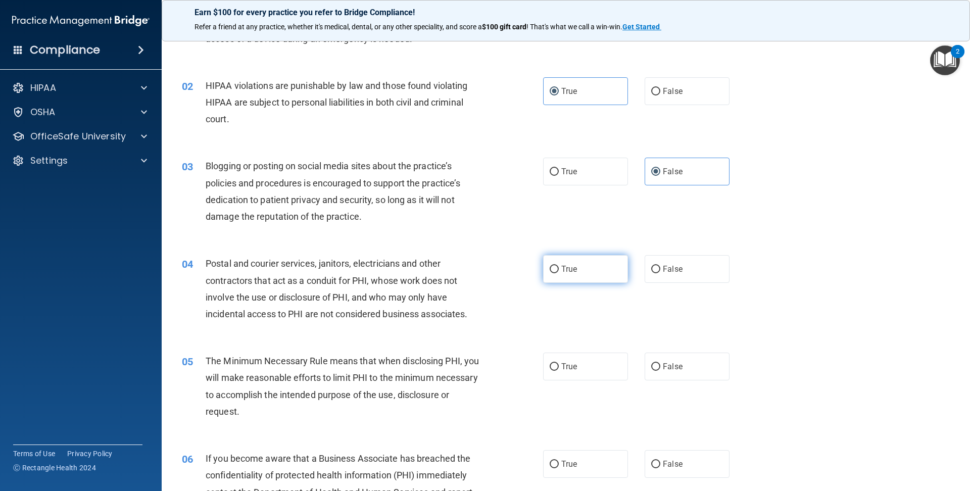
click at [558, 274] on label "True" at bounding box center [585, 269] width 85 height 28
click at [558, 273] on input "True" at bounding box center [554, 270] width 9 height 8
radio input "true"
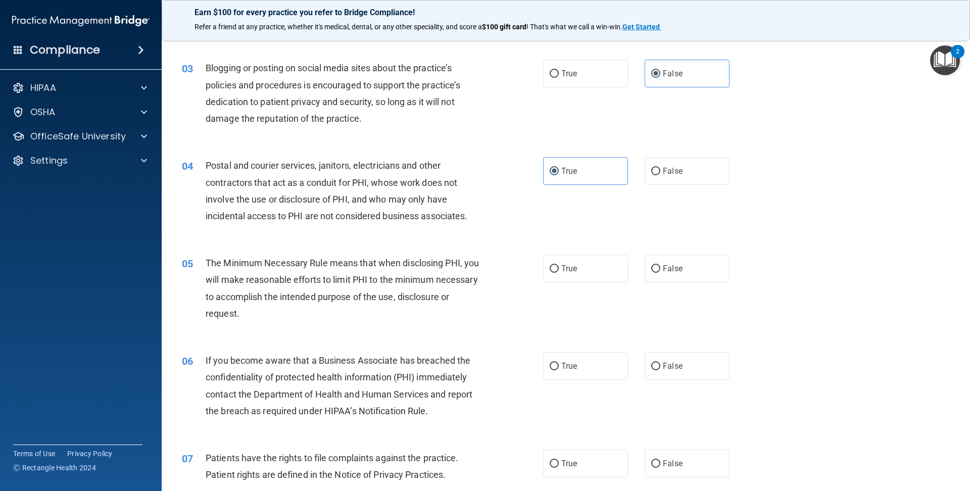
scroll to position [164, 0]
click at [586, 274] on label "True" at bounding box center [585, 269] width 85 height 28
click at [559, 273] on input "True" at bounding box center [554, 270] width 9 height 8
radio input "true"
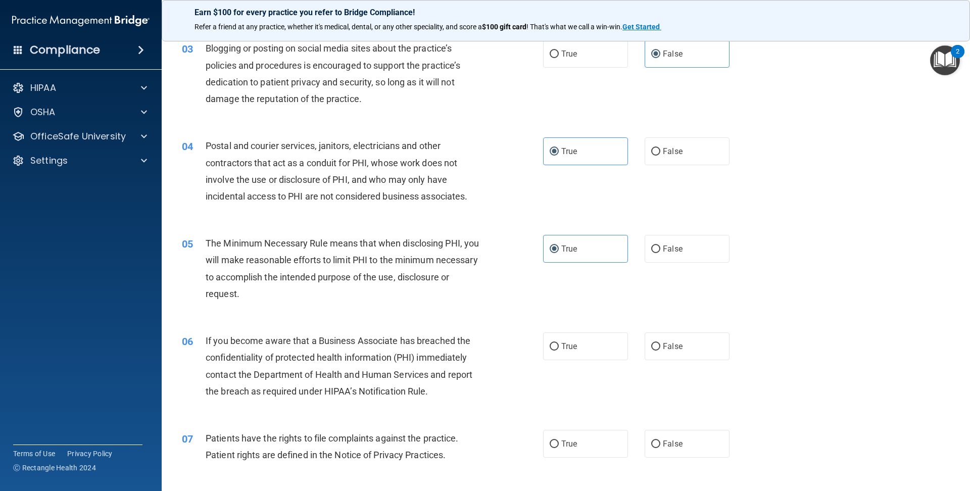
scroll to position [187, 0]
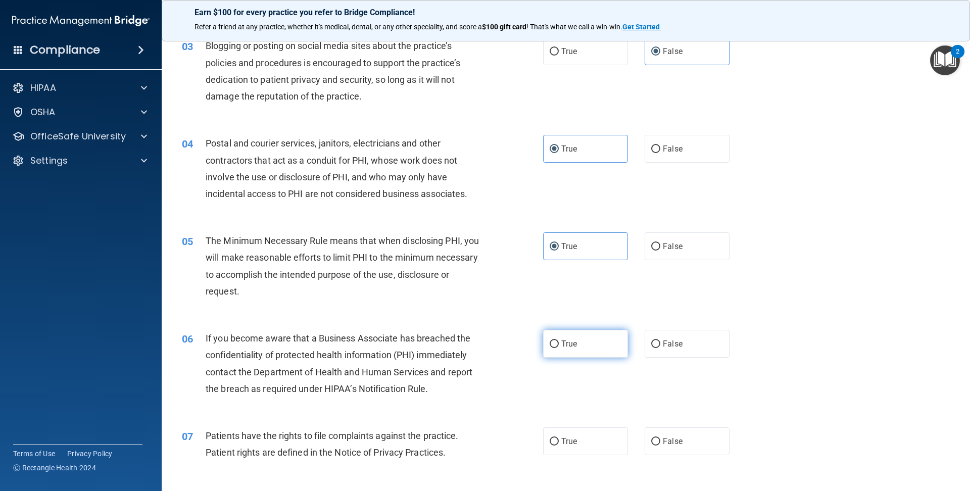
click at [566, 334] on label "True" at bounding box center [585, 344] width 85 height 28
click at [559, 341] on input "True" at bounding box center [554, 345] width 9 height 8
radio input "true"
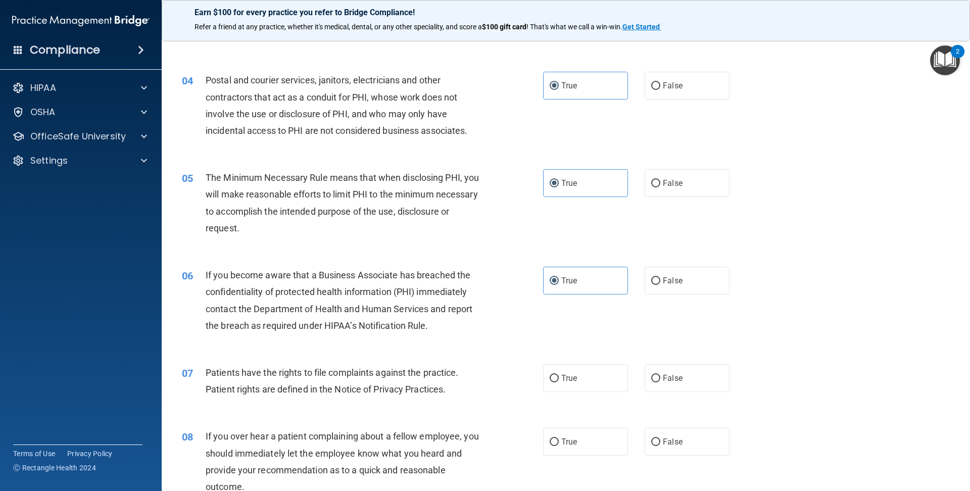
scroll to position [251, 0]
click at [588, 381] on label "True" at bounding box center [585, 377] width 85 height 28
click at [559, 381] on input "True" at bounding box center [554, 378] width 9 height 8
radio input "true"
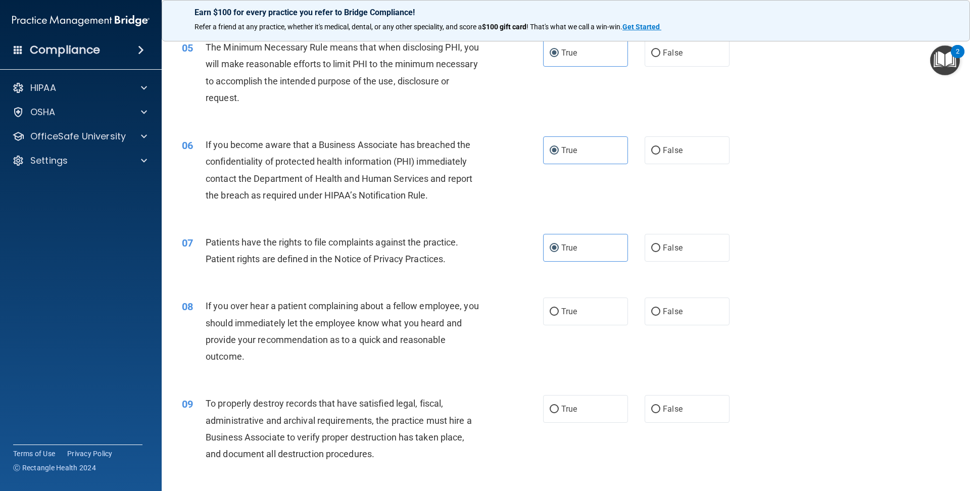
scroll to position [381, 0]
click at [561, 314] on span "True" at bounding box center [569, 311] width 16 height 10
click at [559, 314] on input "True" at bounding box center [554, 311] width 9 height 8
radio input "true"
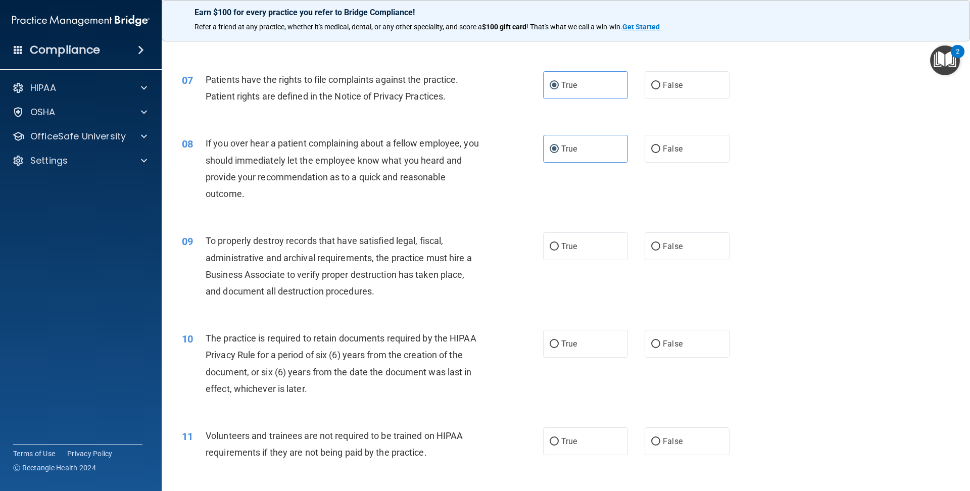
scroll to position [543, 0]
click at [554, 252] on label "True" at bounding box center [585, 247] width 85 height 28
click at [554, 251] on input "True" at bounding box center [554, 248] width 9 height 8
radio input "true"
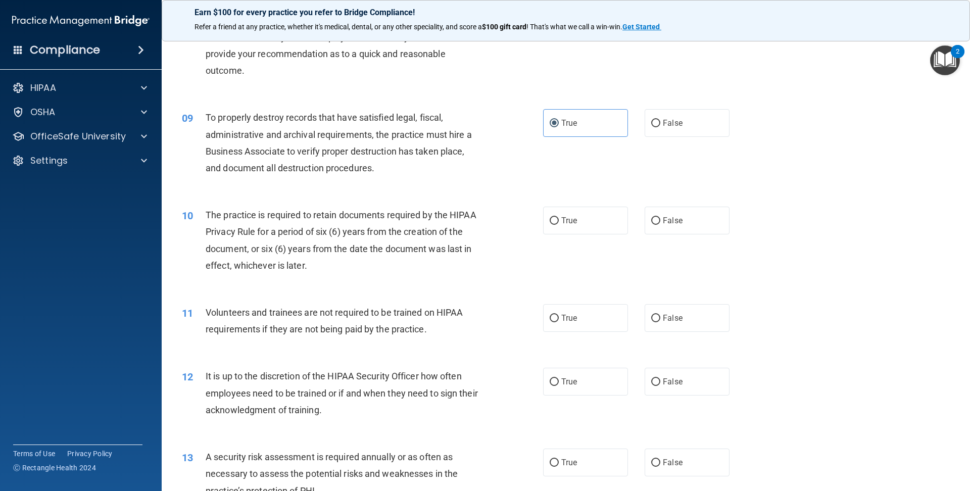
scroll to position [667, 0]
click at [545, 219] on label "True" at bounding box center [585, 220] width 85 height 28
click at [550, 219] on input "True" at bounding box center [554, 221] width 9 height 8
radio input "true"
click at [624, 321] on label "True" at bounding box center [585, 318] width 85 height 28
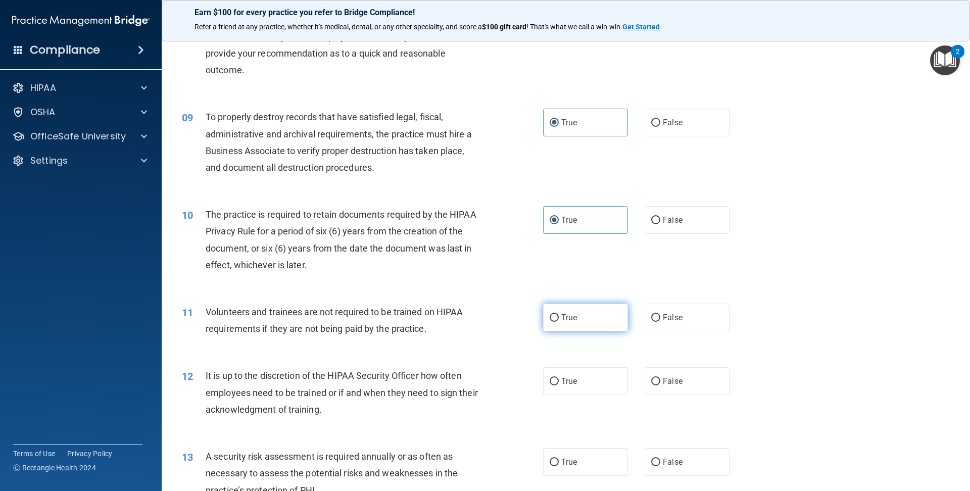
click at [559, 321] on input "True" at bounding box center [554, 318] width 9 height 8
radio input "true"
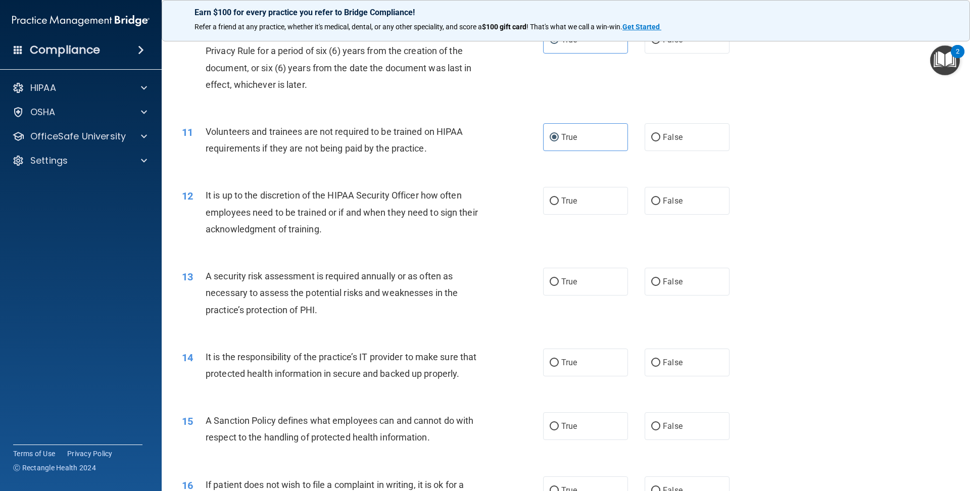
scroll to position [847, 0]
click at [681, 149] on label "False" at bounding box center [687, 137] width 85 height 28
click at [660, 141] on input "False" at bounding box center [655, 138] width 9 height 8
radio input "true"
radio input "false"
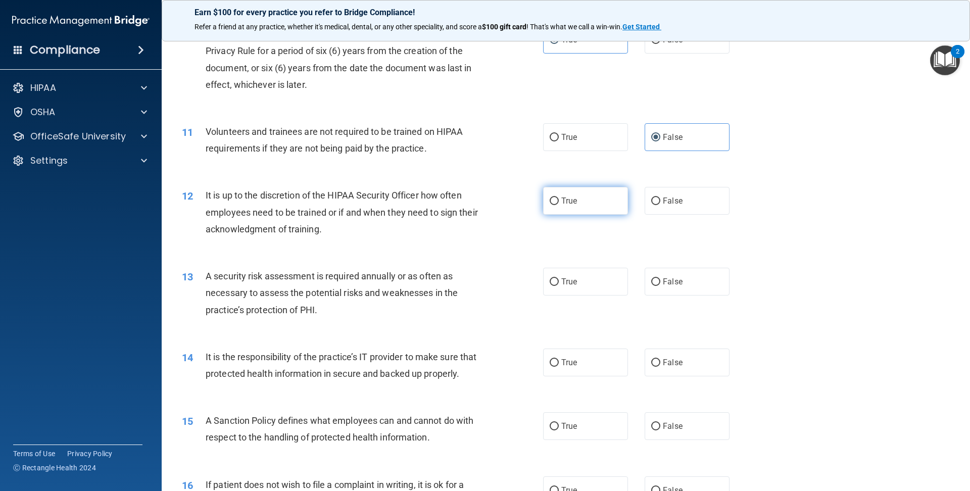
click at [564, 199] on span "True" at bounding box center [569, 201] width 16 height 10
click at [559, 199] on input "True" at bounding box center [554, 202] width 9 height 8
radio input "true"
click at [570, 280] on span "True" at bounding box center [569, 282] width 16 height 10
click at [559, 280] on input "True" at bounding box center [554, 282] width 9 height 8
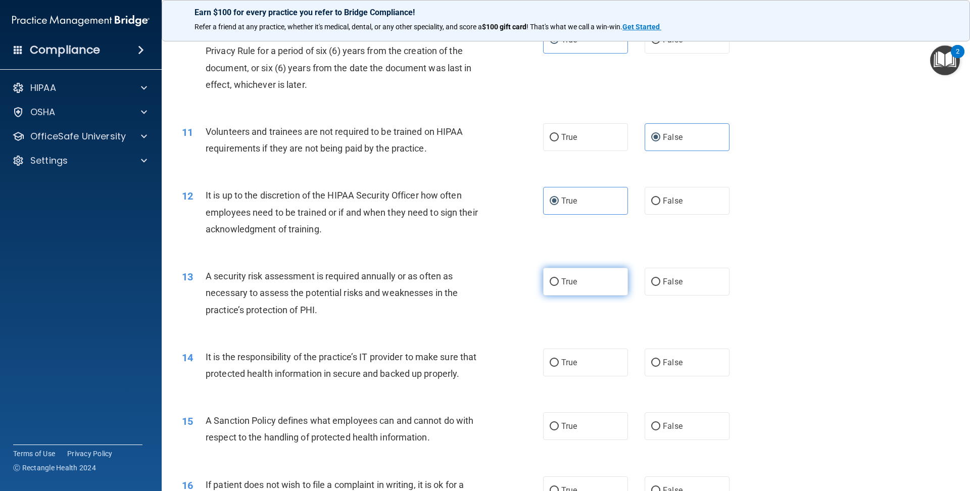
radio input "true"
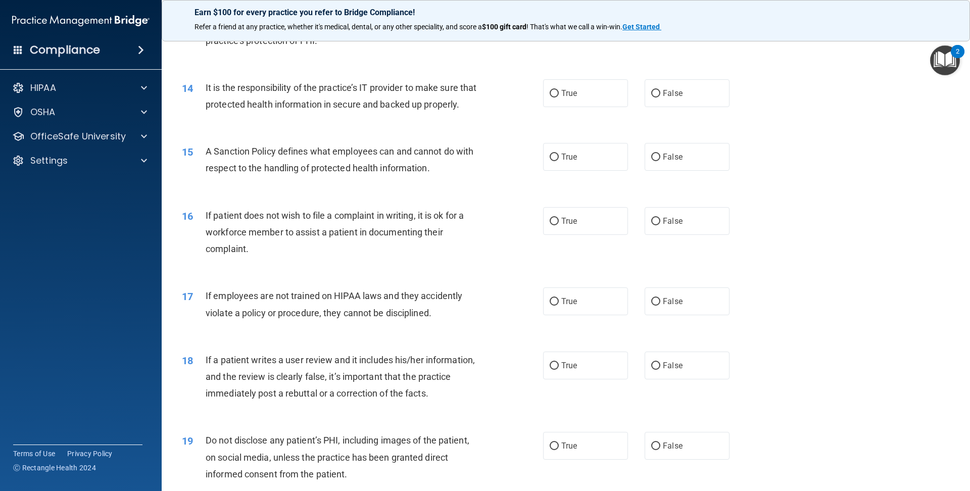
scroll to position [1119, 0]
click at [567, 101] on label "True" at bounding box center [585, 91] width 85 height 28
click at [559, 95] on input "True" at bounding box center [554, 92] width 9 height 8
radio input "true"
click at [556, 164] on label "True" at bounding box center [585, 155] width 85 height 28
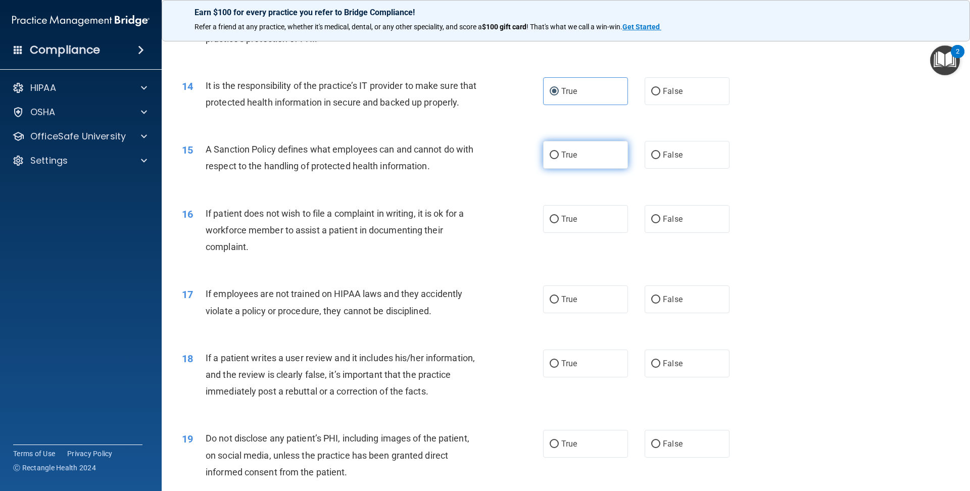
click at [556, 159] on input "True" at bounding box center [554, 156] width 9 height 8
radio input "true"
click at [576, 232] on label "True" at bounding box center [585, 219] width 85 height 28
click at [559, 223] on input "True" at bounding box center [554, 220] width 9 height 8
radio input "true"
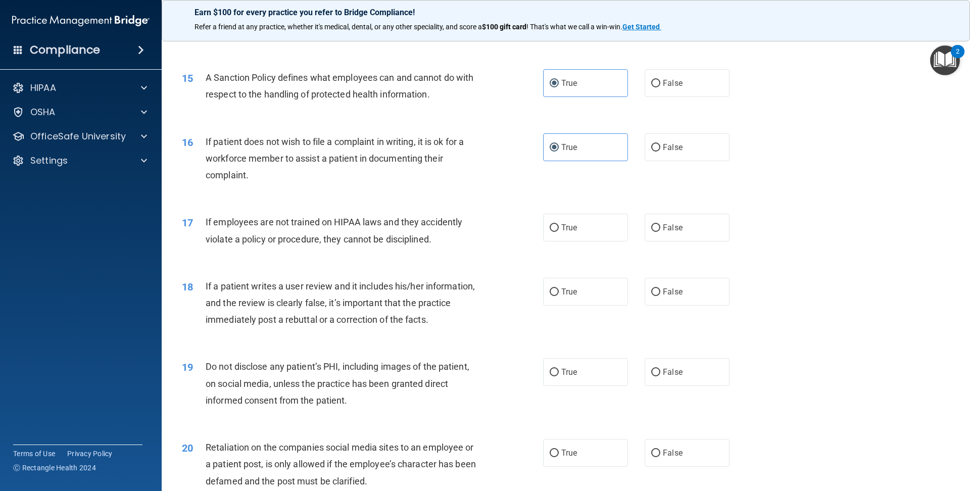
scroll to position [1193, 0]
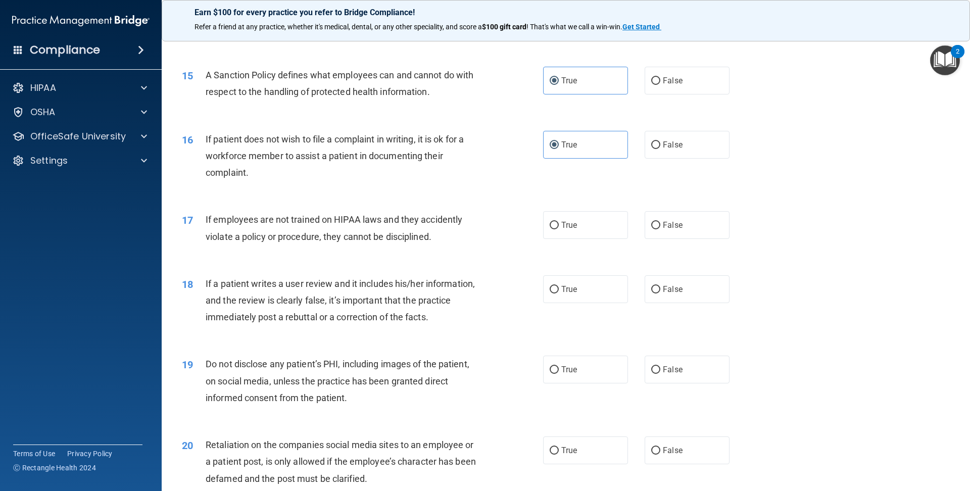
click at [644, 228] on div "True False" at bounding box center [645, 225] width 204 height 28
click at [666, 232] on label "False" at bounding box center [687, 225] width 85 height 28
click at [660, 229] on input "False" at bounding box center [655, 226] width 9 height 8
radio input "true"
click at [565, 289] on span "True" at bounding box center [569, 289] width 16 height 10
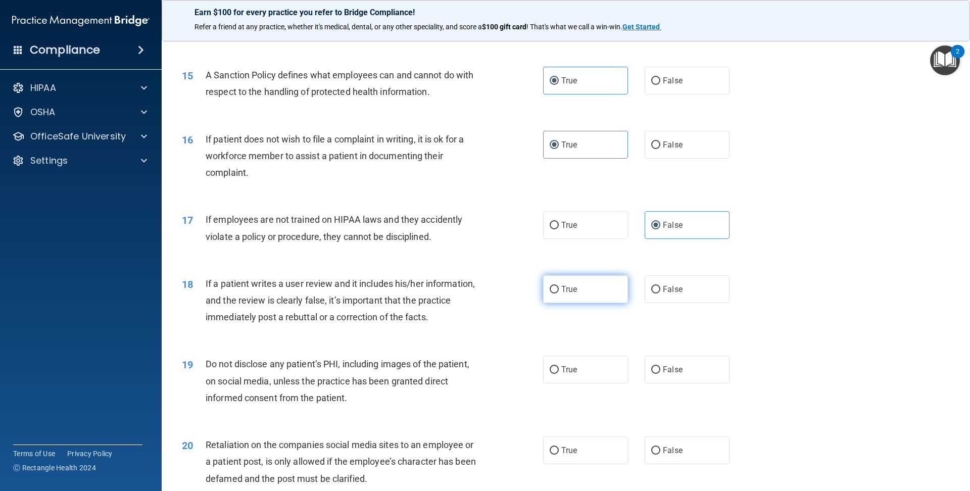
click at [559, 289] on input "True" at bounding box center [554, 290] width 9 height 8
radio input "true"
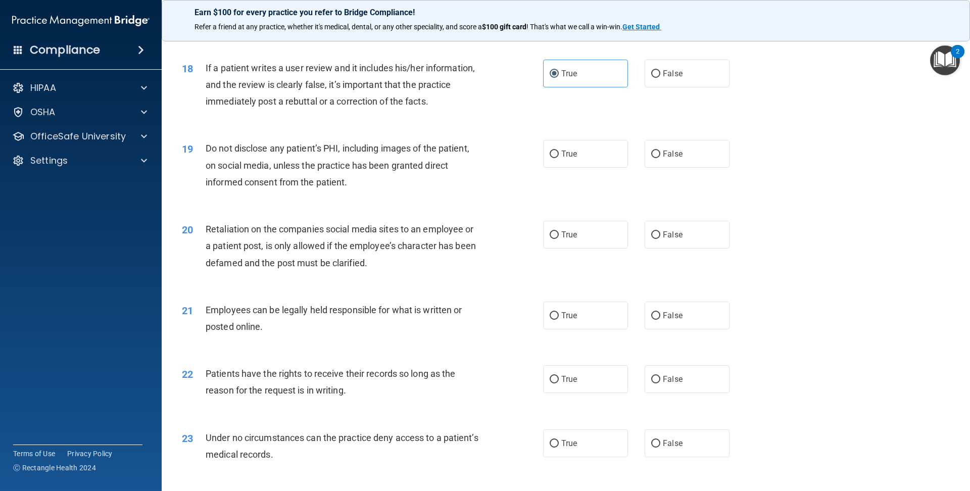
scroll to position [1415, 0]
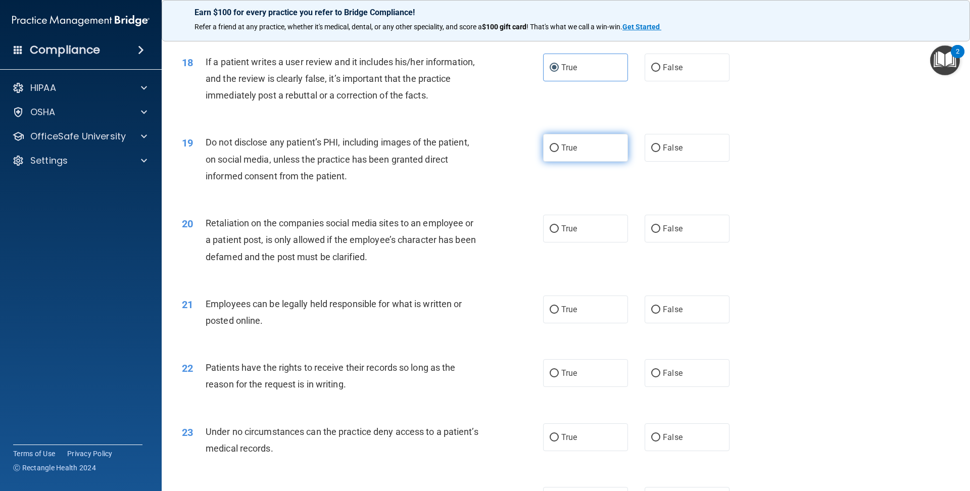
click at [591, 159] on label "True" at bounding box center [585, 148] width 85 height 28
click at [559, 152] on input "True" at bounding box center [554, 148] width 9 height 8
radio input "true"
click at [652, 238] on label "False" at bounding box center [687, 229] width 85 height 28
click at [652, 233] on input "False" at bounding box center [655, 229] width 9 height 8
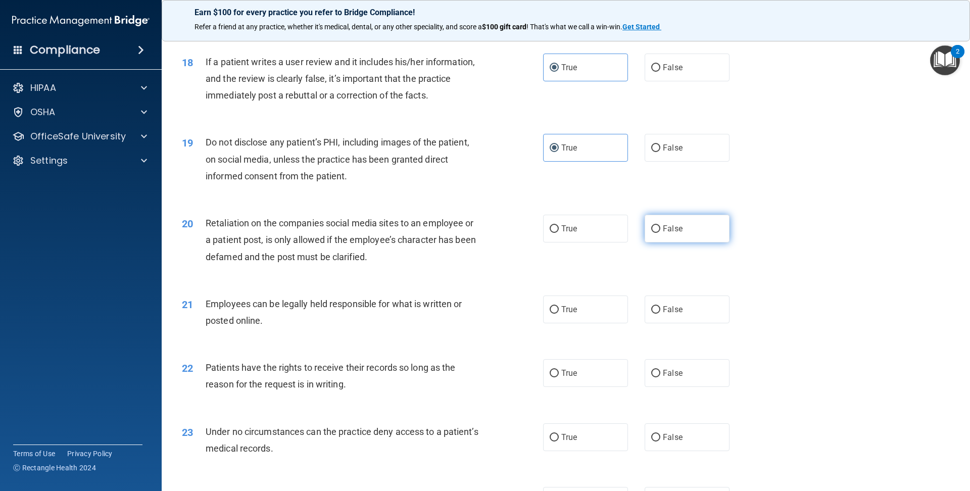
radio input "true"
click at [596, 310] on label "True" at bounding box center [585, 310] width 85 height 28
click at [559, 310] on input "True" at bounding box center [554, 310] width 9 height 8
radio input "true"
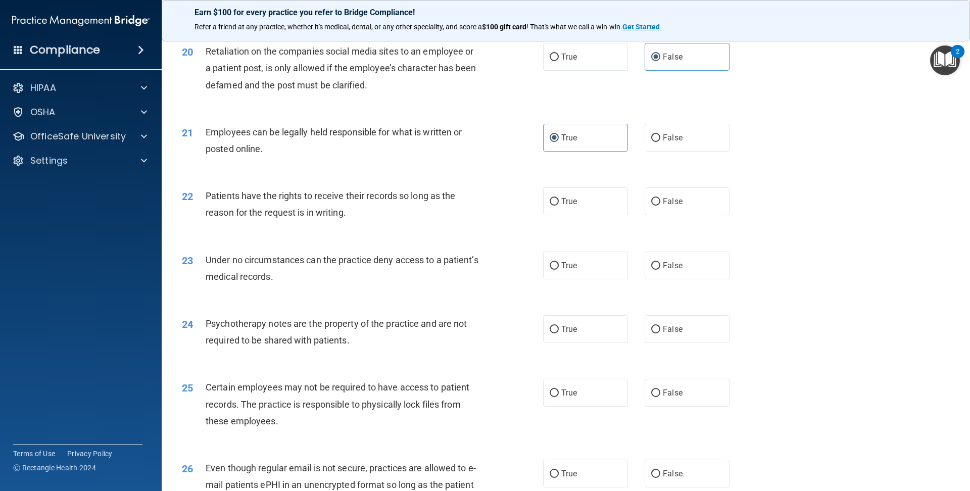
scroll to position [1592, 0]
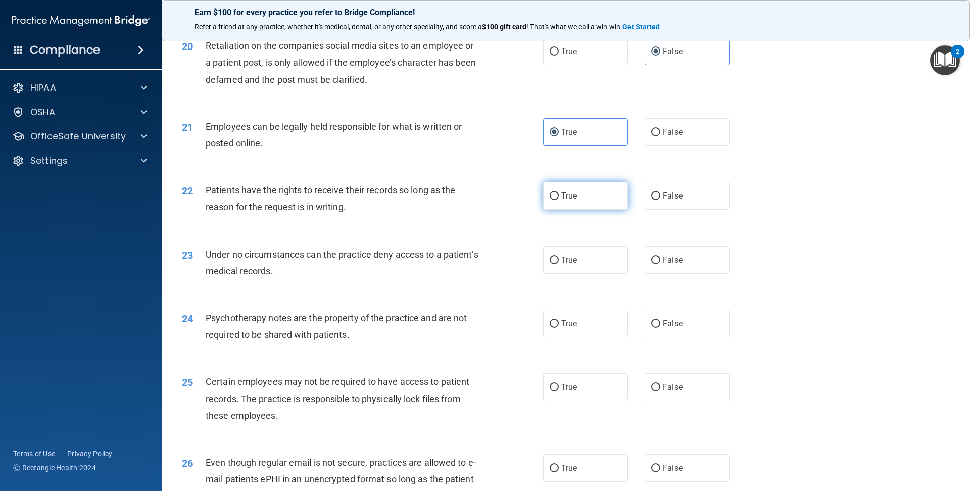
click at [600, 190] on label "True" at bounding box center [585, 196] width 85 height 28
click at [559, 192] on input "True" at bounding box center [554, 196] width 9 height 8
radio input "true"
click at [585, 260] on label "True" at bounding box center [585, 260] width 85 height 28
click at [559, 260] on input "True" at bounding box center [554, 261] width 9 height 8
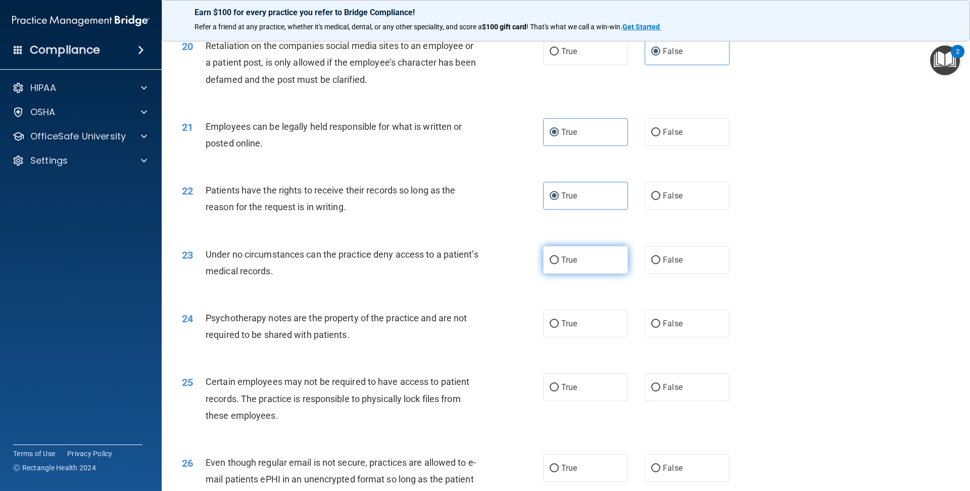
radio input "true"
click at [549, 332] on label "True" at bounding box center [585, 324] width 85 height 28
click at [550, 328] on input "True" at bounding box center [554, 324] width 9 height 8
radio input "true"
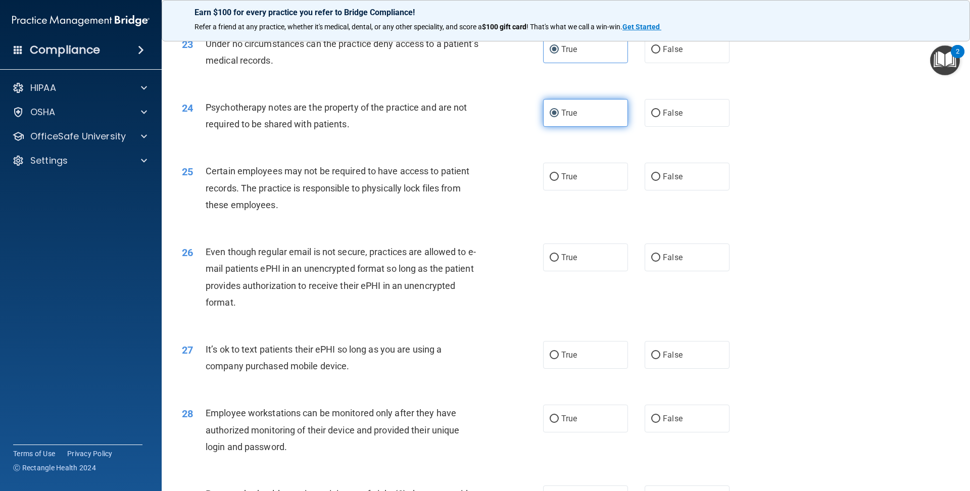
scroll to position [1804, 0]
click at [578, 182] on label "True" at bounding box center [585, 176] width 85 height 28
click at [559, 180] on input "True" at bounding box center [554, 176] width 9 height 8
radio input "true"
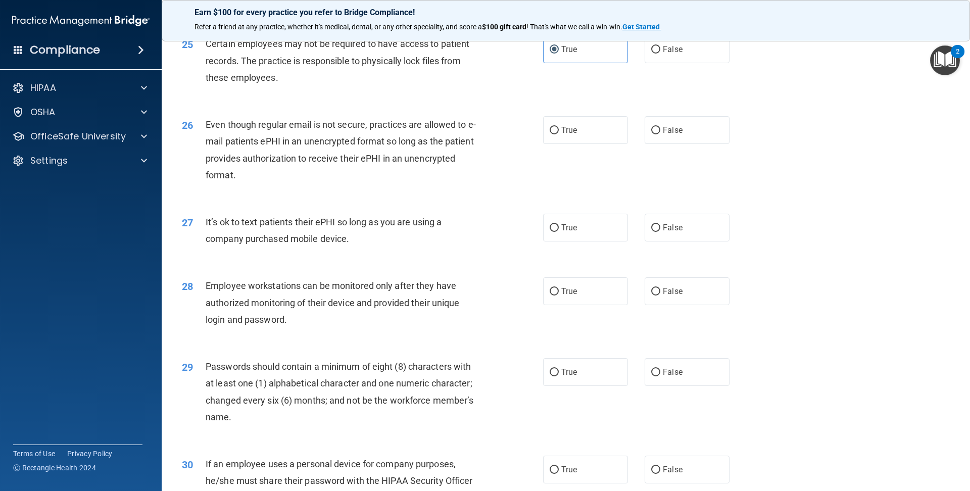
scroll to position [1931, 0]
click at [574, 137] on label "True" at bounding box center [585, 130] width 85 height 28
click at [559, 134] on input "True" at bounding box center [554, 130] width 9 height 8
radio input "true"
click at [662, 231] on label "False" at bounding box center [687, 227] width 85 height 28
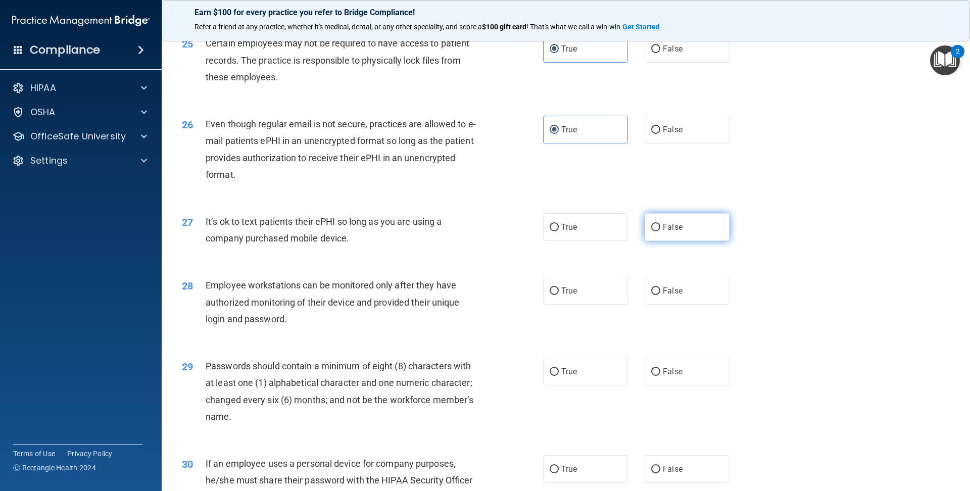
click at [660, 231] on input "False" at bounding box center [655, 228] width 9 height 8
radio input "true"
click at [572, 289] on span "True" at bounding box center [569, 291] width 16 height 10
click at [559, 289] on input "True" at bounding box center [554, 291] width 9 height 8
radio input "true"
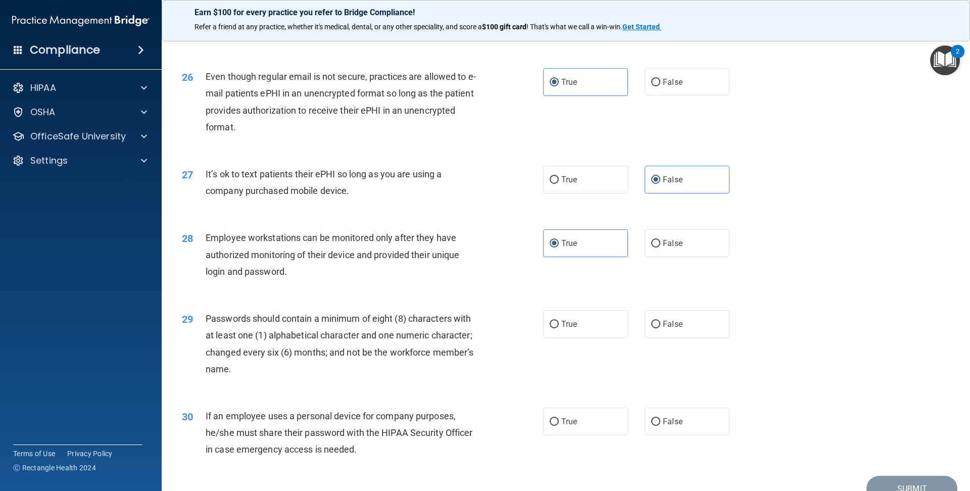
scroll to position [2029, 0]
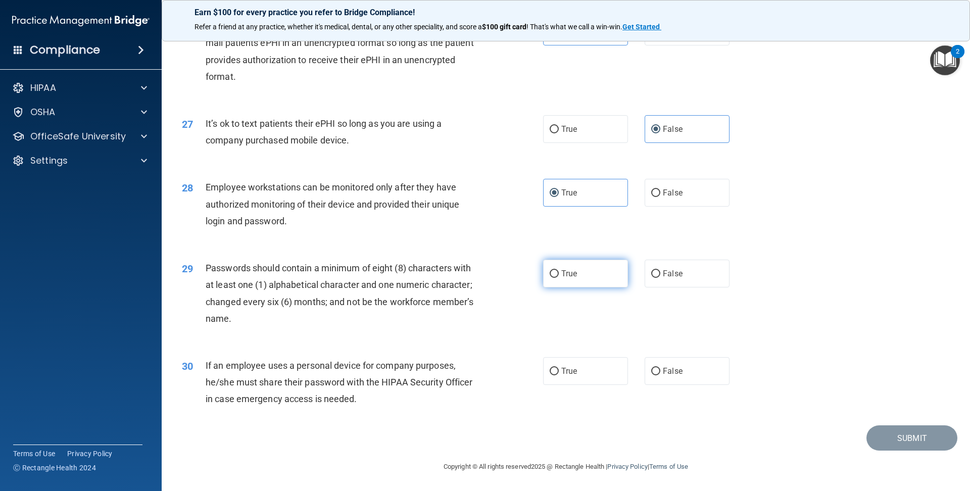
click at [569, 286] on label "True" at bounding box center [585, 274] width 85 height 28
click at [559, 278] on input "True" at bounding box center [554, 274] width 9 height 8
radio input "true"
click at [655, 360] on label "False" at bounding box center [687, 371] width 85 height 28
click at [655, 368] on input "False" at bounding box center [655, 372] width 9 height 8
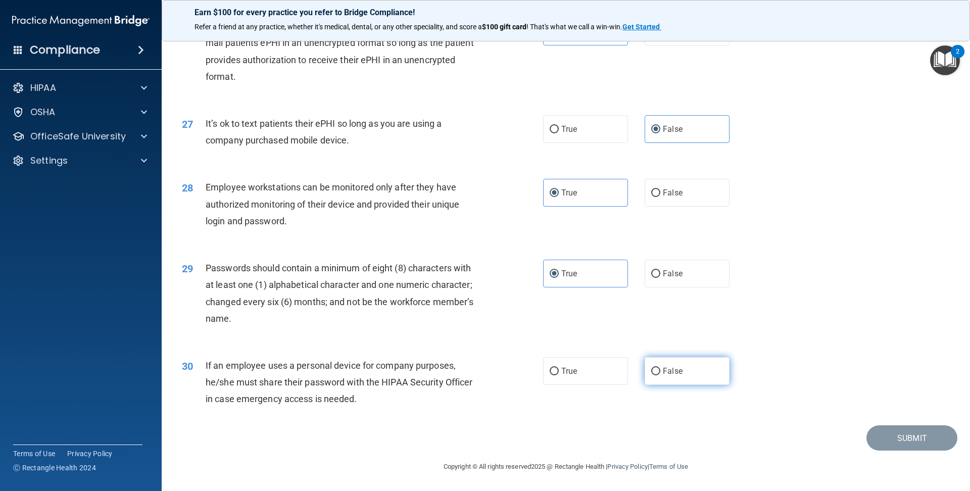
radio input "true"
click at [927, 429] on button "Submit" at bounding box center [911, 438] width 91 height 26
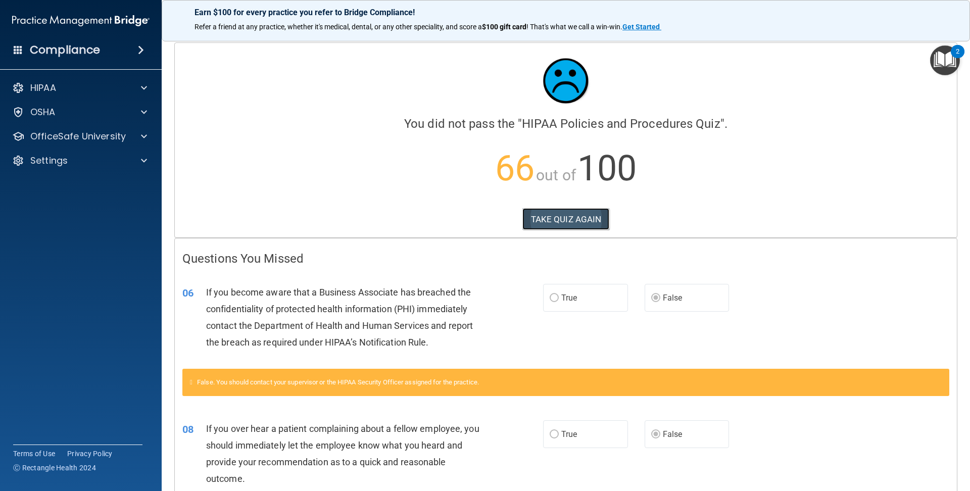
click at [533, 221] on button "TAKE QUIZ AGAIN" at bounding box center [565, 219] width 87 height 22
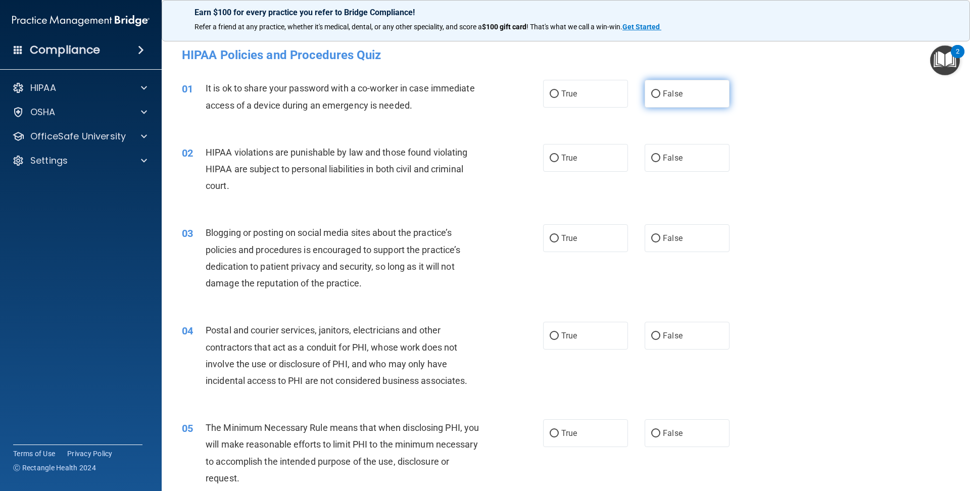
click at [686, 95] on label "False" at bounding box center [687, 94] width 85 height 28
click at [660, 95] on input "False" at bounding box center [655, 94] width 9 height 8
radio input "true"
click at [544, 173] on div "02 HIPAA violations are punishable by law and those found violating HIPAA are s…" at bounding box center [363, 172] width 392 height 56
click at [564, 164] on label "True" at bounding box center [585, 158] width 85 height 28
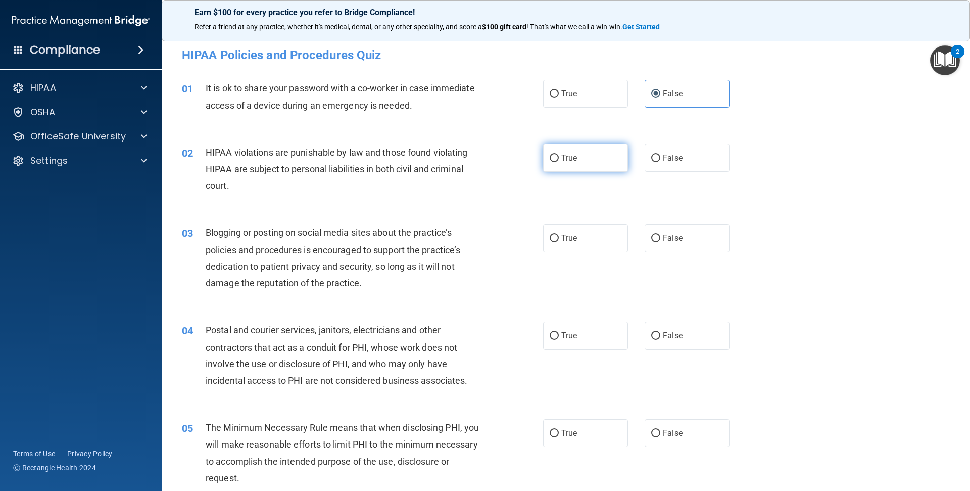
click at [559, 162] on input "True" at bounding box center [554, 159] width 9 height 8
radio input "true"
click at [652, 243] on label "False" at bounding box center [687, 238] width 85 height 28
click at [652, 243] on input "False" at bounding box center [655, 239] width 9 height 8
radio input "true"
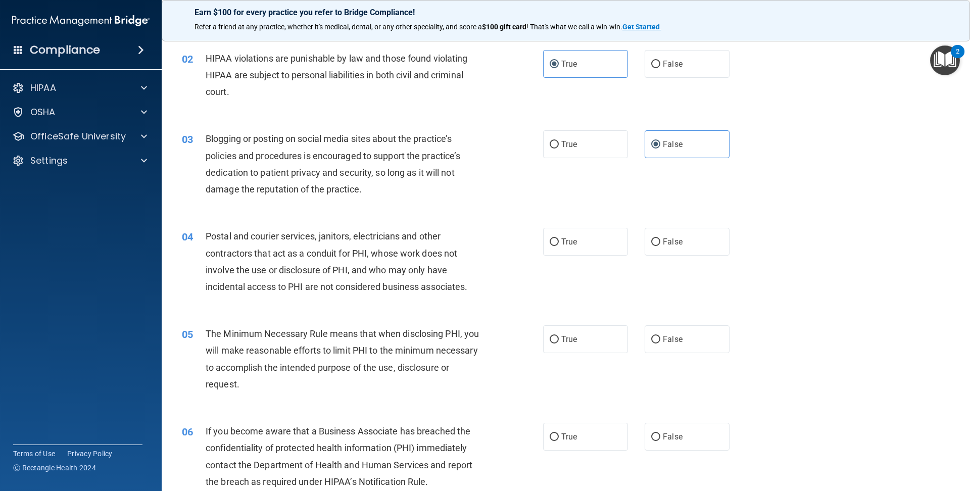
scroll to position [96, 0]
click at [577, 235] on label "True" at bounding box center [585, 240] width 85 height 28
click at [559, 236] on input "True" at bounding box center [554, 240] width 9 height 8
radio input "true"
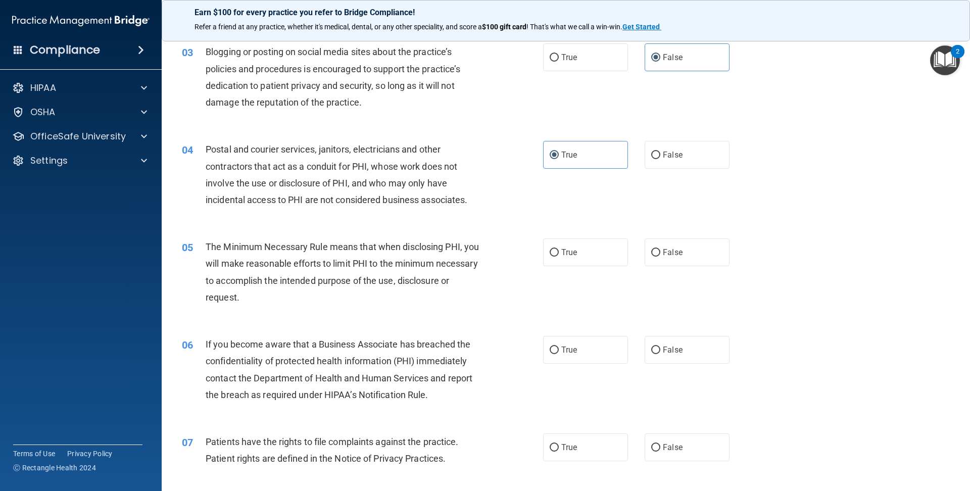
scroll to position [185, 0]
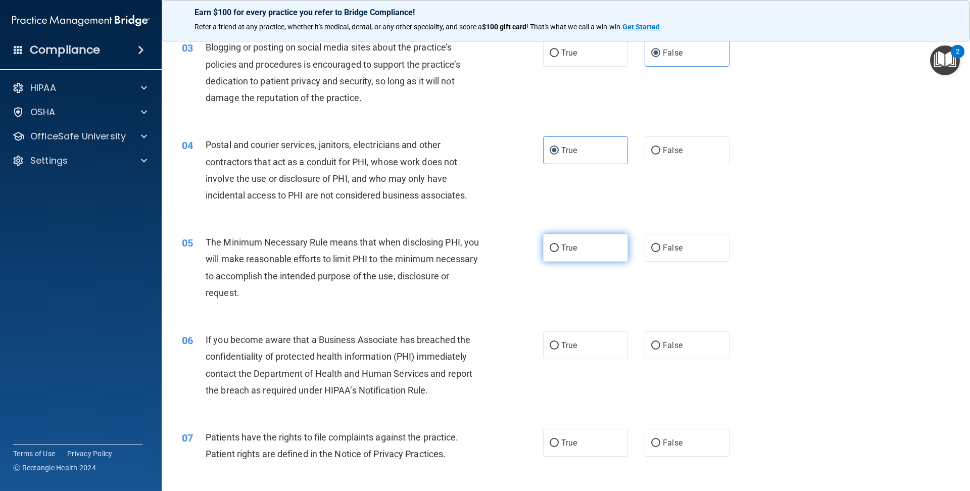
click at [555, 255] on label "True" at bounding box center [585, 248] width 85 height 28
click at [555, 252] on input "True" at bounding box center [554, 249] width 9 height 8
radio input "true"
click at [683, 357] on label "False" at bounding box center [687, 345] width 85 height 28
click at [660, 350] on input "False" at bounding box center [655, 346] width 9 height 8
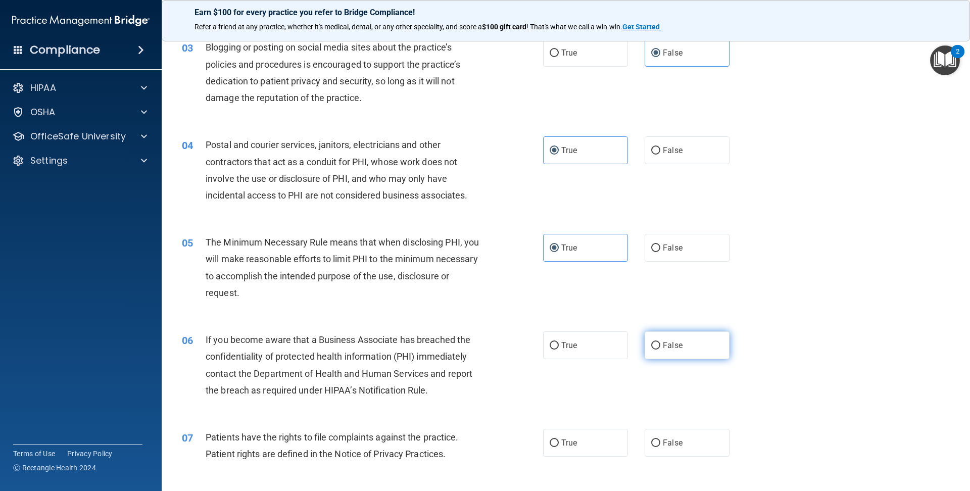
radio input "true"
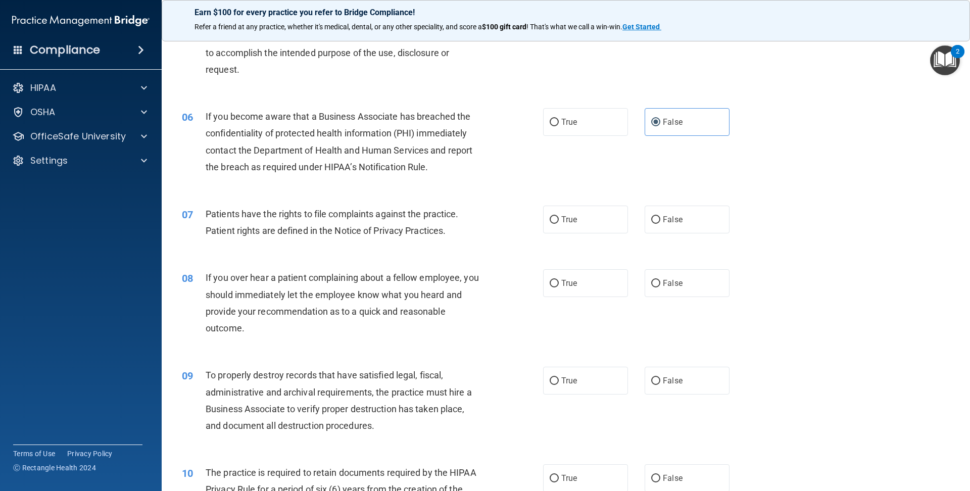
scroll to position [412, 0]
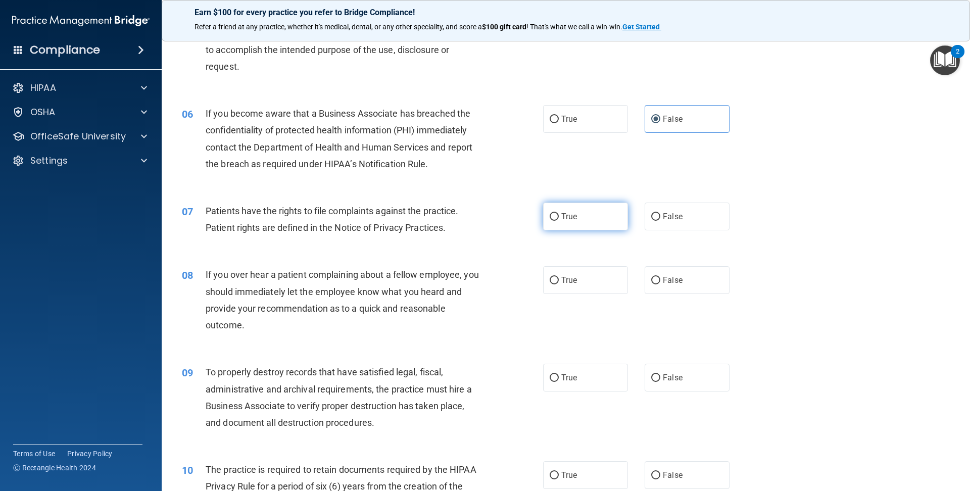
click at [592, 225] on label "True" at bounding box center [585, 217] width 85 height 28
click at [559, 221] on input "True" at bounding box center [554, 217] width 9 height 8
radio input "true"
click at [704, 292] on label "False" at bounding box center [687, 280] width 85 height 28
click at [660, 284] on input "False" at bounding box center [655, 281] width 9 height 8
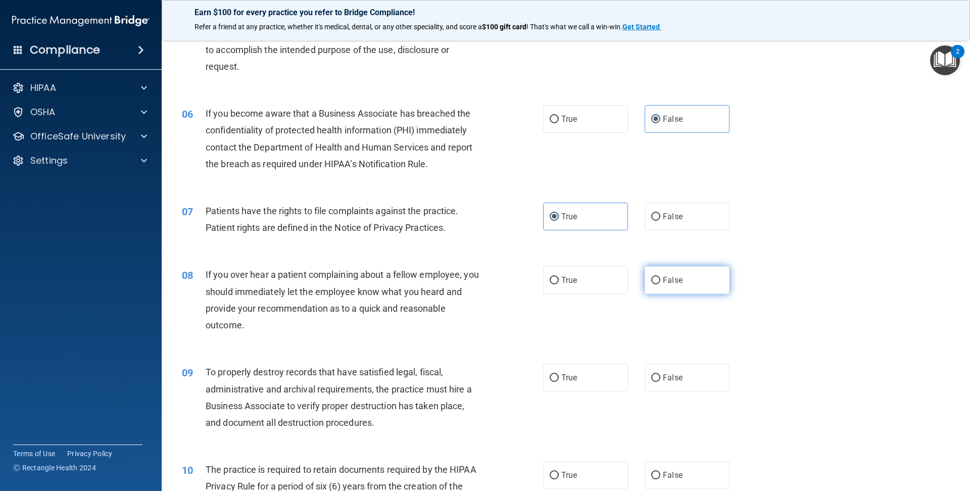
radio input "true"
click at [678, 379] on span "False" at bounding box center [673, 378] width 20 height 10
click at [660, 379] on input "False" at bounding box center [655, 378] width 9 height 8
radio input "true"
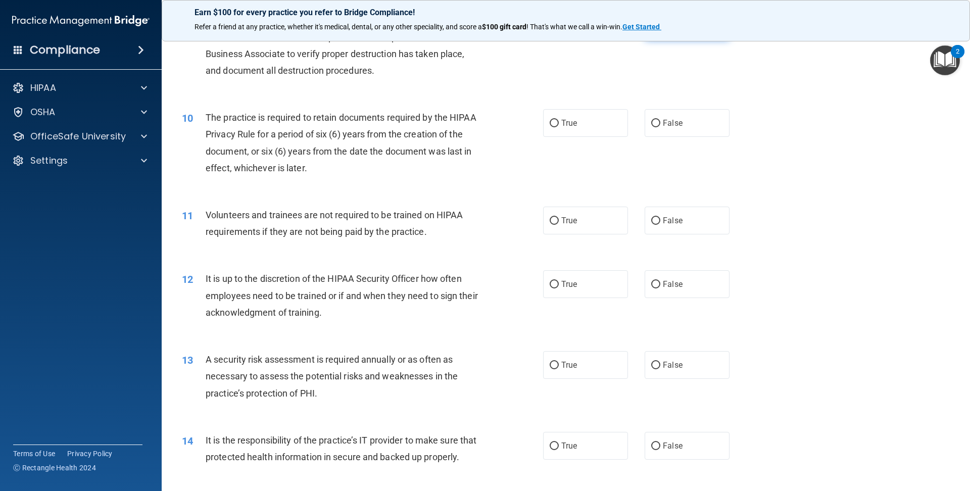
scroll to position [767, 0]
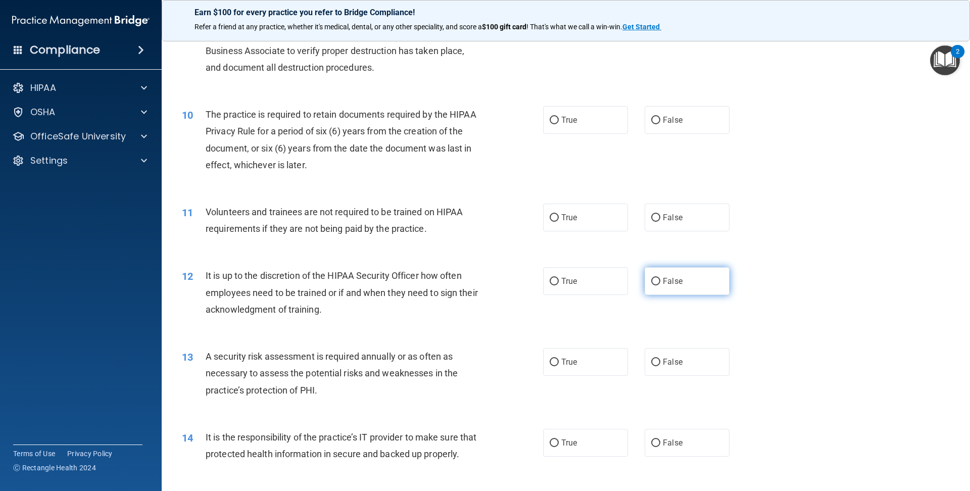
click at [689, 271] on label "False" at bounding box center [687, 281] width 85 height 28
click at [660, 278] on input "False" at bounding box center [655, 282] width 9 height 8
radio input "true"
click at [672, 449] on label "False" at bounding box center [687, 443] width 85 height 28
click at [660, 447] on input "False" at bounding box center [655, 444] width 9 height 8
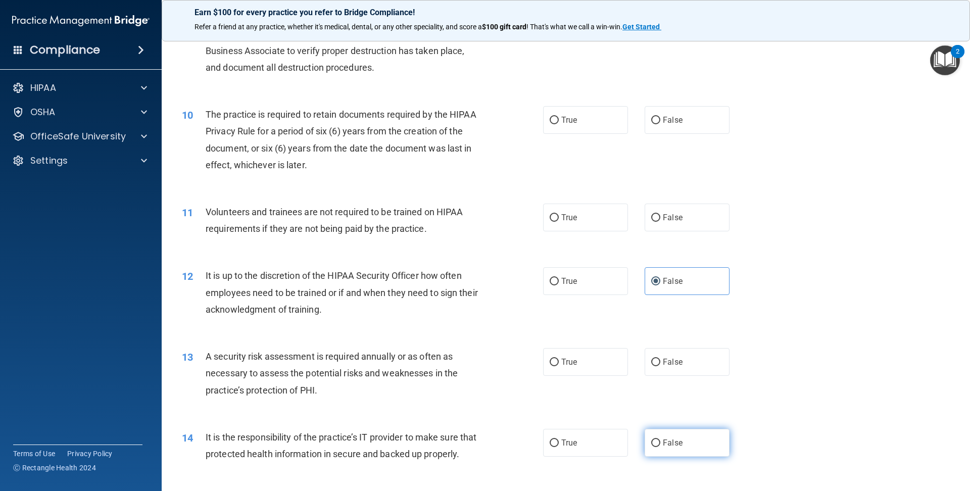
radio input "true"
click at [561, 127] on label "True" at bounding box center [585, 120] width 85 height 28
click at [559, 124] on input "True" at bounding box center [554, 121] width 9 height 8
radio input "true"
click at [704, 228] on label "False" at bounding box center [687, 218] width 85 height 28
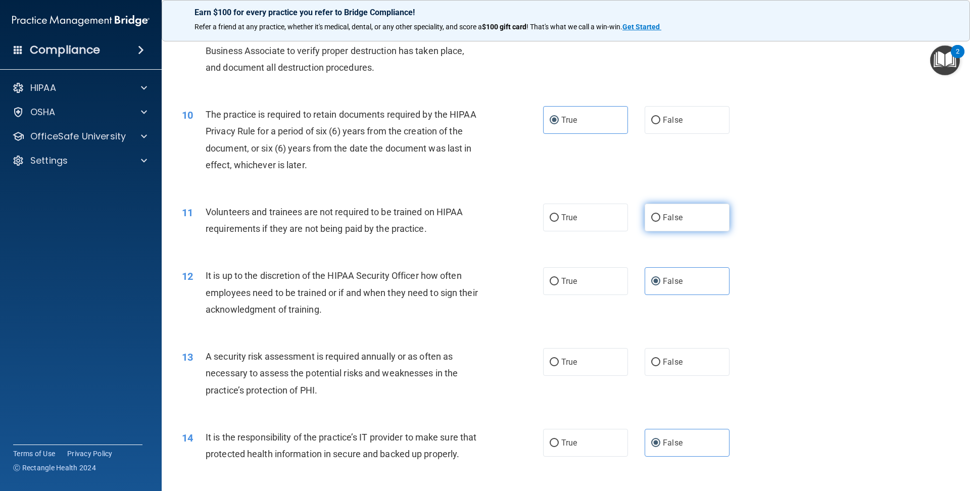
click at [660, 222] on input "False" at bounding box center [655, 218] width 9 height 8
radio input "true"
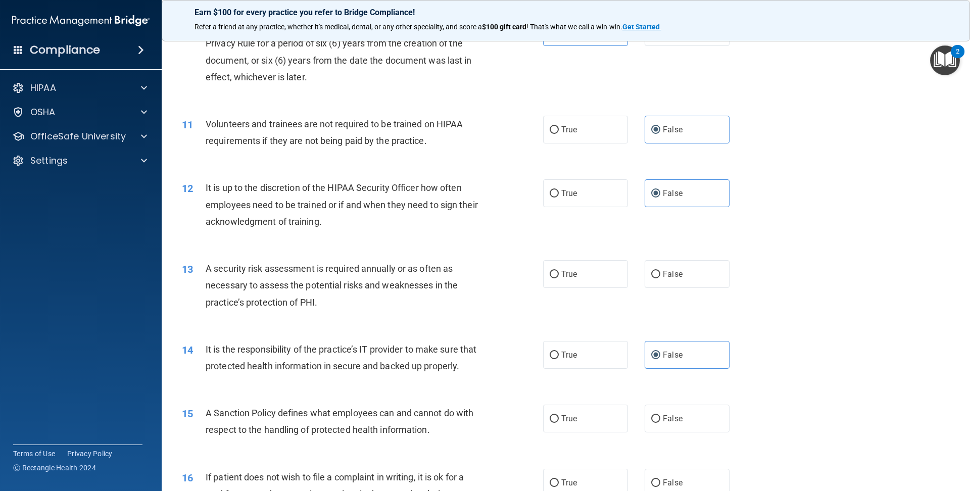
scroll to position [858, 0]
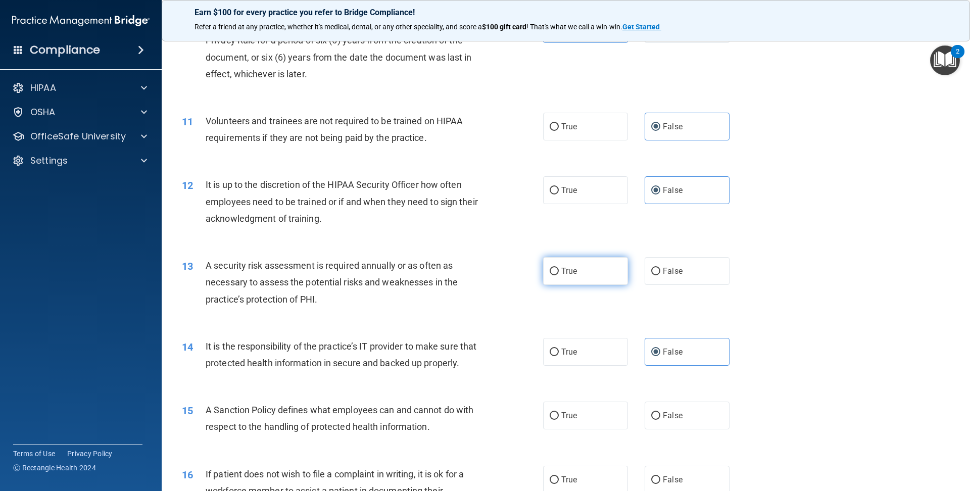
click at [588, 276] on label "True" at bounding box center [585, 271] width 85 height 28
click at [559, 275] on input "True" at bounding box center [554, 272] width 9 height 8
radio input "true"
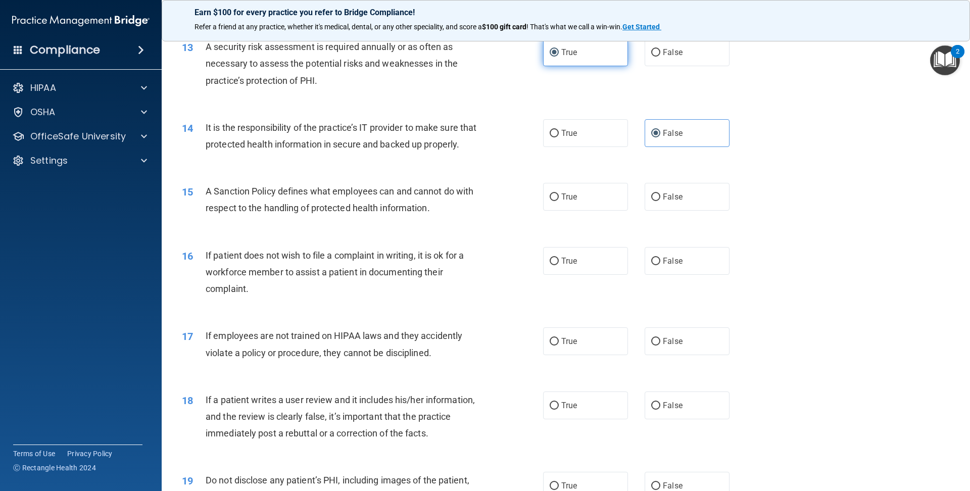
scroll to position [1080, 0]
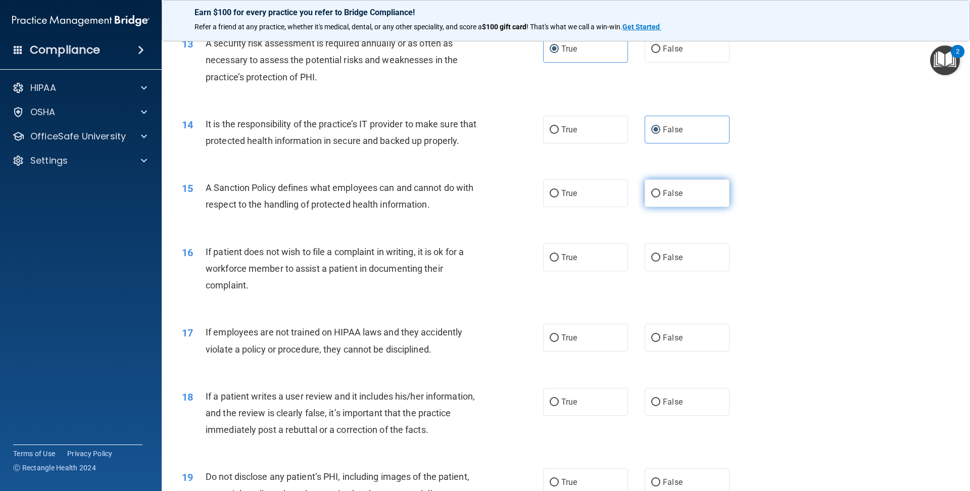
click at [686, 200] on label "False" at bounding box center [687, 193] width 85 height 28
click at [660, 198] on input "False" at bounding box center [655, 194] width 9 height 8
radio input "true"
click at [707, 397] on label "False" at bounding box center [687, 402] width 85 height 28
click at [660, 399] on input "False" at bounding box center [655, 403] width 9 height 8
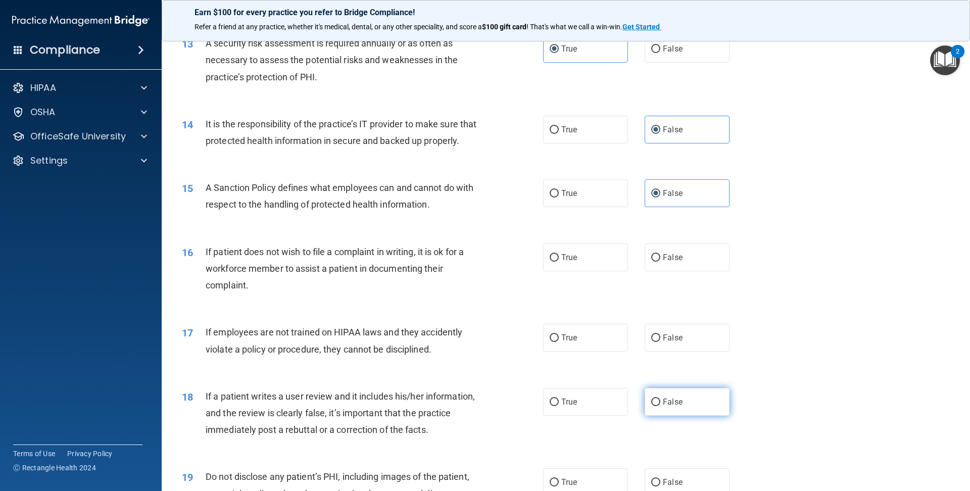
radio input "true"
click at [594, 262] on label "True" at bounding box center [585, 258] width 85 height 28
click at [559, 262] on input "True" at bounding box center [554, 258] width 9 height 8
radio input "true"
click at [670, 344] on label "False" at bounding box center [687, 338] width 85 height 28
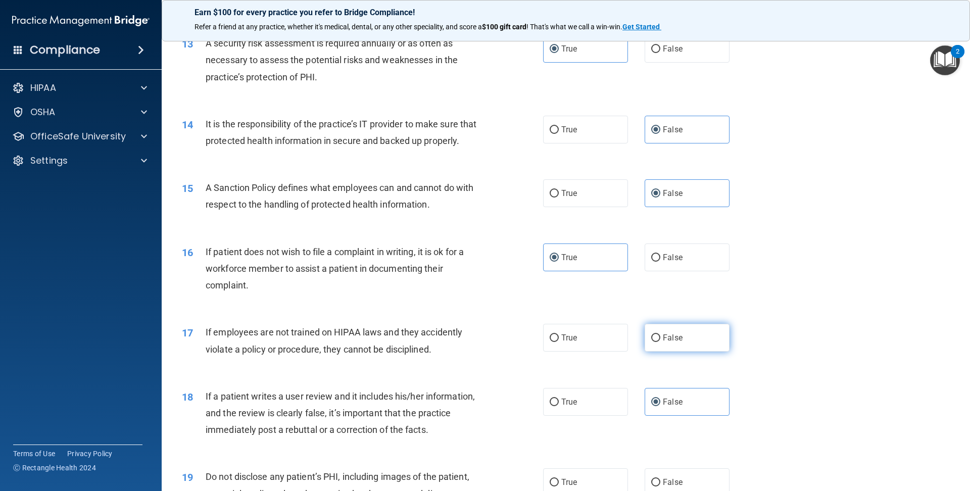
click at [660, 342] on input "False" at bounding box center [655, 338] width 9 height 8
radio input "true"
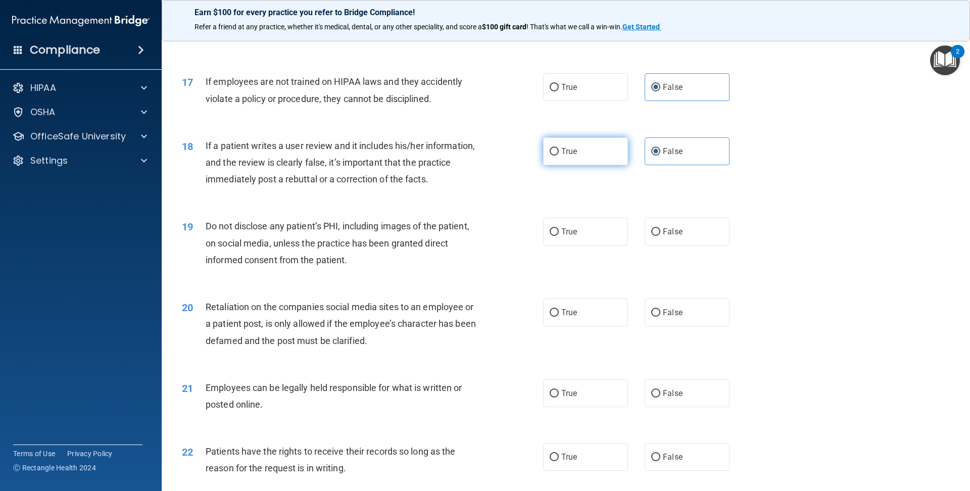
scroll to position [1332, 0]
click at [564, 239] on label "True" at bounding box center [585, 230] width 85 height 28
click at [559, 234] on input "True" at bounding box center [554, 231] width 9 height 8
radio input "true"
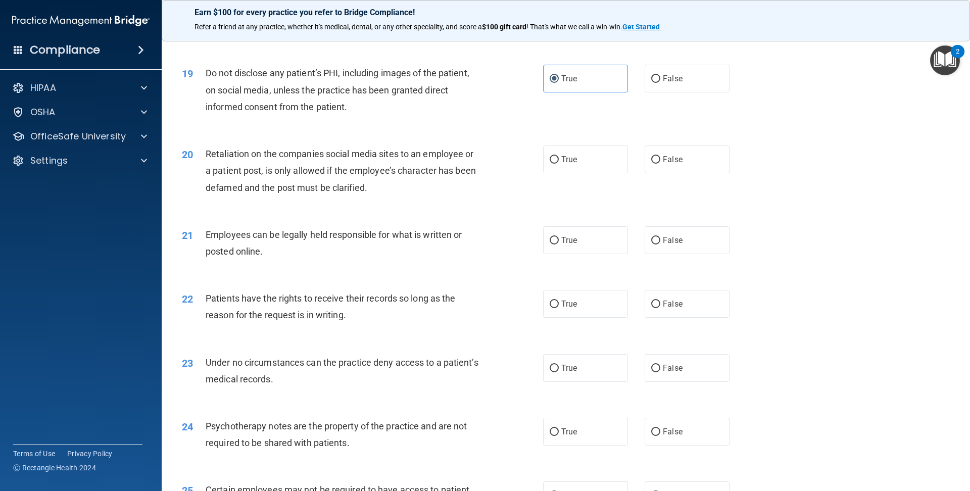
scroll to position [1482, 0]
click at [688, 165] on label "False" at bounding box center [687, 162] width 85 height 28
click at [660, 165] on input "False" at bounding box center [655, 162] width 9 height 8
radio input "true"
click at [606, 237] on label "True" at bounding box center [585, 242] width 85 height 28
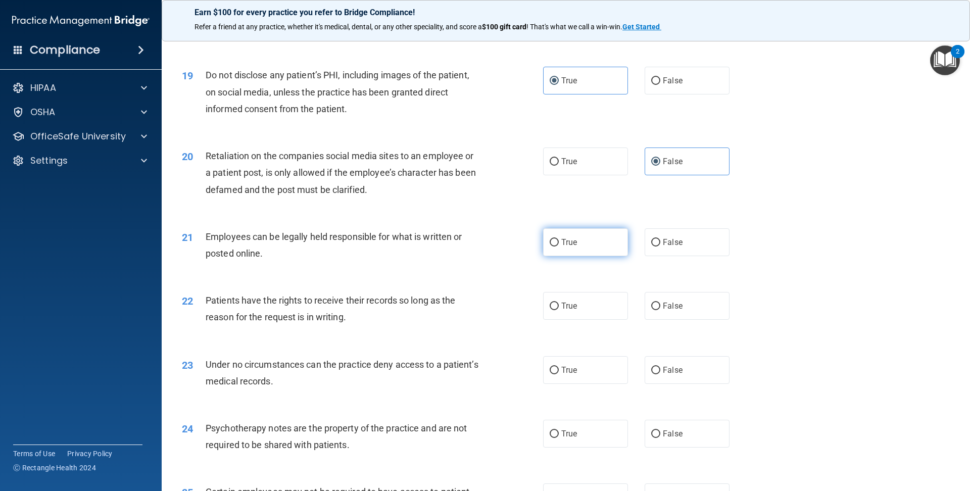
click at [559, 239] on input "True" at bounding box center [554, 243] width 9 height 8
radio input "true"
click at [678, 239] on span "False" at bounding box center [673, 242] width 20 height 10
click at [660, 239] on input "False" at bounding box center [655, 243] width 9 height 8
radio input "true"
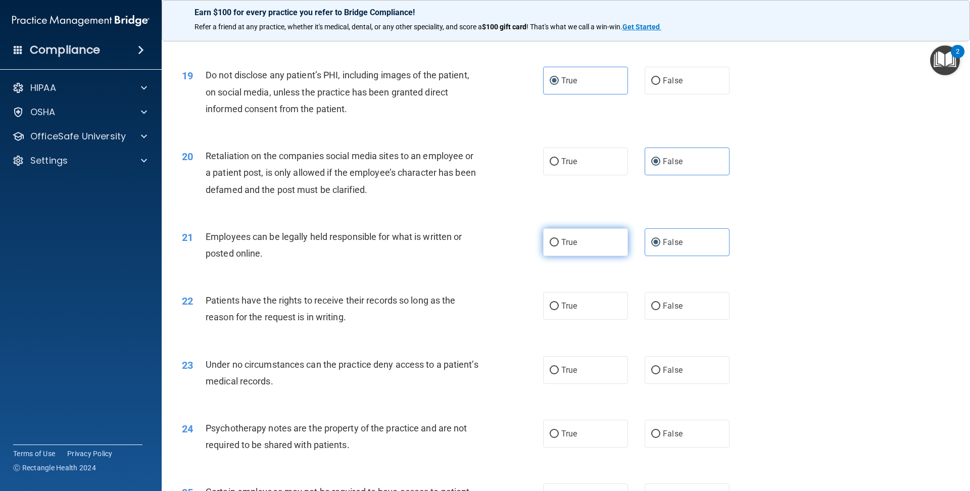
click at [607, 249] on label "True" at bounding box center [585, 242] width 85 height 28
click at [559, 247] on input "True" at bounding box center [554, 243] width 9 height 8
radio input "true"
radio input "false"
click at [707, 317] on label "False" at bounding box center [687, 306] width 85 height 28
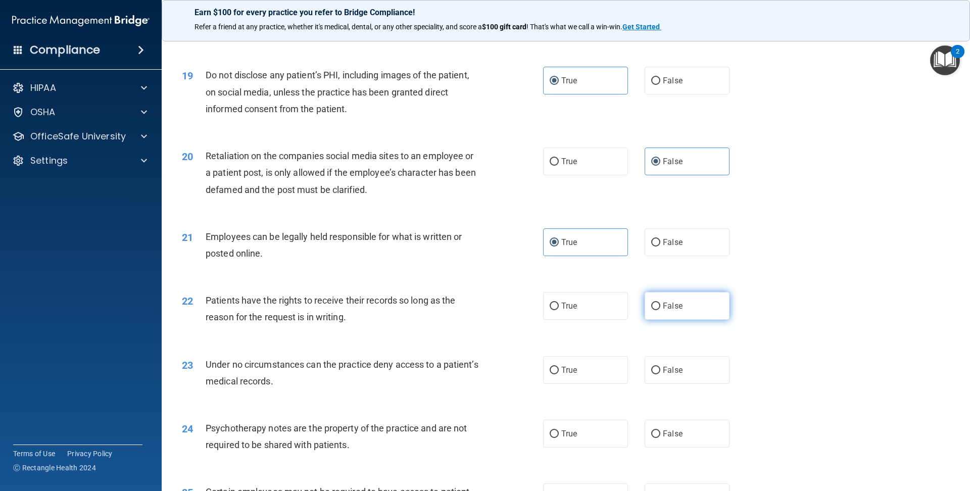
click at [660, 310] on input "False" at bounding box center [655, 307] width 9 height 8
radio input "true"
click at [604, 364] on label "True" at bounding box center [585, 370] width 85 height 28
click at [559, 367] on input "True" at bounding box center [554, 371] width 9 height 8
radio input "true"
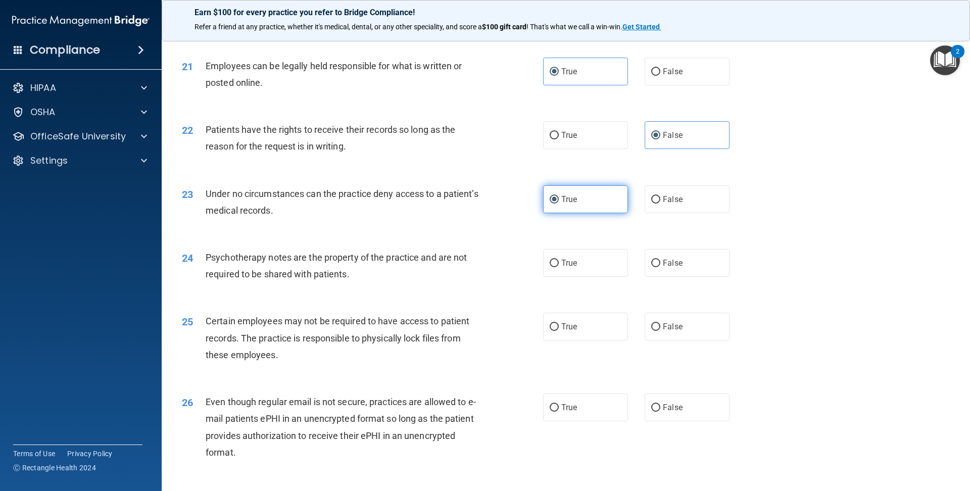
scroll to position [1654, 0]
click at [587, 273] on label "True" at bounding box center [585, 262] width 85 height 28
click at [559, 266] on input "True" at bounding box center [554, 263] width 9 height 8
radio input "true"
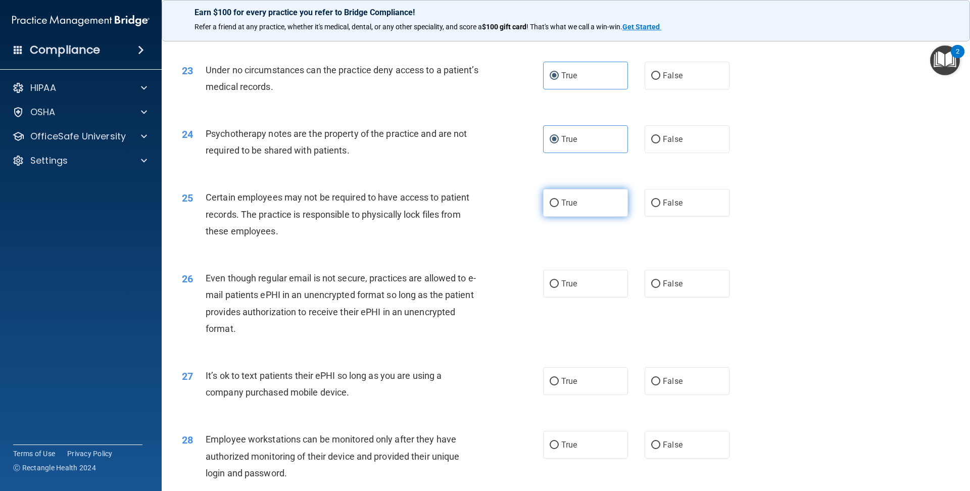
scroll to position [1778, 0]
click at [564, 203] on span "True" at bounding box center [569, 201] width 16 height 10
click at [559, 203] on input "True" at bounding box center [554, 202] width 9 height 8
radio input "true"
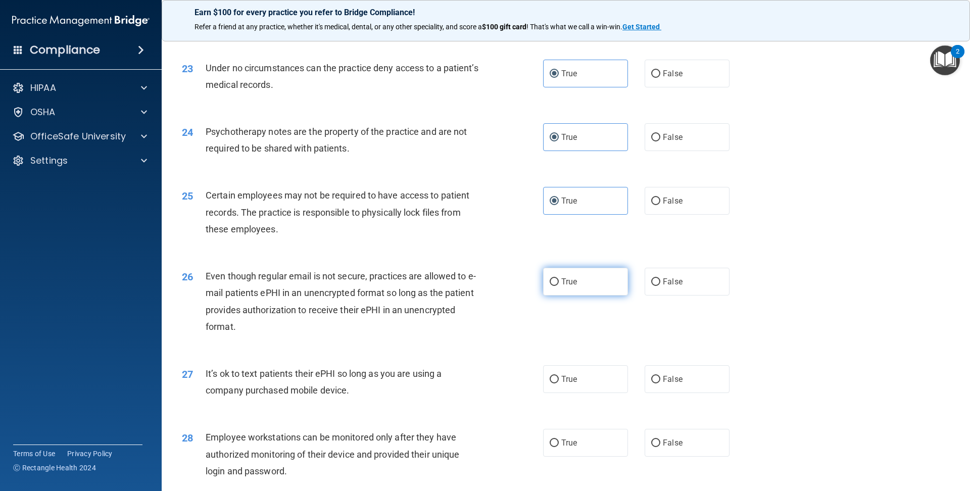
click at [563, 280] on span "True" at bounding box center [569, 282] width 16 height 10
click at [559, 280] on input "True" at bounding box center [554, 282] width 9 height 8
radio input "true"
click at [693, 376] on label "False" at bounding box center [687, 379] width 85 height 28
click at [660, 376] on input "False" at bounding box center [655, 380] width 9 height 8
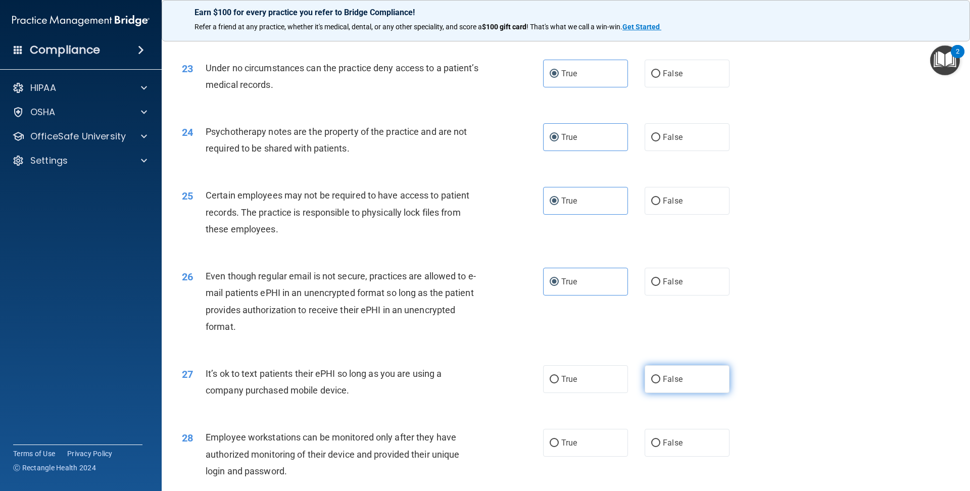
radio input "true"
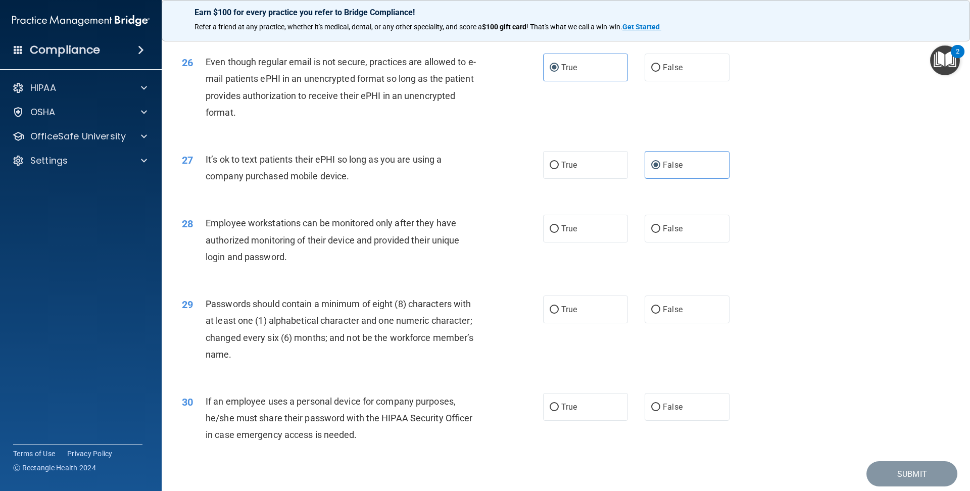
scroll to position [1997, 0]
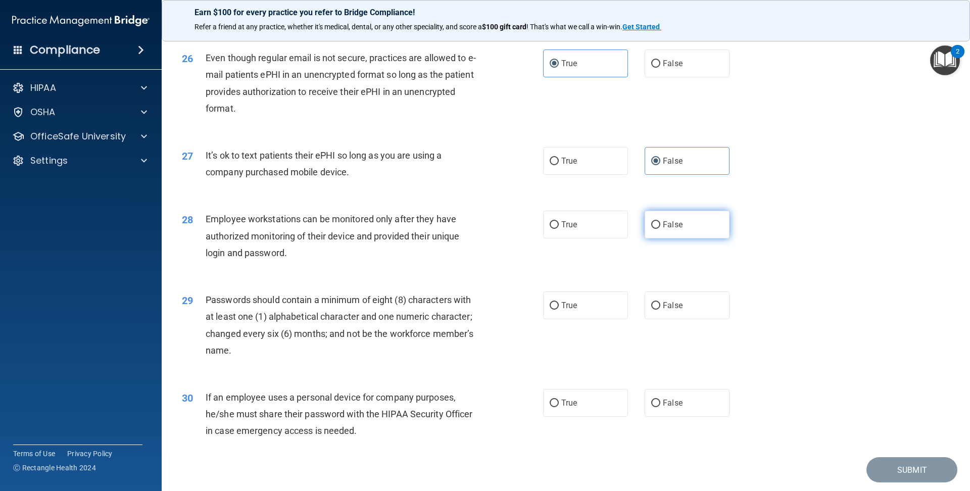
click at [668, 228] on span "False" at bounding box center [673, 225] width 20 height 10
click at [660, 228] on input "False" at bounding box center [655, 225] width 9 height 8
radio input "true"
click at [591, 298] on label "True" at bounding box center [585, 306] width 85 height 28
click at [559, 302] on input "True" at bounding box center [554, 306] width 9 height 8
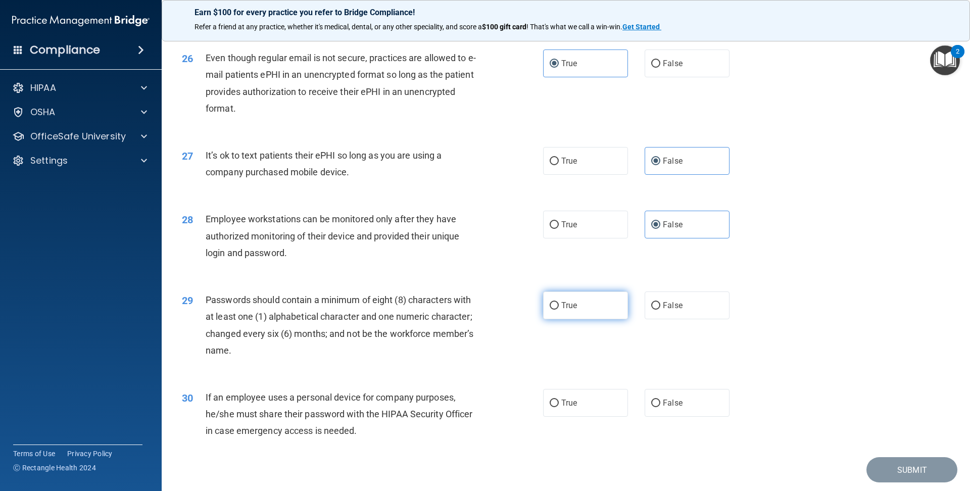
radio input "true"
click at [669, 414] on label "False" at bounding box center [687, 403] width 85 height 28
click at [660, 407] on input "False" at bounding box center [655, 404] width 9 height 8
radio input "true"
click at [918, 472] on button "Submit" at bounding box center [911, 470] width 91 height 26
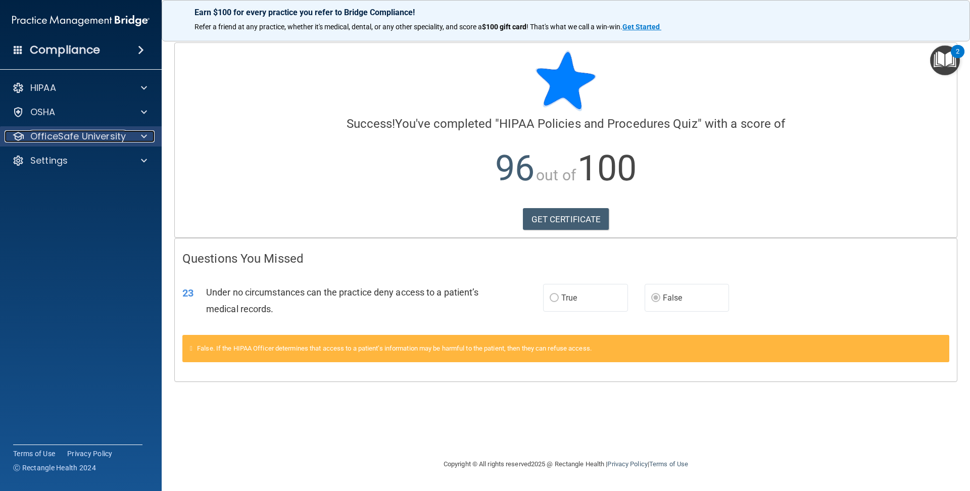
click at [144, 132] on span at bounding box center [144, 136] width 6 height 12
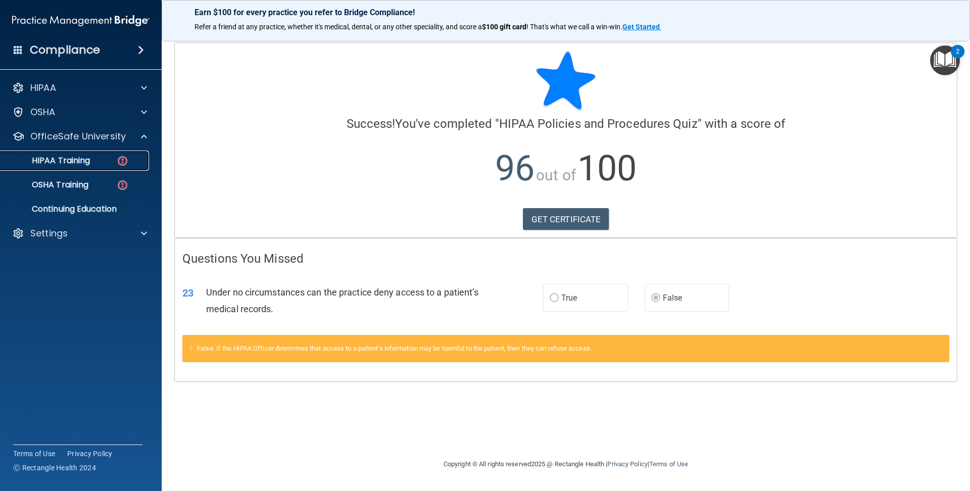
click at [123, 157] on img at bounding box center [122, 161] width 13 height 13
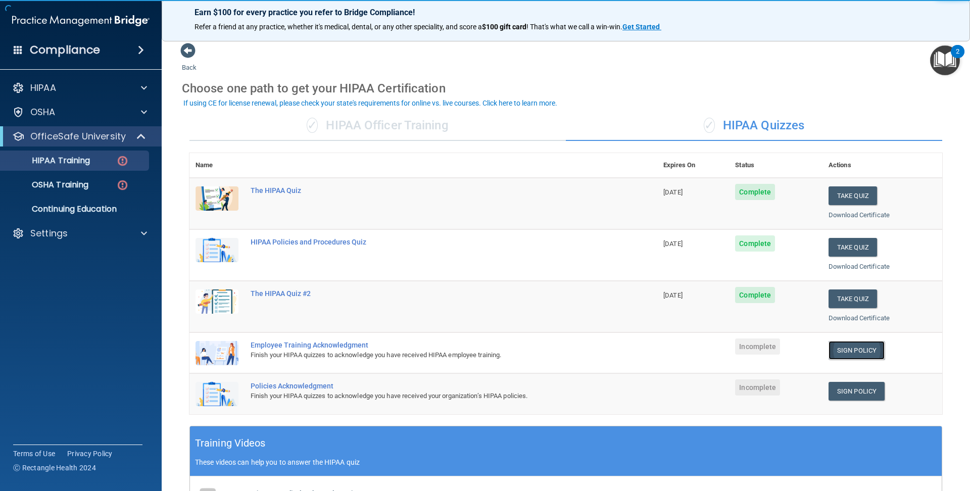
click at [866, 349] on link "Sign Policy" at bounding box center [857, 350] width 56 height 19
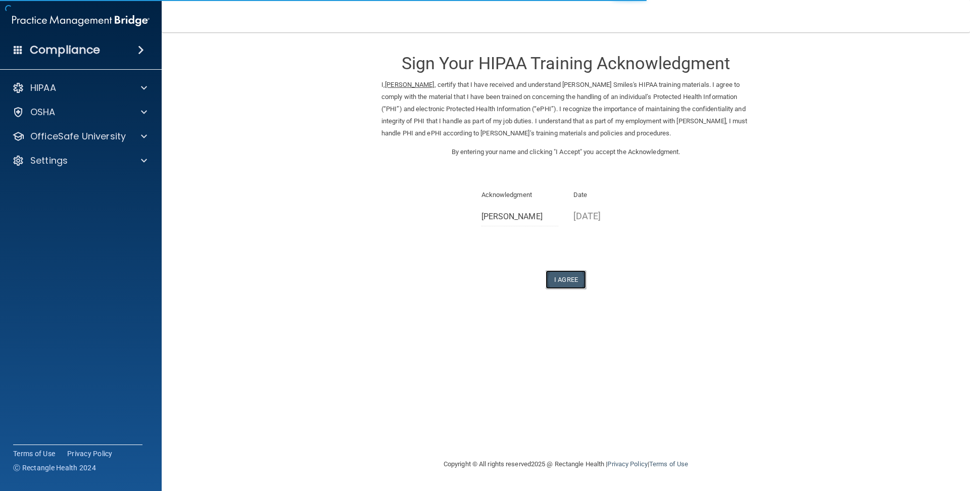
click at [580, 283] on button "I Agree" at bounding box center [566, 279] width 40 height 19
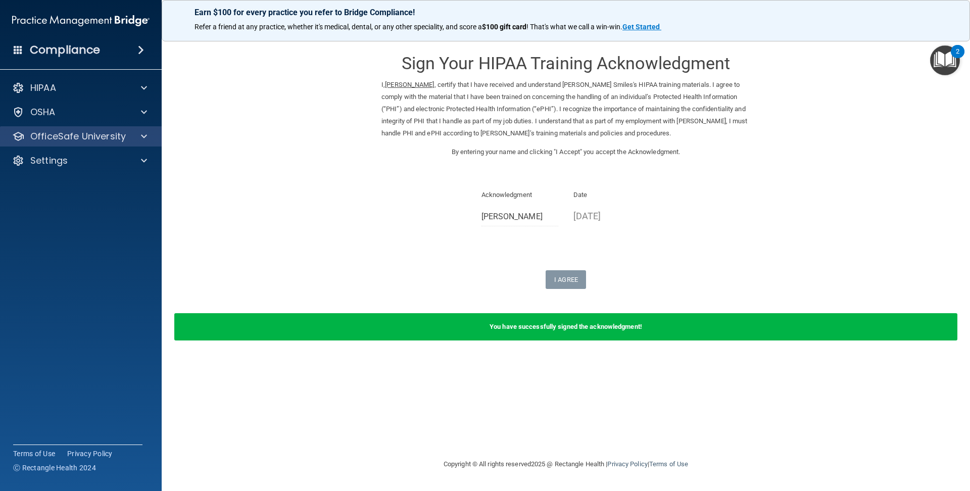
click at [155, 129] on div "OfficeSafe University" at bounding box center [81, 136] width 162 height 20
click at [148, 133] on div at bounding box center [142, 136] width 25 height 12
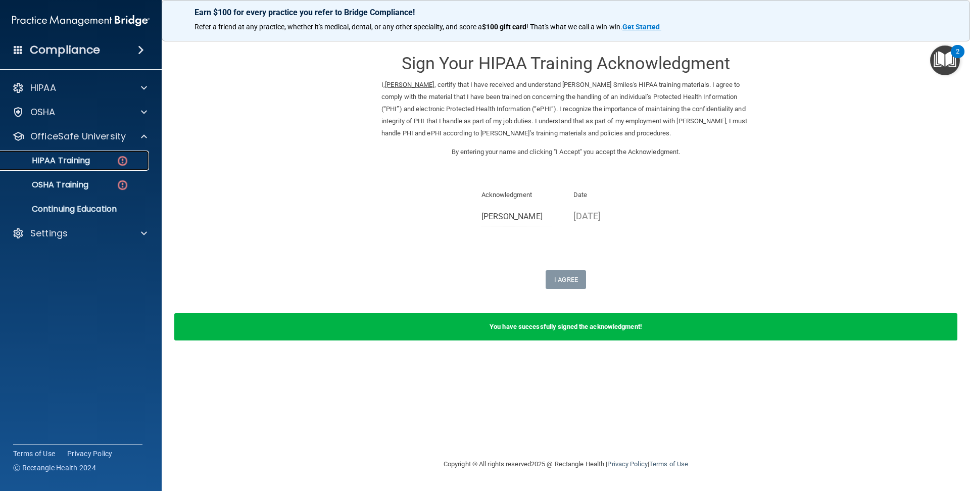
click at [102, 159] on div "HIPAA Training" at bounding box center [76, 161] width 138 height 10
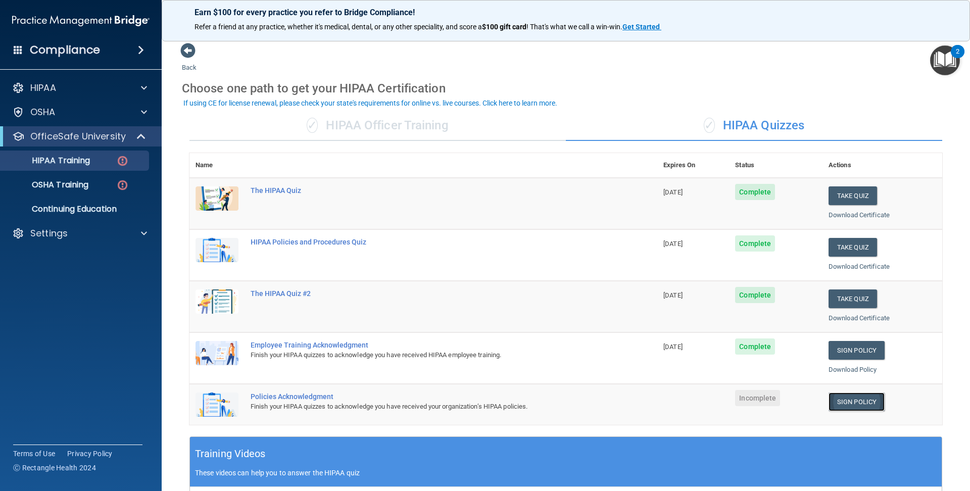
click at [842, 404] on link "Sign Policy" at bounding box center [857, 402] width 56 height 19
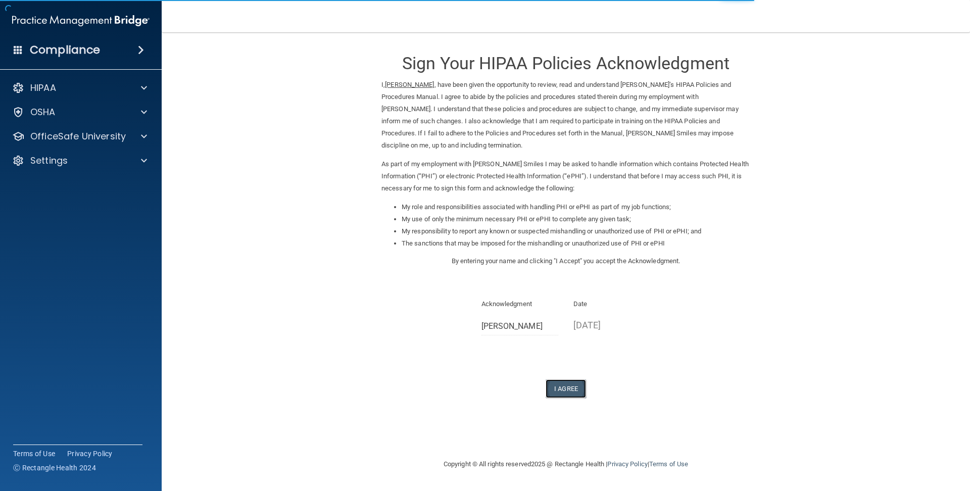
click at [568, 389] on button "I Agree" at bounding box center [566, 388] width 40 height 19
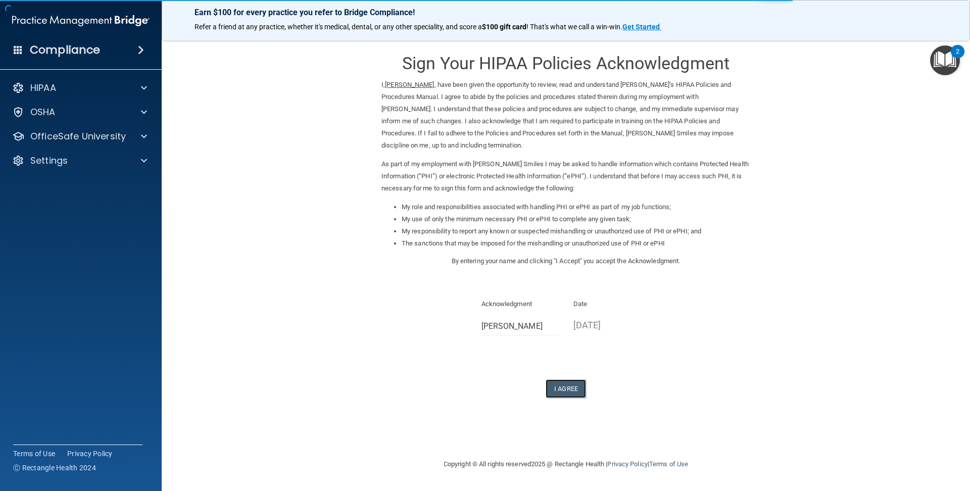
drag, startPoint x: 568, startPoint y: 389, endPoint x: 226, endPoint y: 38, distance: 489.8
click at [226, 38] on div "Earn $100 for every practice you refer to Bridge Compliance! Refer a friend at …" at bounding box center [566, 245] width 808 height 491
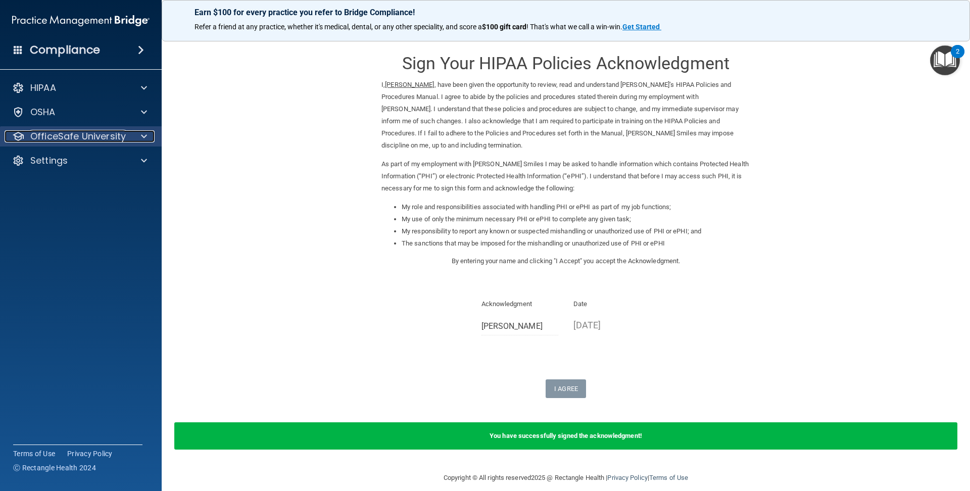
click at [148, 130] on div at bounding box center [142, 136] width 25 height 12
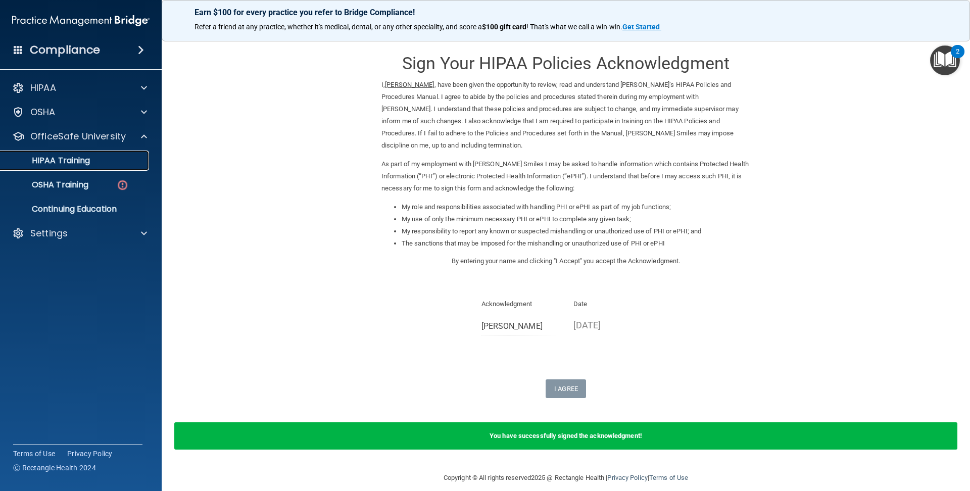
click at [110, 154] on link "HIPAA Training" at bounding box center [69, 161] width 159 height 20
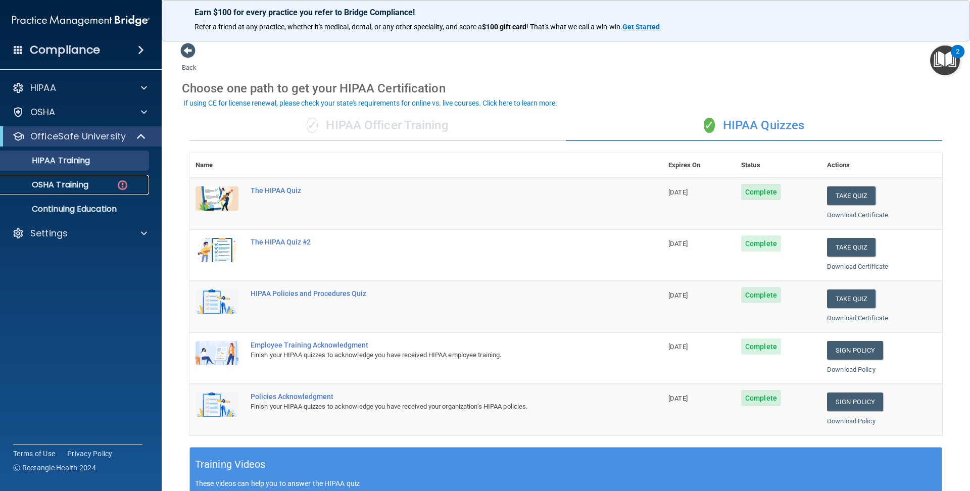
click at [114, 183] on div "OSHA Training" at bounding box center [76, 185] width 138 height 10
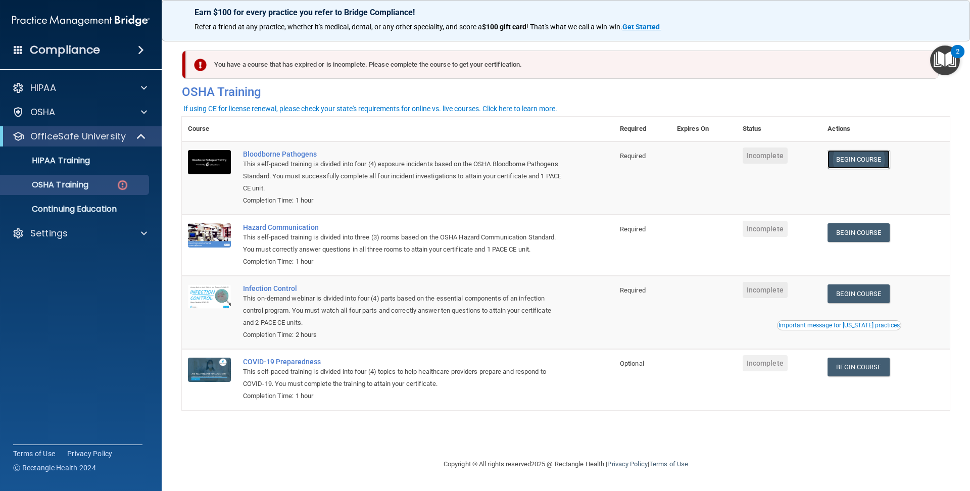
click at [857, 158] on link "Begin Course" at bounding box center [859, 159] width 62 height 19
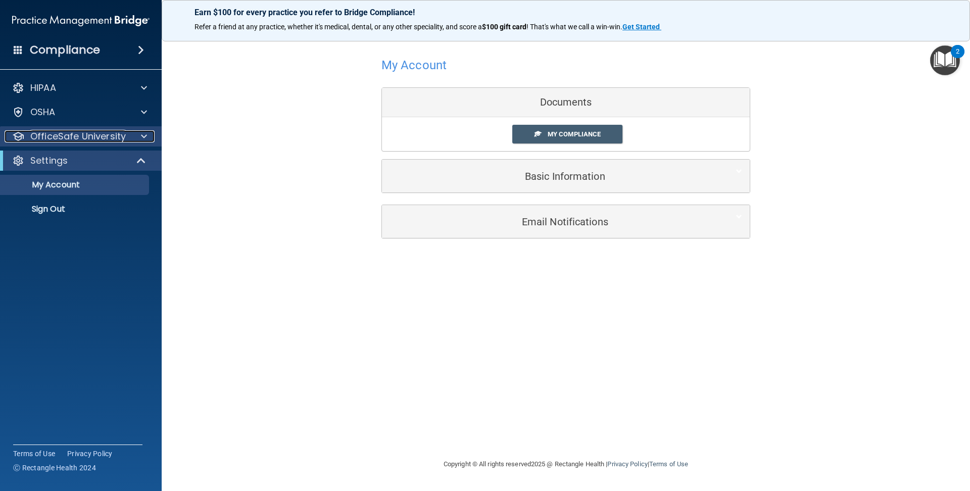
click at [140, 140] on div at bounding box center [142, 136] width 25 height 12
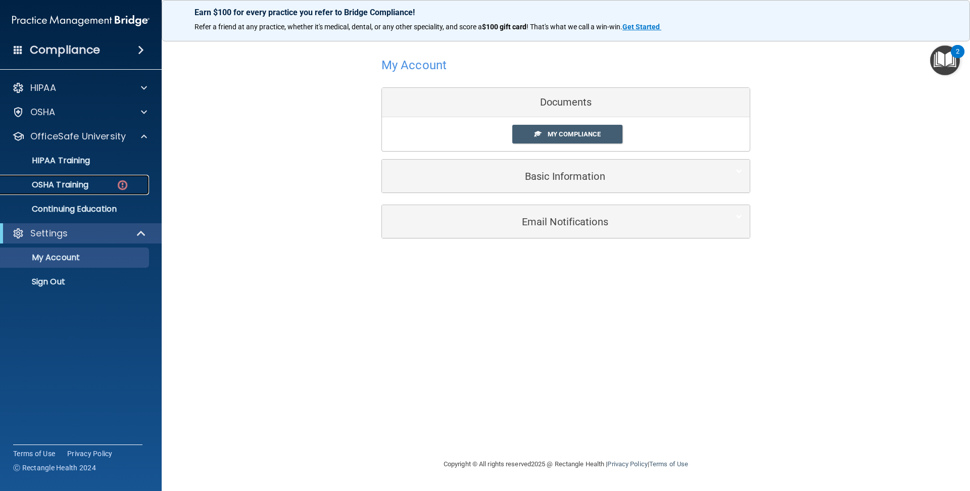
click at [108, 177] on link "OSHA Training" at bounding box center [69, 185] width 159 height 20
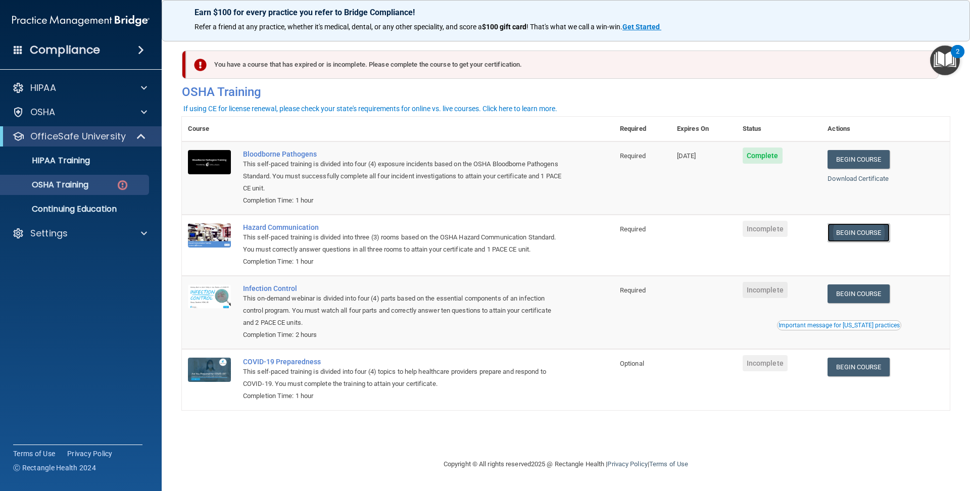
click at [865, 230] on link "Begin Course" at bounding box center [859, 232] width 62 height 19
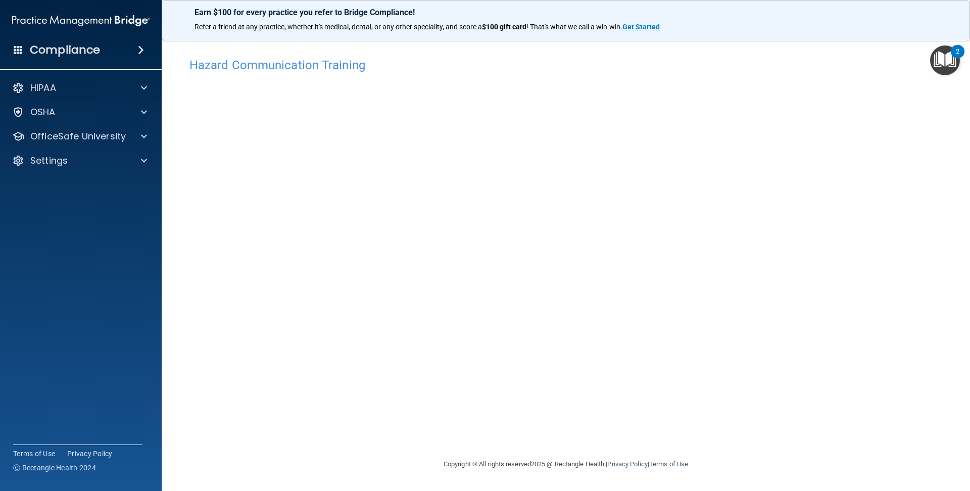
click at [0, 25] on div "Compliance HIPAA Documents and Policies Report an Incident Business Associates …" at bounding box center [81, 245] width 162 height 491
click at [93, 142] on div "OfficeSafe University" at bounding box center [81, 136] width 162 height 20
click at [144, 132] on span at bounding box center [144, 136] width 6 height 12
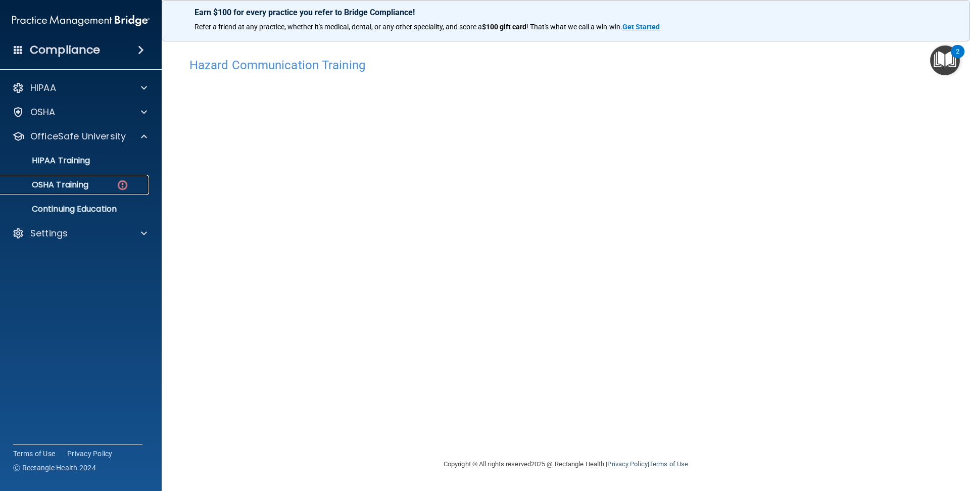
click at [66, 180] on p "OSHA Training" at bounding box center [48, 185] width 82 height 10
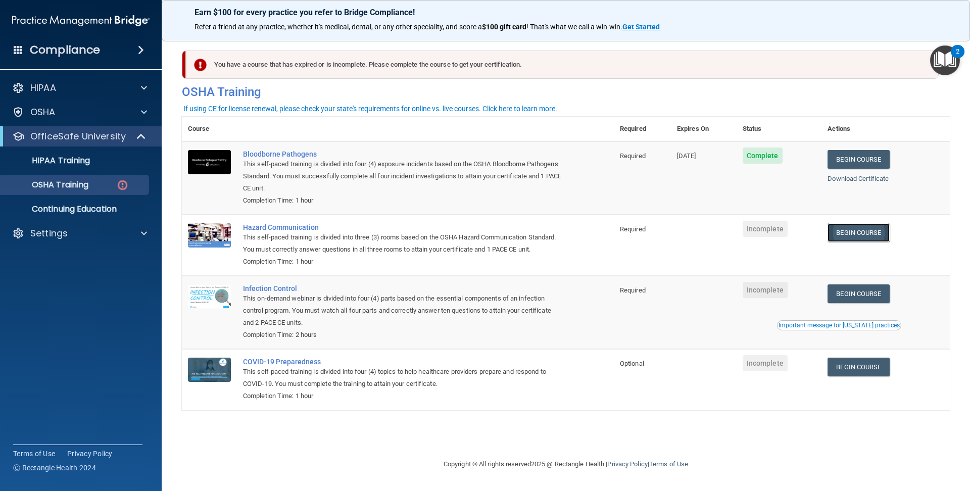
click at [846, 233] on link "Begin Course" at bounding box center [859, 232] width 62 height 19
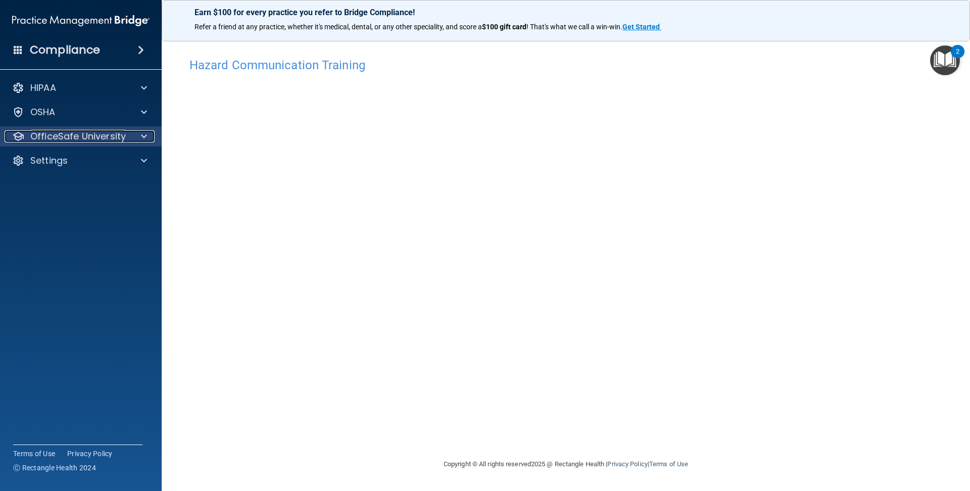
click at [135, 130] on div at bounding box center [142, 136] width 25 height 12
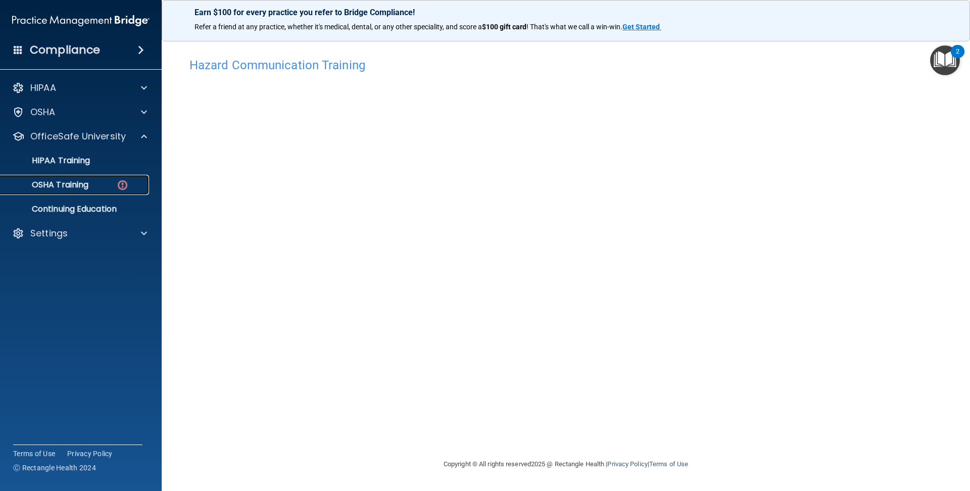
click at [110, 194] on link "OSHA Training" at bounding box center [69, 185] width 159 height 20
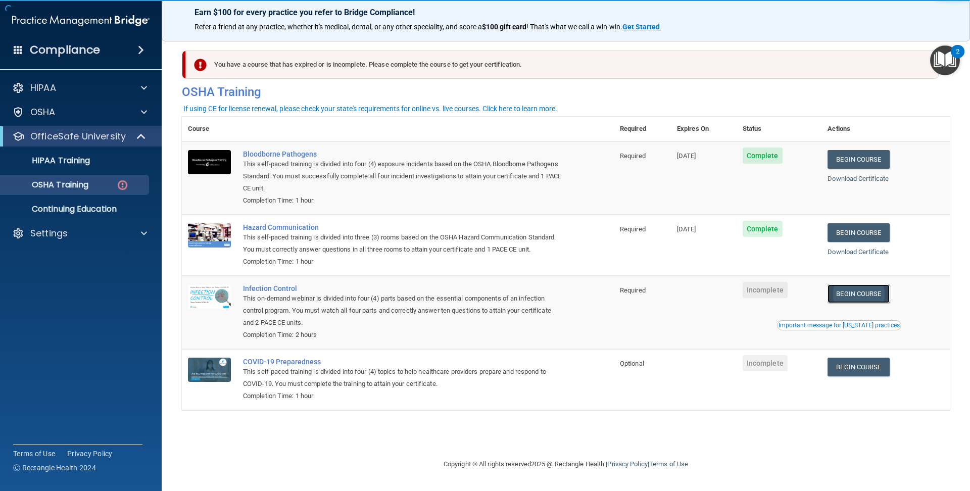
click at [855, 292] on link "Begin Course" at bounding box center [859, 293] width 62 height 19
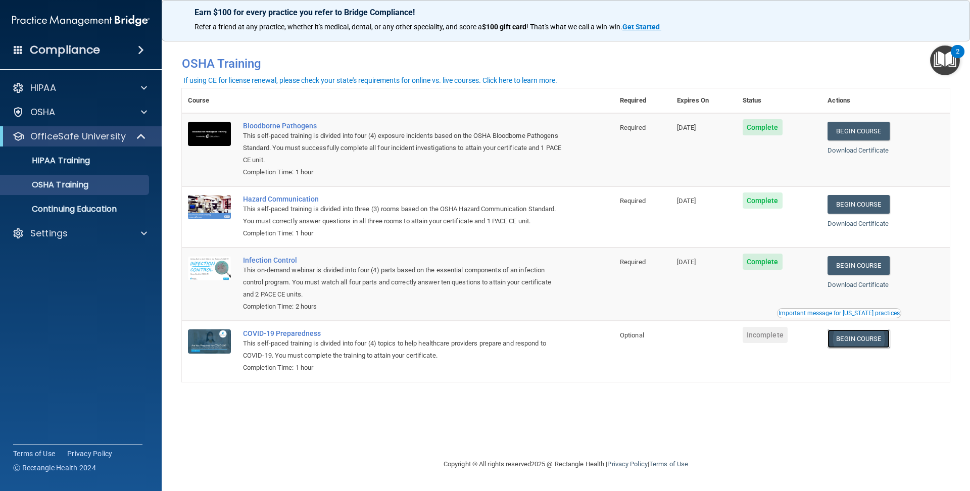
click at [865, 346] on link "Begin Course" at bounding box center [859, 338] width 62 height 19
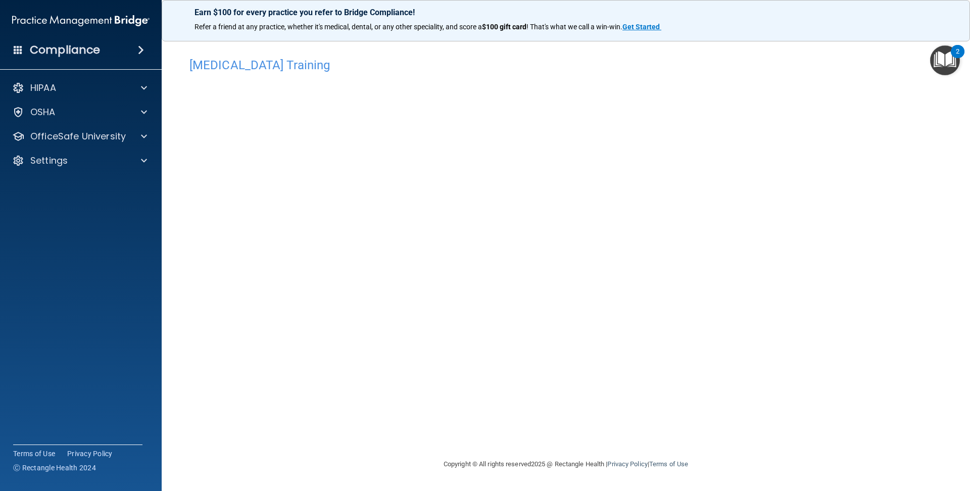
click at [924, 483] on main "[MEDICAL_DATA] Training This course doesn’t expire until . Are you sure you wan…" at bounding box center [566, 261] width 808 height 459
click at [127, 137] on div "OfficeSafe University" at bounding box center [67, 136] width 125 height 12
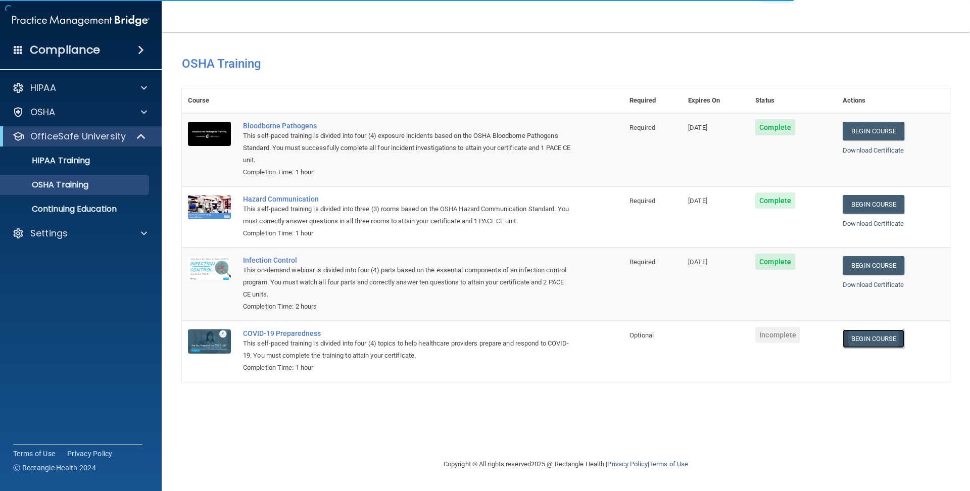
click at [864, 340] on link "Begin Course" at bounding box center [874, 338] width 62 height 19
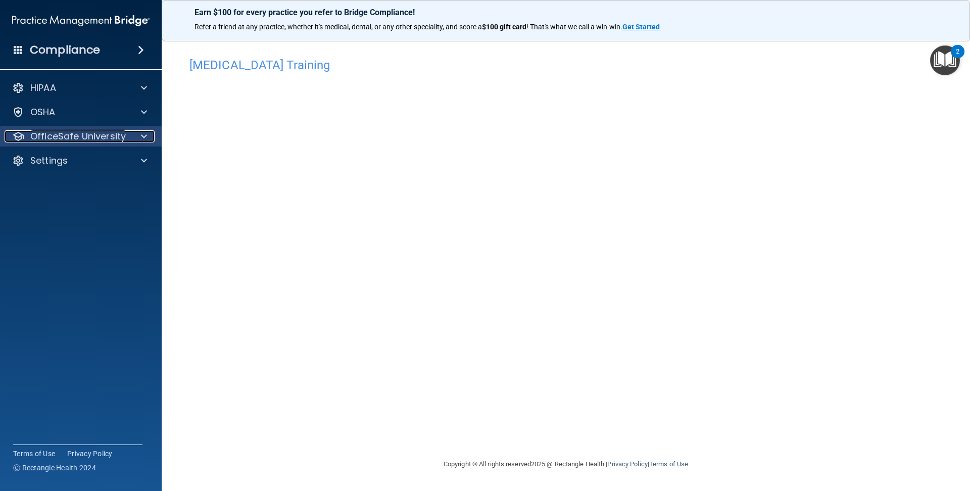
click at [147, 139] on span at bounding box center [144, 136] width 6 height 12
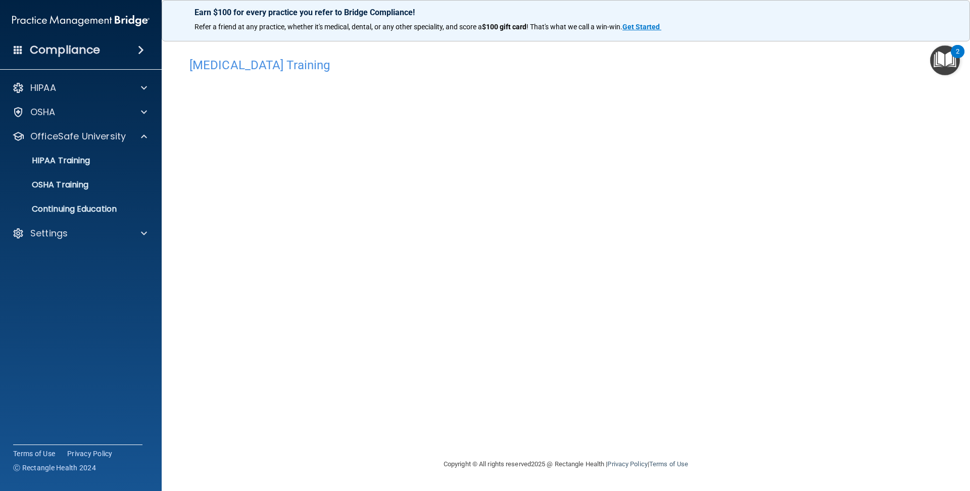
click at [124, 174] on ul "HIPAA Training OSHA Training Continuing Education" at bounding box center [81, 183] width 183 height 73
click at [112, 180] on div "OSHA Training" at bounding box center [76, 185] width 138 height 10
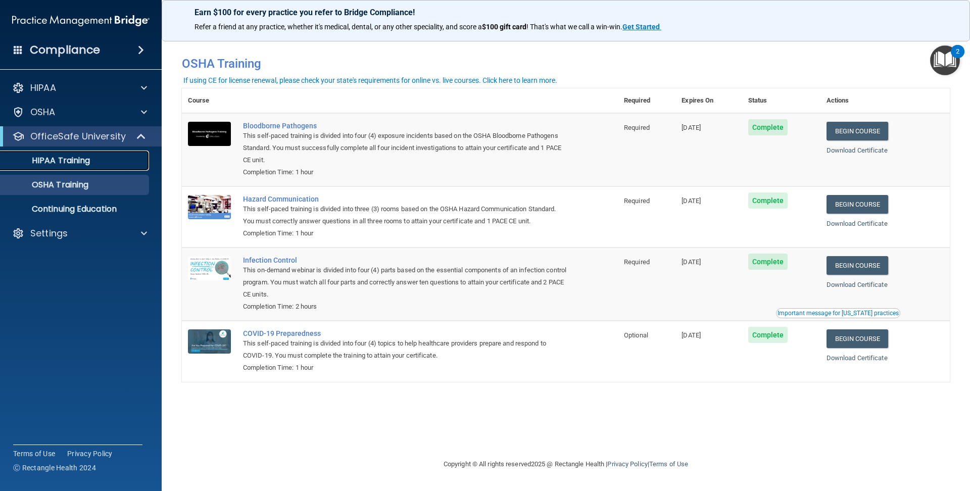
click at [124, 165] on div "HIPAA Training" at bounding box center [76, 161] width 138 height 10
